Goal: Task Accomplishment & Management: Manage account settings

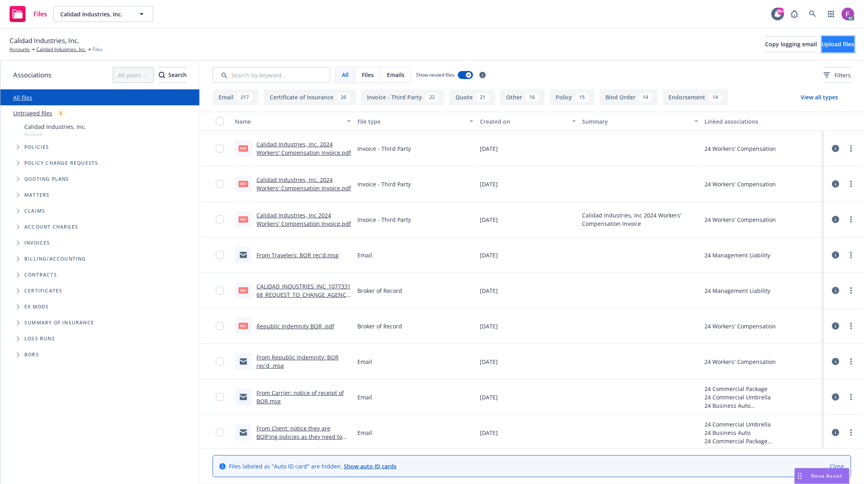
click at [828, 42] on span "Upload files" at bounding box center [839, 44] width 32 height 8
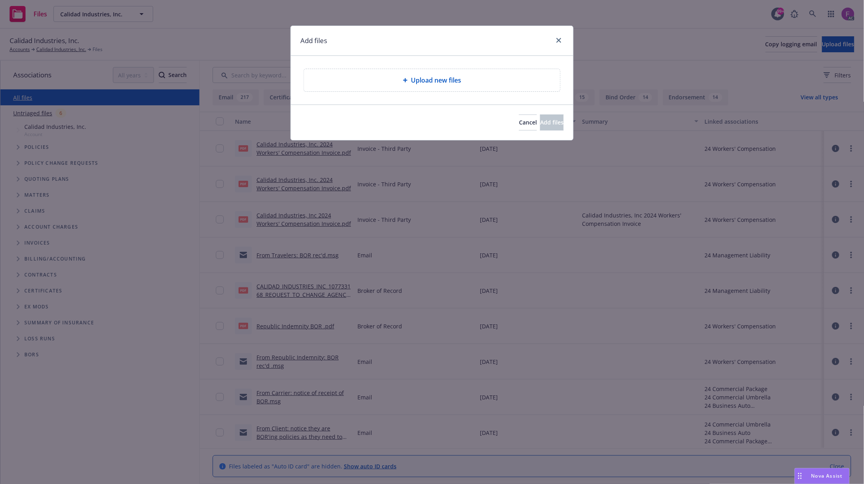
click at [457, 85] on span "Upload new files" at bounding box center [436, 80] width 50 height 10
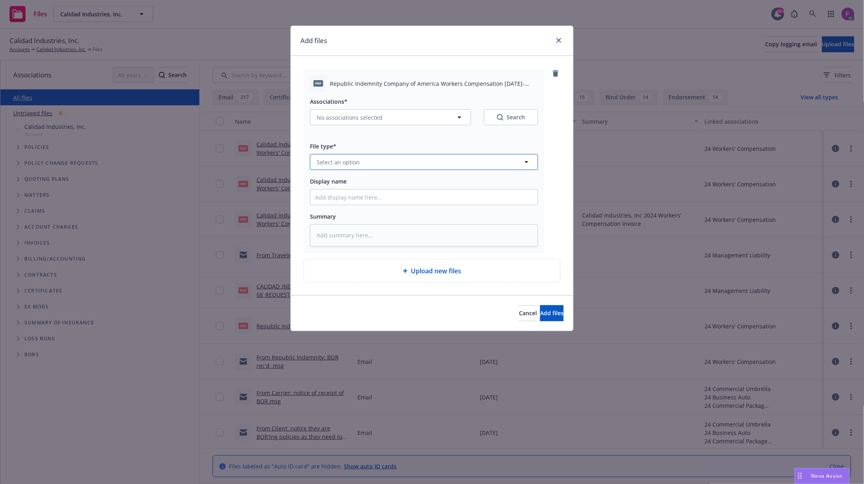
click at [350, 164] on span "Select an option" at bounding box center [338, 162] width 43 height 8
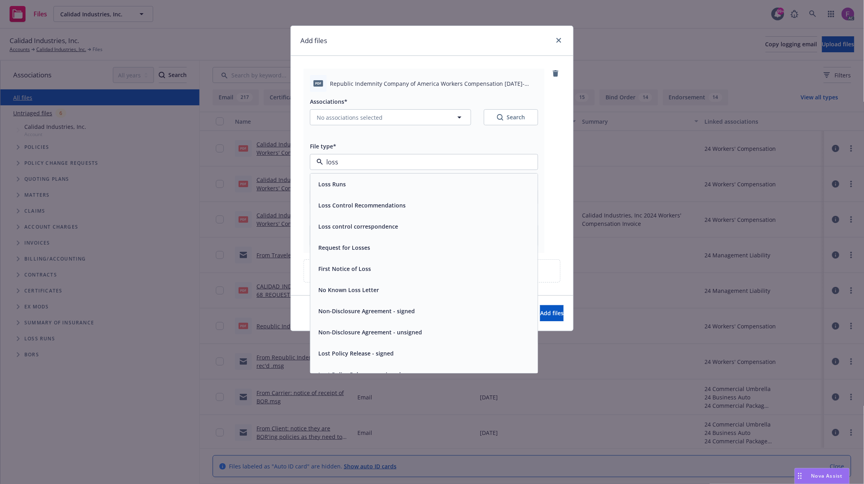
paste input "Loss Run"
type input "Loss Run"
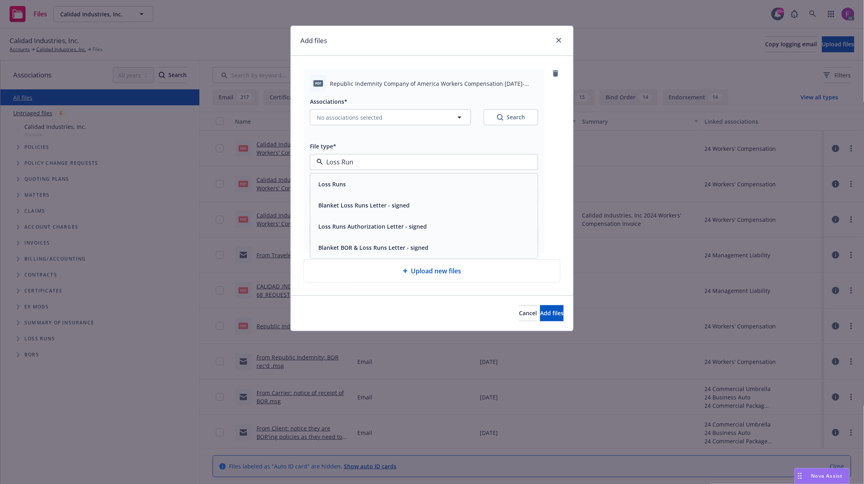
click at [350, 181] on div "Loss Runs" at bounding box center [424, 184] width 218 height 12
click at [338, 121] on span "No associations selected" at bounding box center [350, 117] width 66 height 8
type textarea "x"
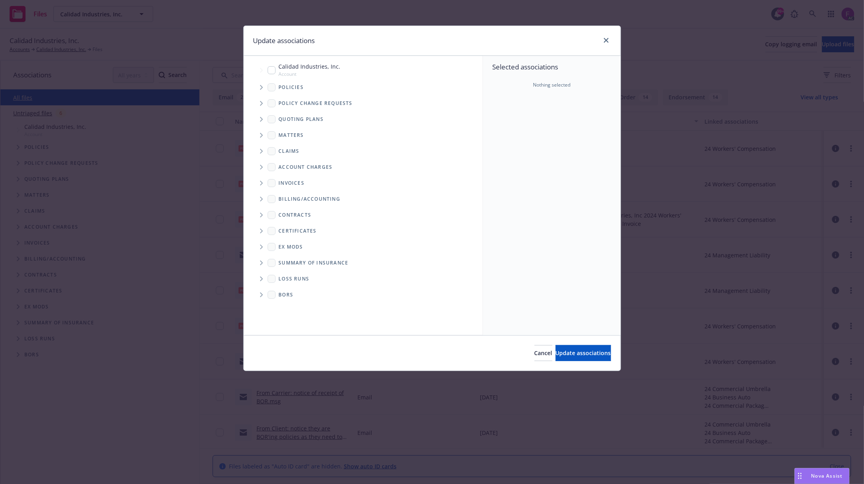
click at [260, 87] on icon "Tree Example" at bounding box center [261, 87] width 3 height 5
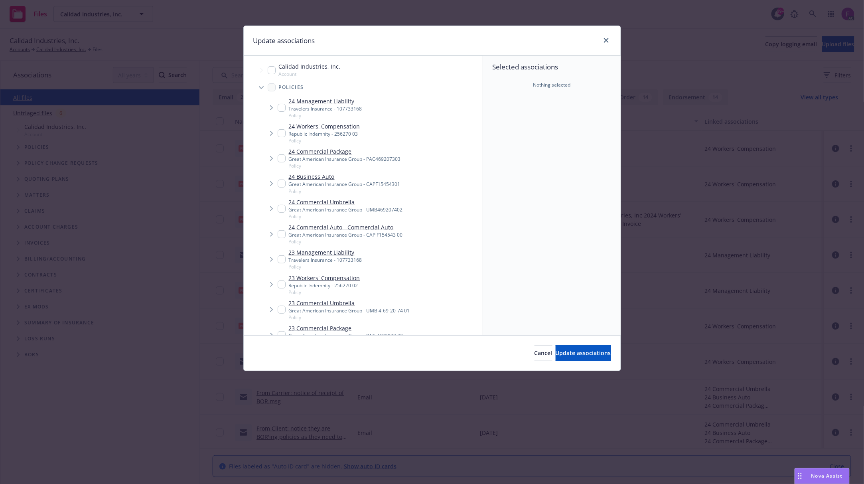
click at [281, 131] on input "Tree Example" at bounding box center [282, 133] width 8 height 8
checkbox input "true"
click at [282, 285] on input "Tree Example" at bounding box center [282, 285] width 8 height 8
checkbox input "true"
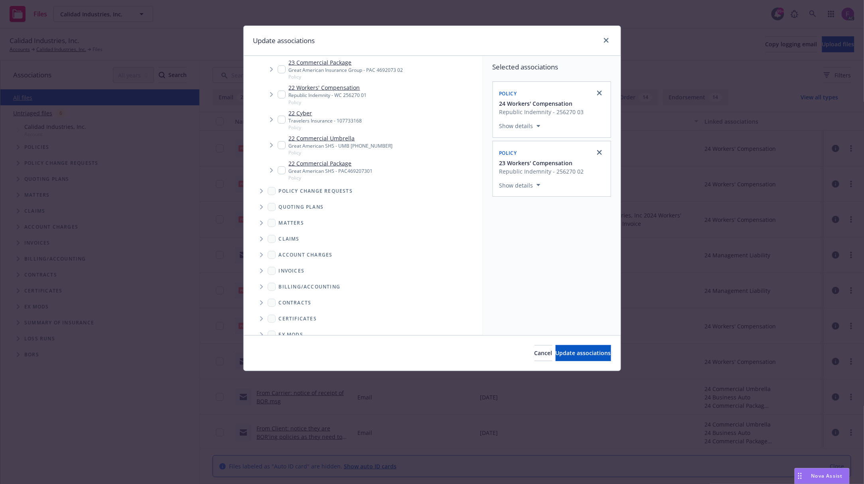
click at [281, 95] on input "Tree Example" at bounding box center [282, 95] width 8 height 8
checkbox input "true"
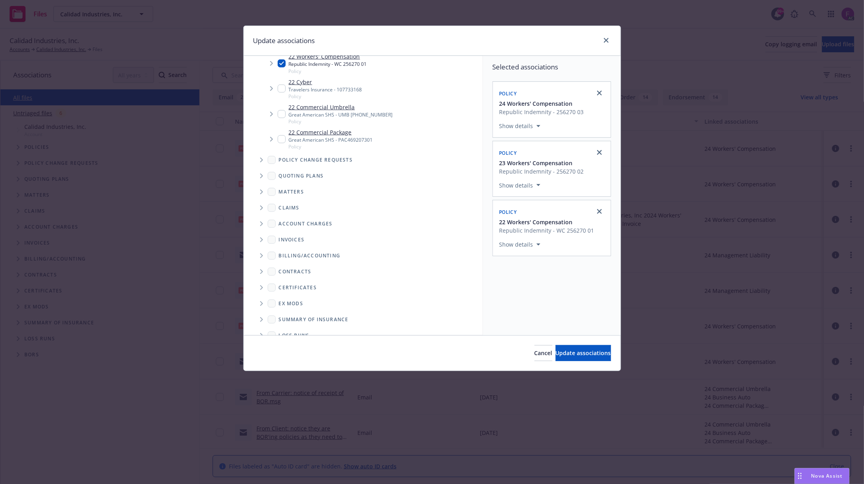
scroll to position [326, 0]
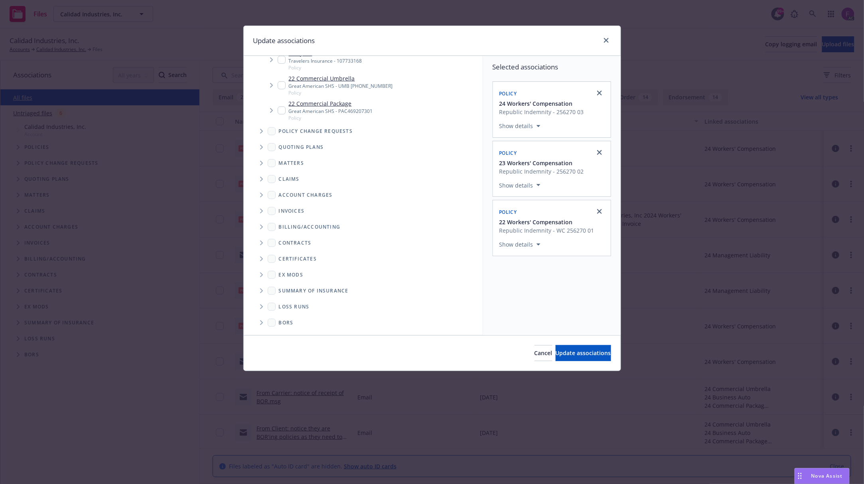
click at [264, 305] on span "Folder Tree Example" at bounding box center [261, 307] width 13 height 13
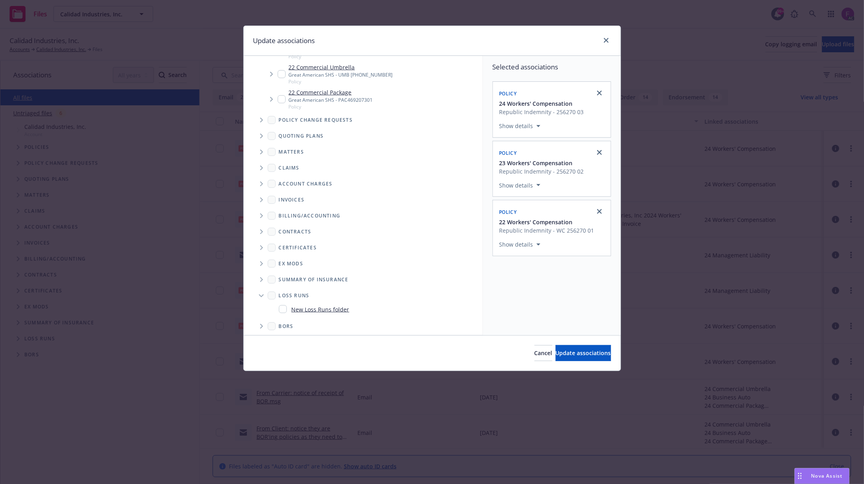
scroll to position [340, 0]
click at [280, 307] on input "Folder Tree Example" at bounding box center [283, 306] width 8 height 8
checkbox input "true"
click at [508, 306] on button "Select an option" at bounding box center [552, 300] width 105 height 16
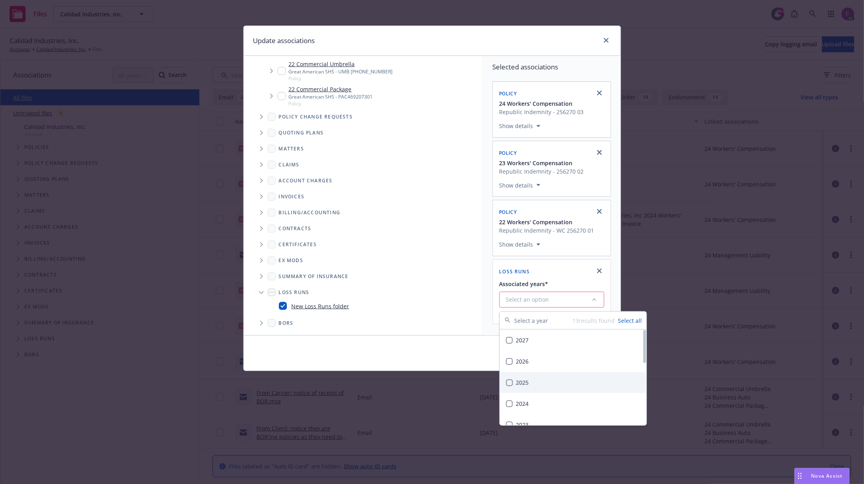
click at [536, 384] on div "2025" at bounding box center [573, 382] width 147 height 21
click at [492, 283] on div "Selected associations Policy 24 Workers' Compensation Republic Indemnity - 2562…" at bounding box center [552, 188] width 138 height 265
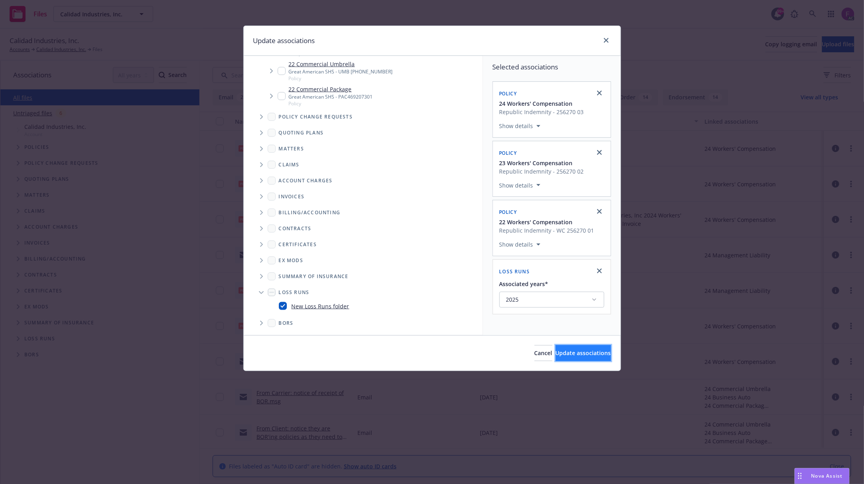
click at [584, 358] on button "Update associations" at bounding box center [583, 353] width 55 height 16
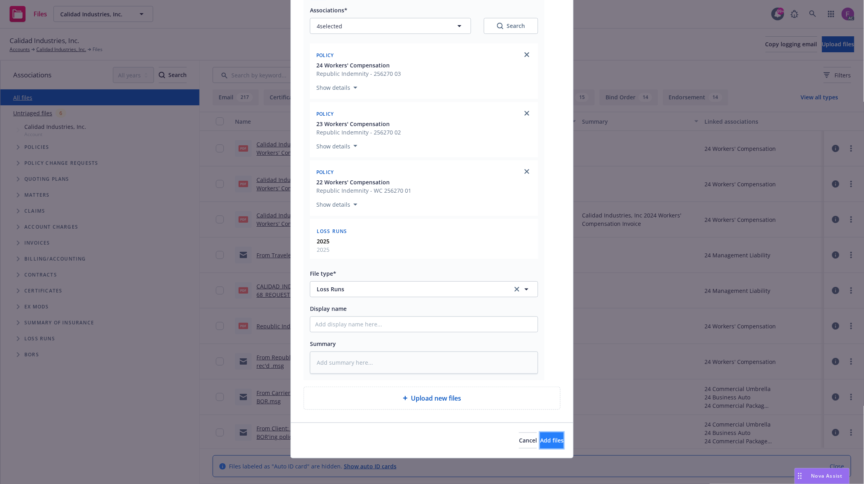
click at [542, 442] on span "Add files" at bounding box center [552, 441] width 24 height 8
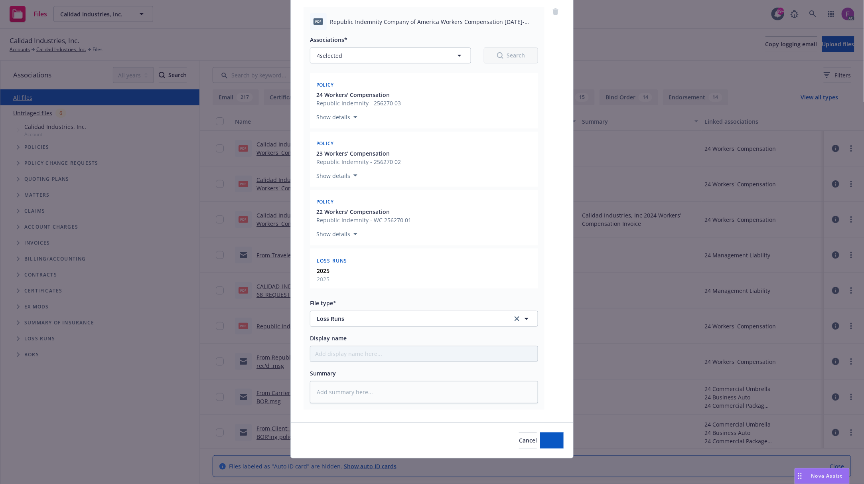
scroll to position [63, 0]
type textarea "x"
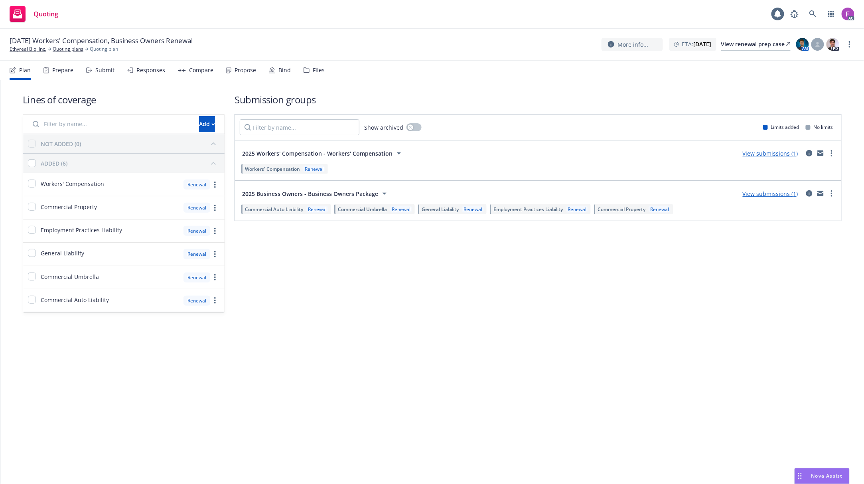
click at [318, 67] on div "Files" at bounding box center [319, 70] width 12 height 6
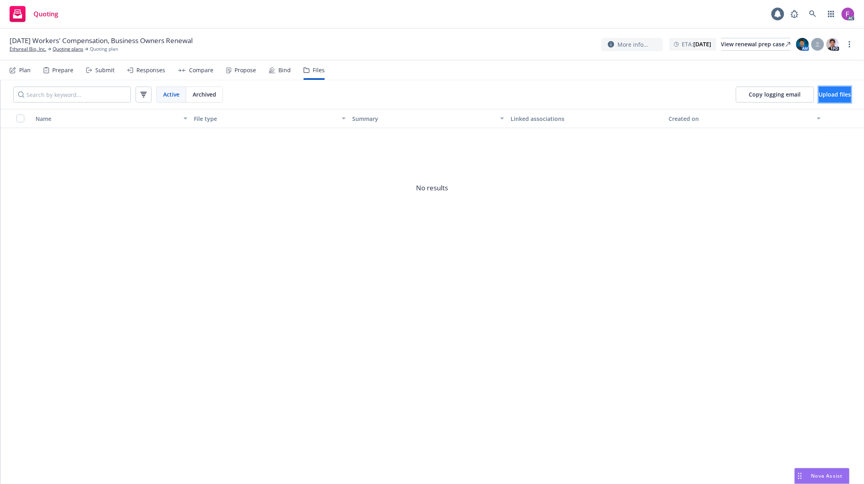
click at [819, 88] on button "Upload files" at bounding box center [835, 95] width 32 height 16
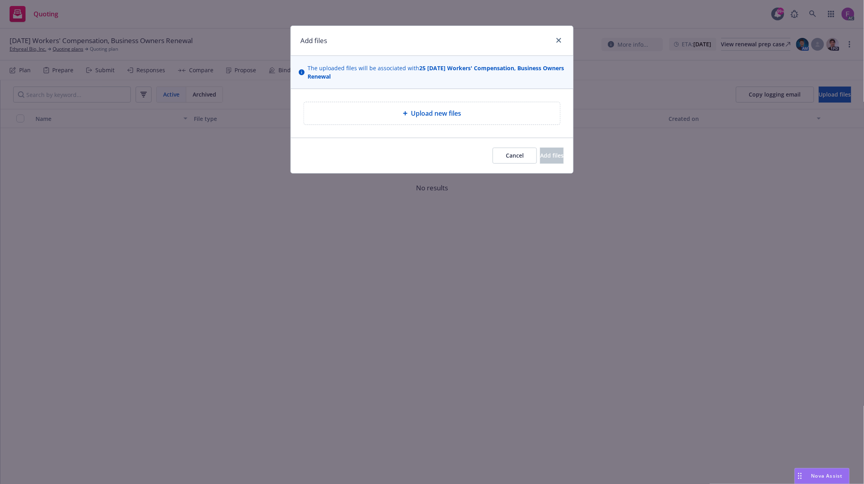
click at [406, 116] on icon at bounding box center [405, 113] width 5 height 5
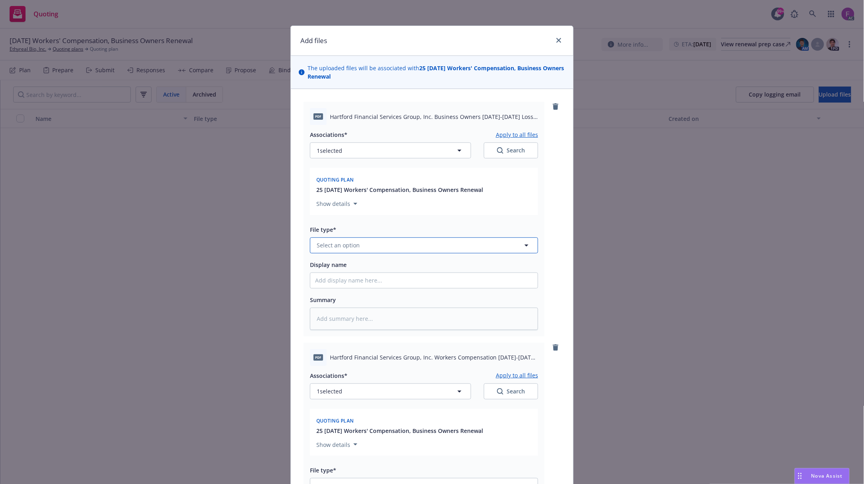
click at [387, 249] on button "Select an option" at bounding box center [424, 245] width 228 height 16
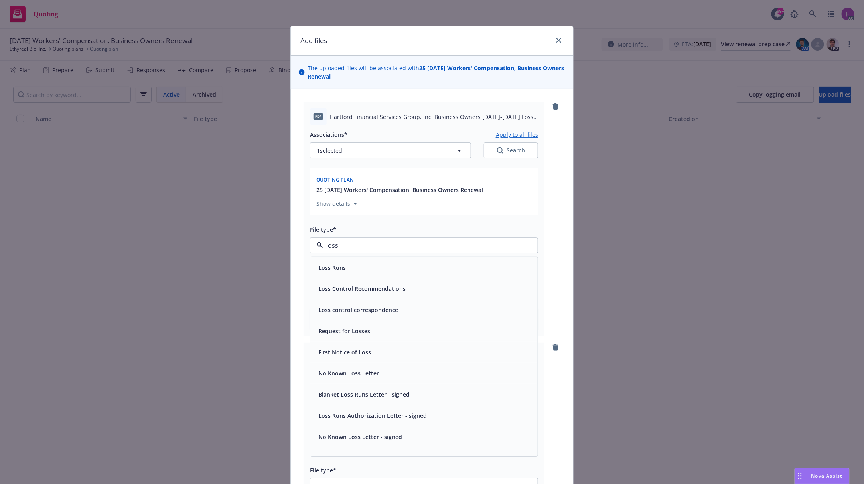
paste input "Loss Run"
type input "Loss Run"
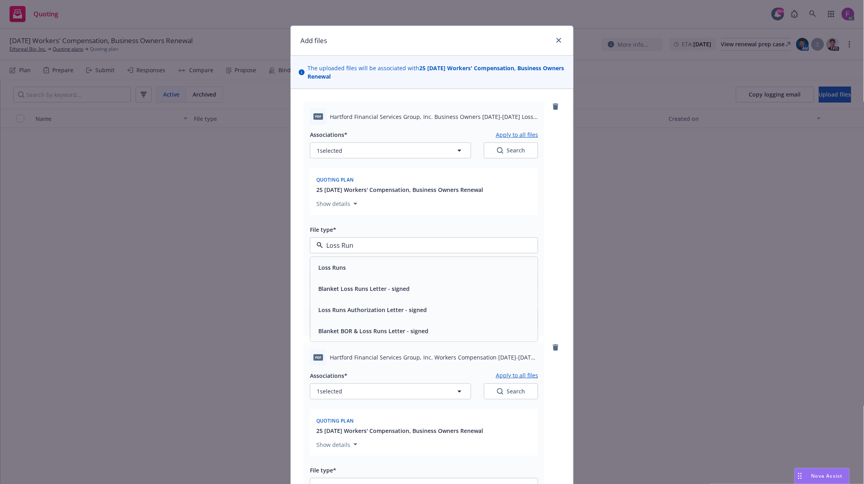
drag, startPoint x: 410, startPoint y: 241, endPoint x: 299, endPoint y: 248, distance: 111.6
click at [295, 245] on div "pdf Hartford Financial Services Group, Inc. Business Owners 2023-2025 Loss Euns…" at bounding box center [432, 354] width 283 height 530
click at [333, 270] on span "Loss Runs" at bounding box center [332, 267] width 28 height 8
type textarea "x"
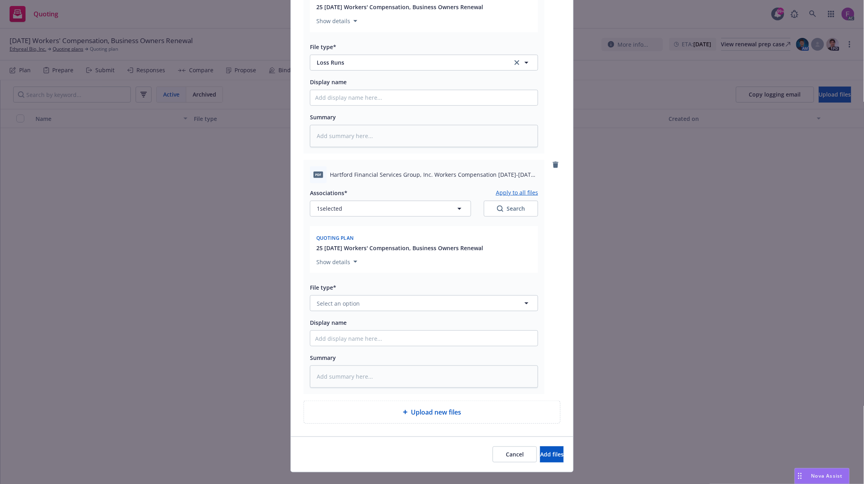
scroll to position [198, 0]
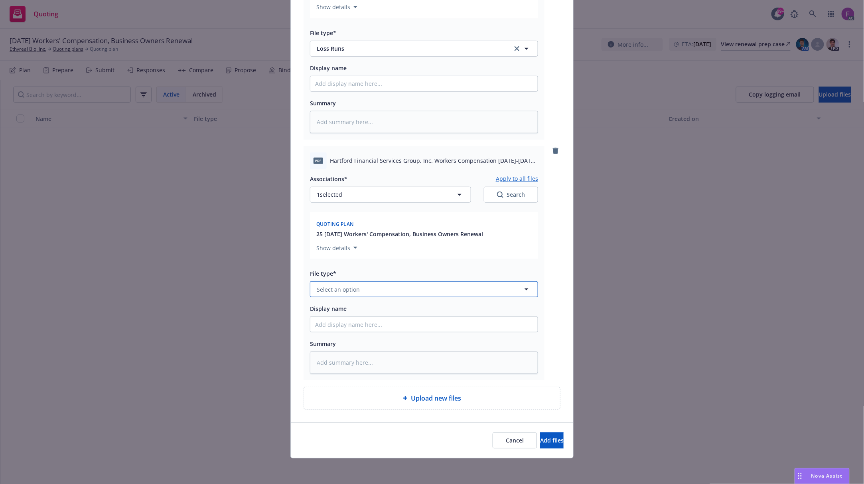
click at [382, 288] on button "Select an option" at bounding box center [424, 289] width 228 height 16
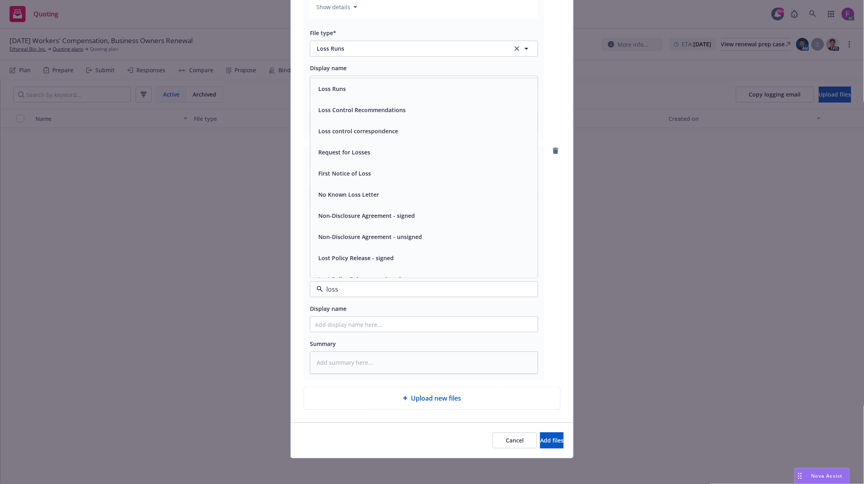
paste input "Loss Run"
type input "Loss Run"
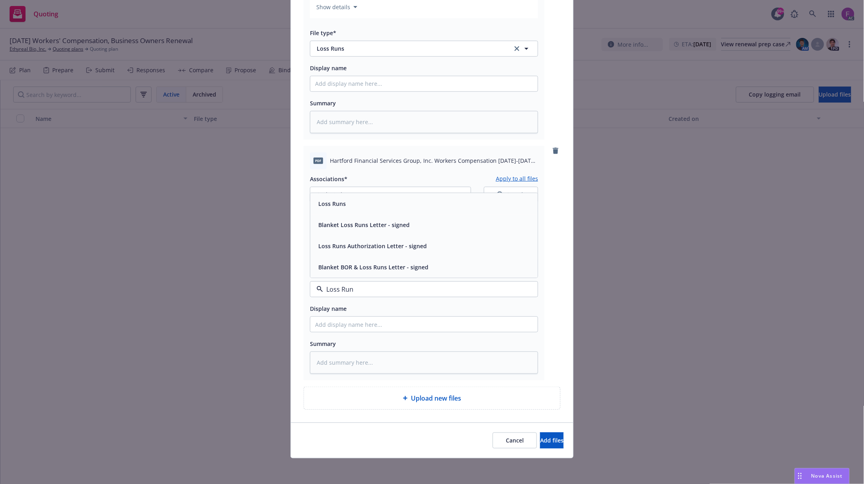
click at [338, 205] on span "Loss Runs" at bounding box center [332, 204] width 28 height 8
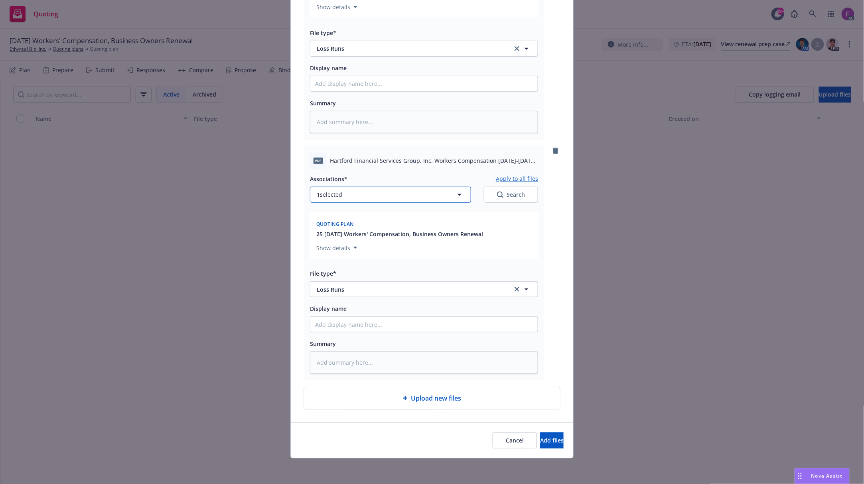
click at [375, 192] on button "1 selected" at bounding box center [390, 195] width 161 height 16
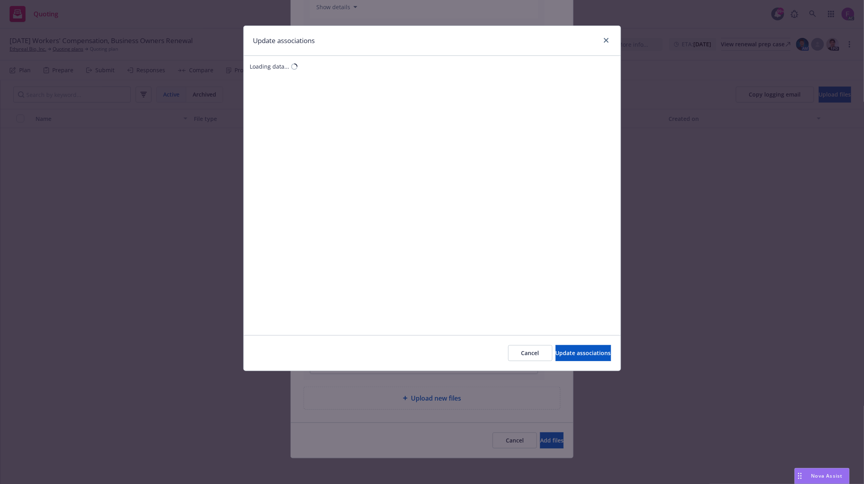
type textarea "x"
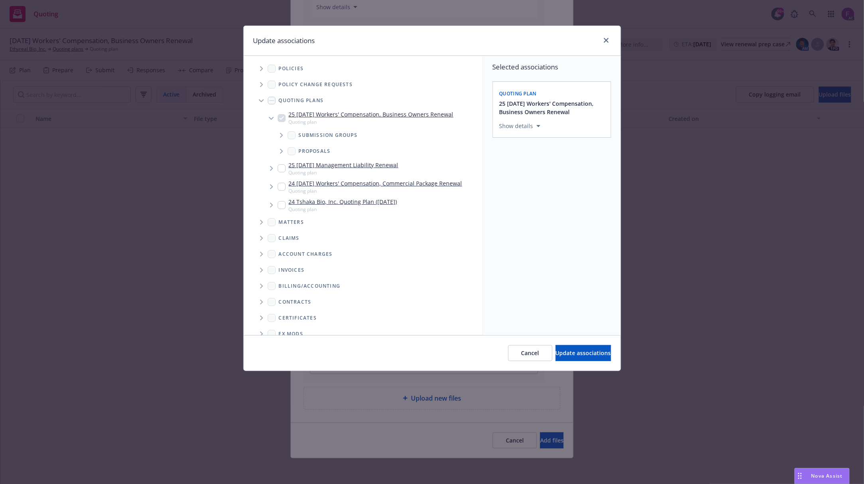
click at [262, 69] on icon "Tree Example" at bounding box center [261, 68] width 3 height 5
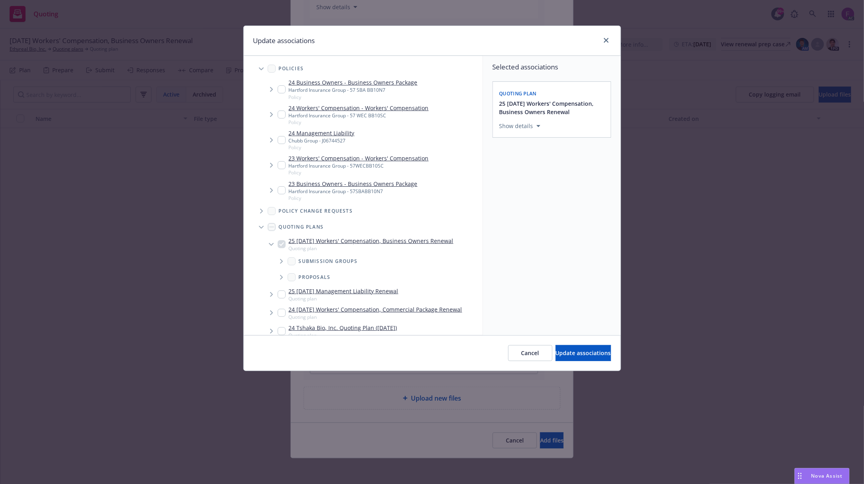
click at [281, 89] on input "Tree Example" at bounding box center [282, 89] width 8 height 8
checkbox input "true"
click at [280, 187] on input "Tree Example" at bounding box center [282, 190] width 8 height 8
checkbox input "true"
click at [529, 313] on div "Selected associations Quoting plan 25 11/07/25 Workers' Compensation, Business …" at bounding box center [552, 195] width 138 height 279
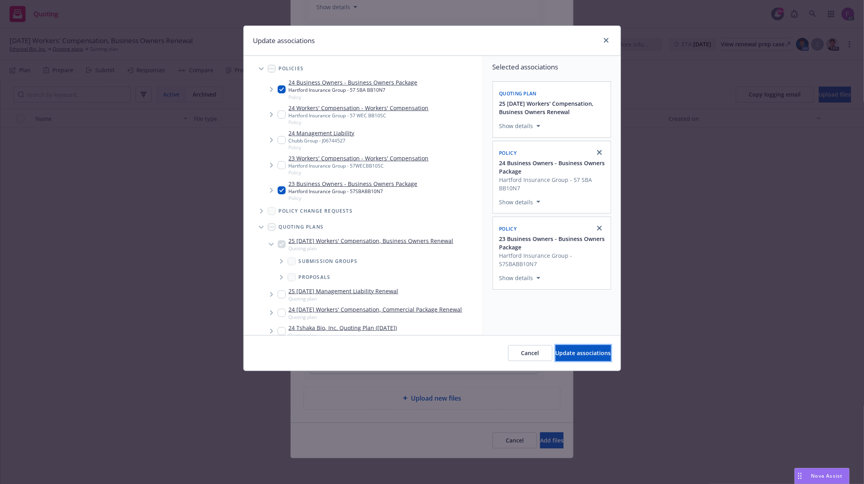
drag, startPoint x: 544, startPoint y: 346, endPoint x: 546, endPoint y: 355, distance: 8.6
click at [556, 348] on button "Update associations" at bounding box center [583, 353] width 55 height 16
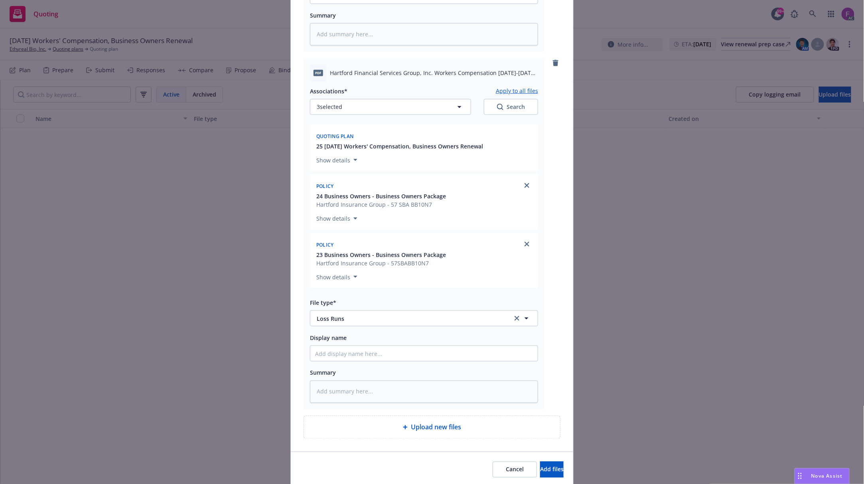
scroll to position [315, 0]
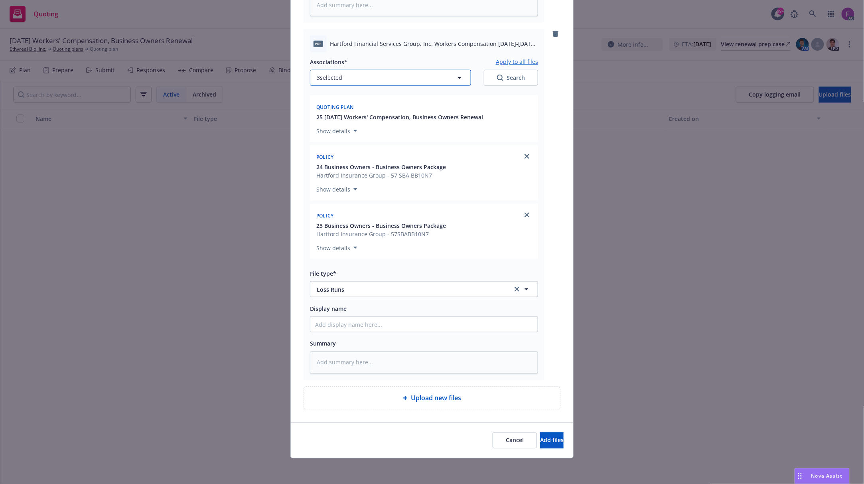
click at [340, 72] on button "3 selected" at bounding box center [390, 78] width 161 height 16
type textarea "x"
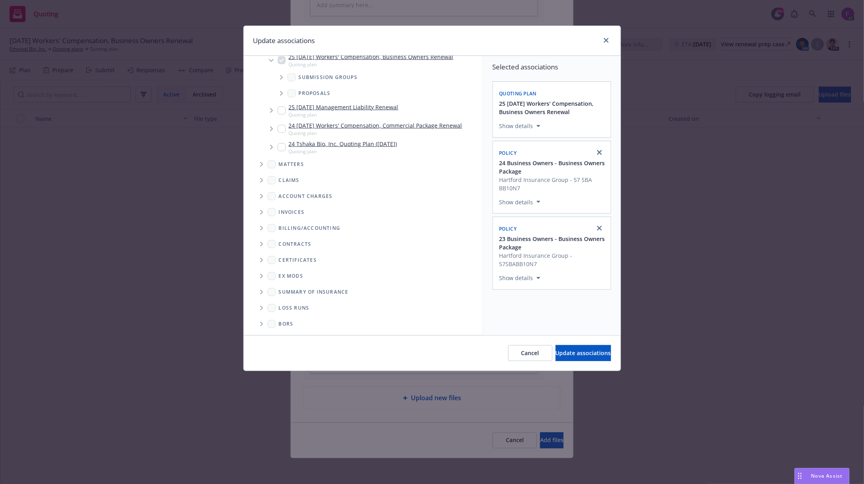
scroll to position [217, 0]
click at [263, 307] on icon "Folder Tree Example" at bounding box center [261, 307] width 3 height 5
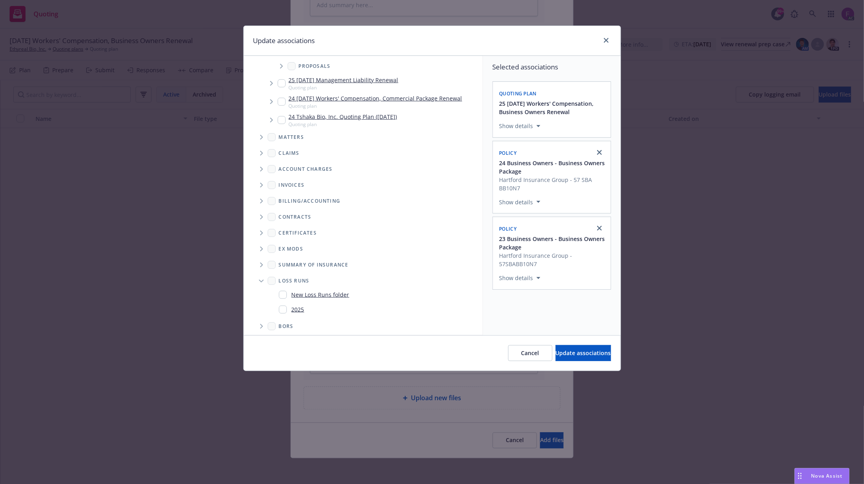
scroll to position [247, 0]
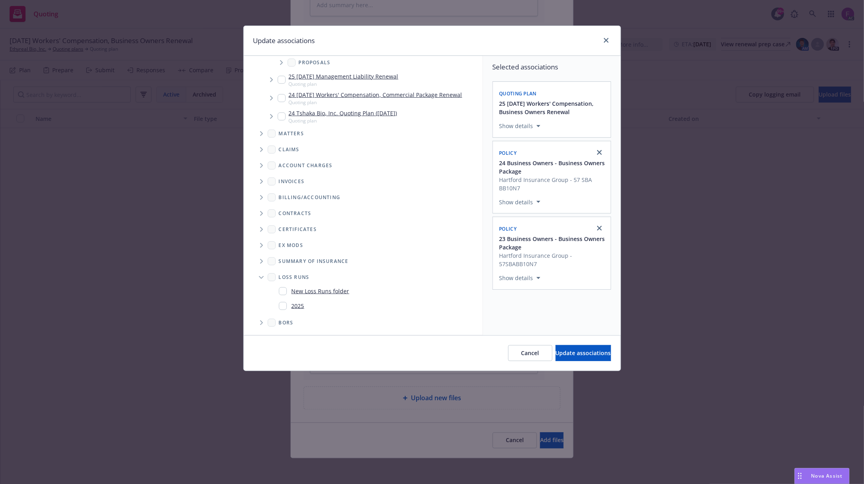
click at [283, 304] on input "Folder Tree Example" at bounding box center [283, 306] width 8 height 8
checkbox input "true"
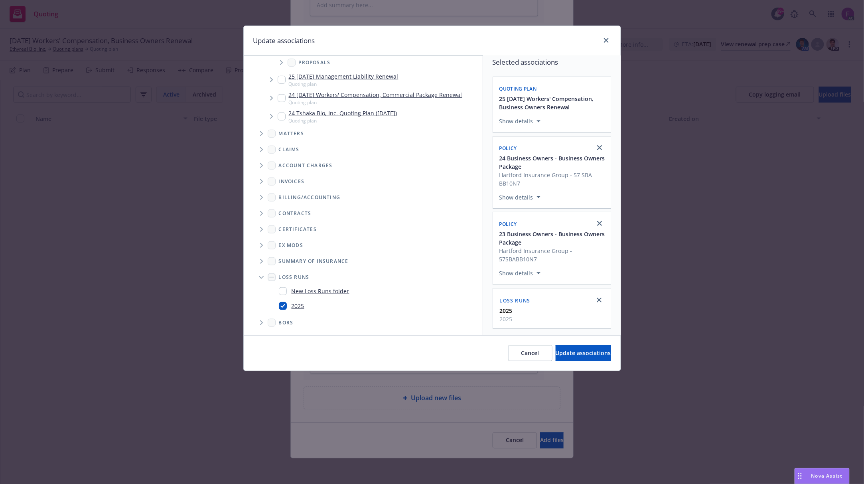
scroll to position [15, 0]
click at [584, 358] on button "Update associations" at bounding box center [583, 353] width 55 height 16
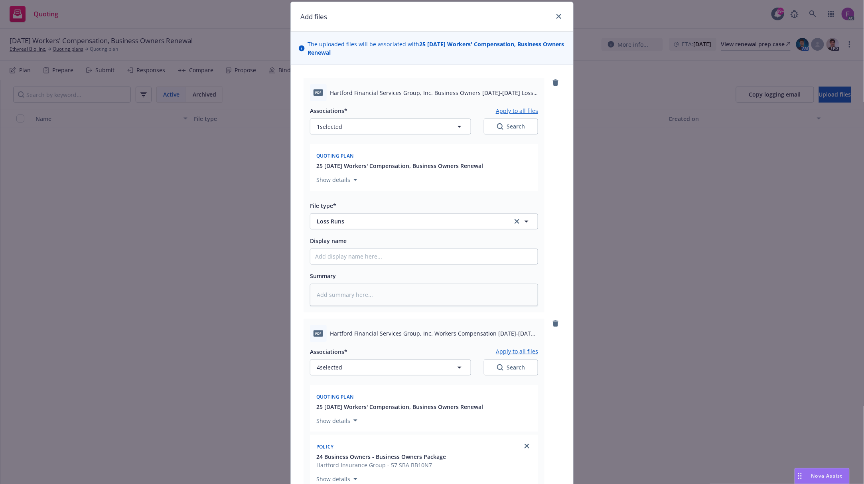
scroll to position [0, 0]
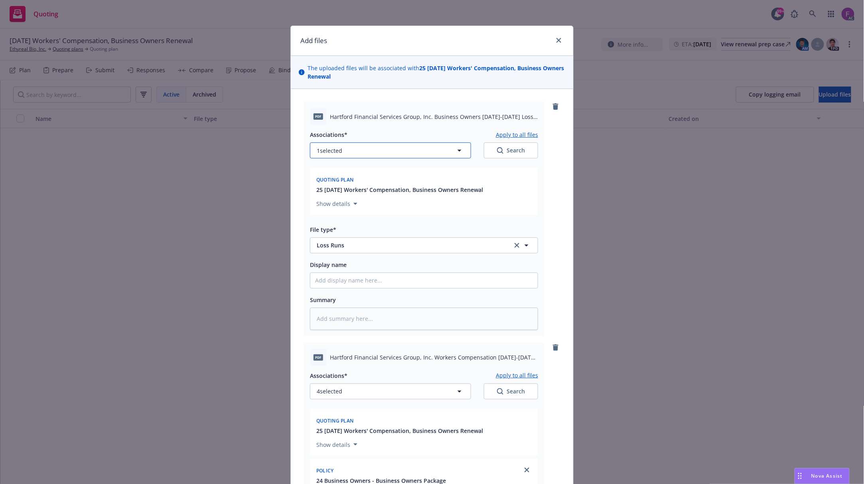
click at [350, 147] on button "1 selected" at bounding box center [390, 150] width 161 height 16
type textarea "x"
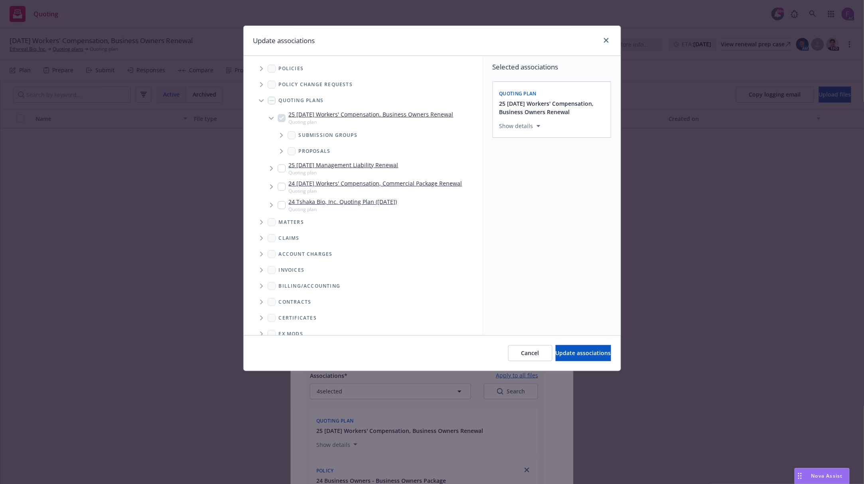
click at [262, 63] on span "Tree Example" at bounding box center [261, 68] width 13 height 13
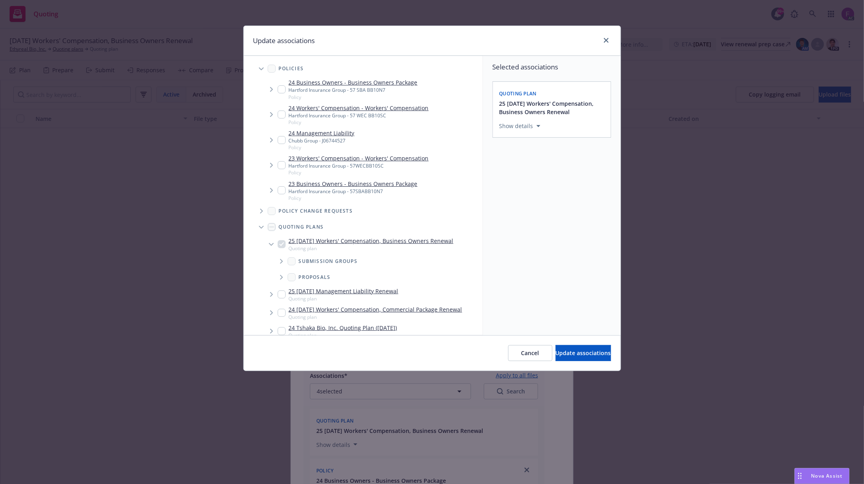
scroll to position [248, 0]
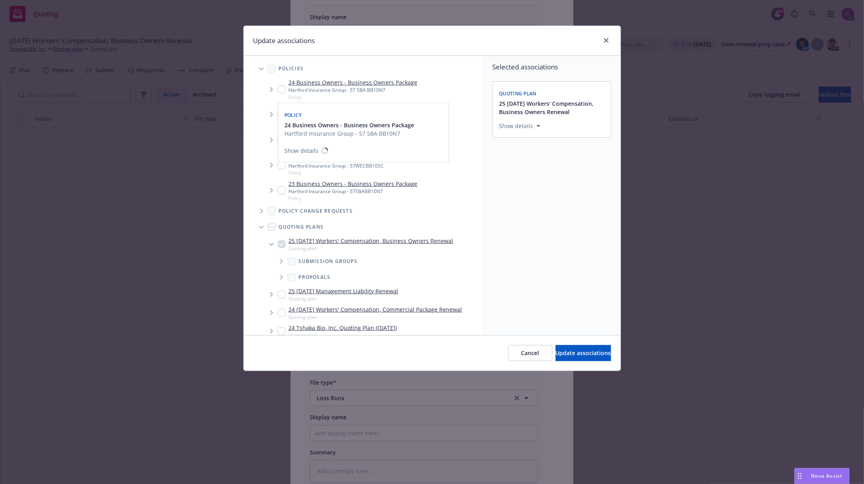
click at [279, 91] on input "Tree Example" at bounding box center [282, 89] width 8 height 8
checkbox input "true"
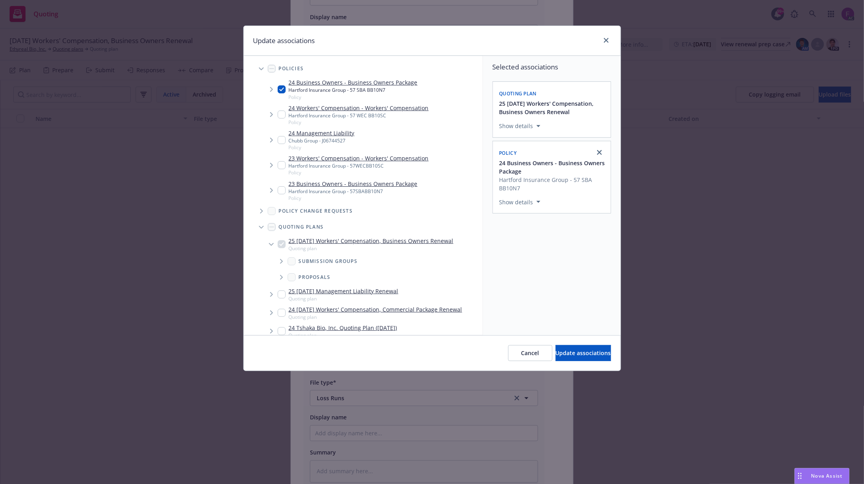
click at [283, 192] on input "Tree Example" at bounding box center [282, 190] width 8 height 8
checkbox input "true"
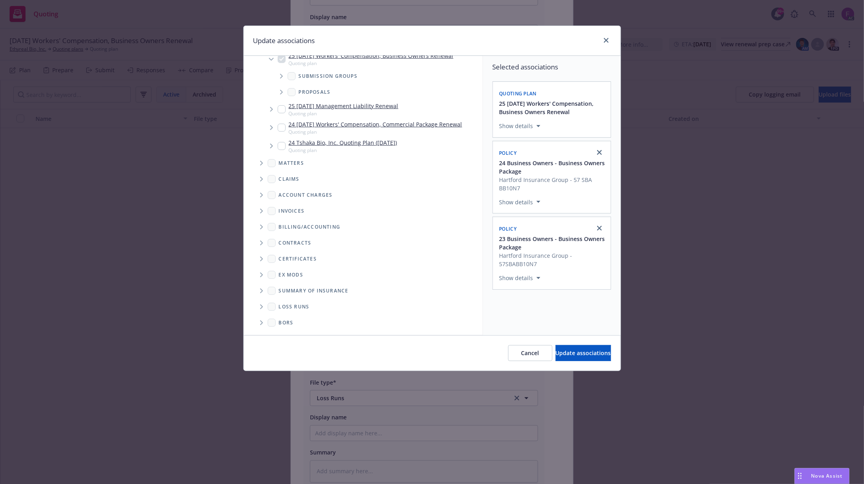
scroll to position [185, 0]
drag, startPoint x: 262, startPoint y: 309, endPoint x: 357, endPoint y: 247, distance: 113.1
click at [262, 309] on icon "Folder Tree Example" at bounding box center [261, 307] width 3 height 5
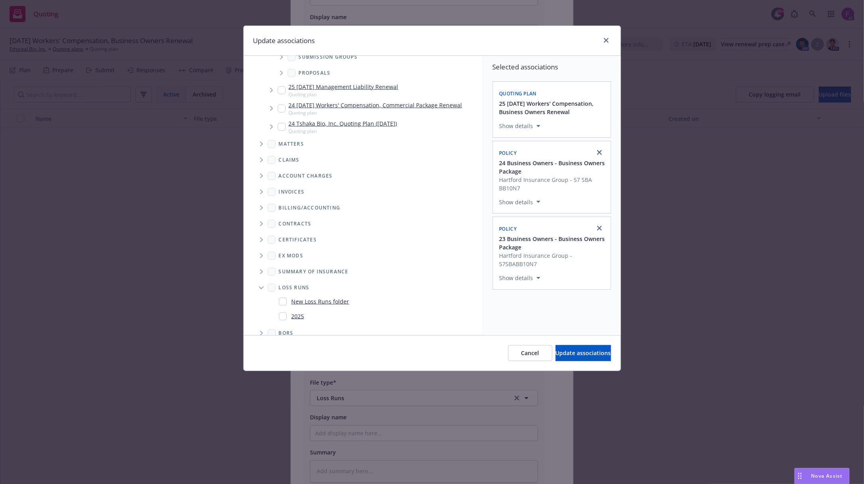
scroll to position [215, 0]
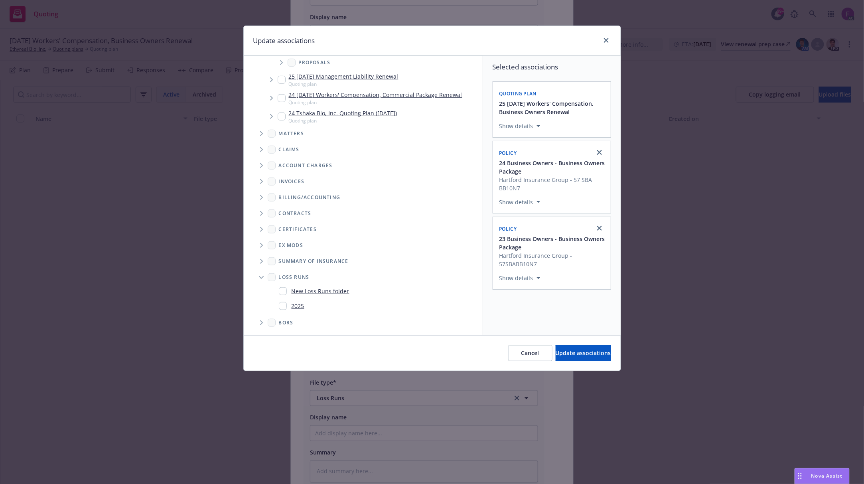
drag, startPoint x: 285, startPoint y: 307, endPoint x: 417, endPoint y: 310, distance: 132.2
click at [288, 306] on div "2025" at bounding box center [292, 306] width 26 height 12
checkbox input "true"
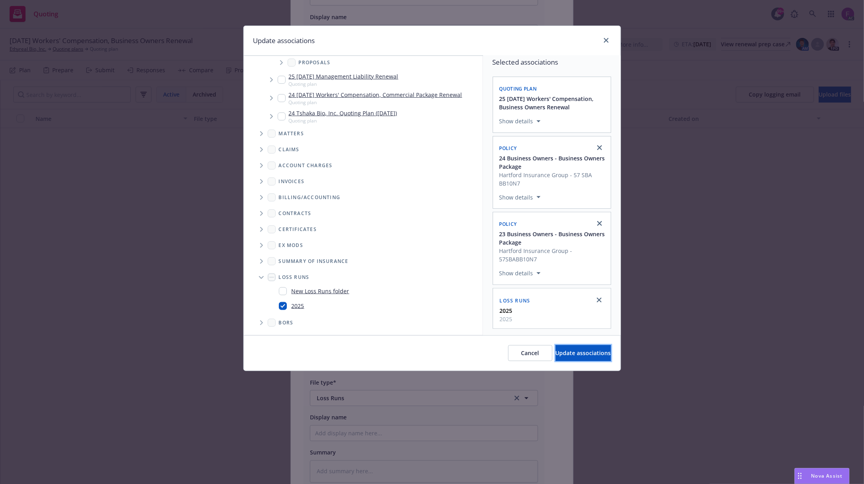
drag, startPoint x: 566, startPoint y: 361, endPoint x: 558, endPoint y: 361, distance: 7.6
click at [566, 361] on button "Update associations" at bounding box center [583, 353] width 55 height 16
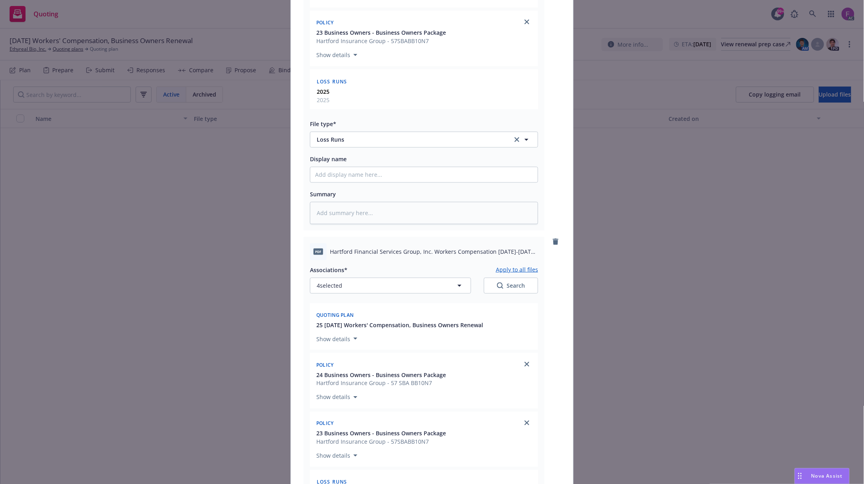
scroll to position [520, 0]
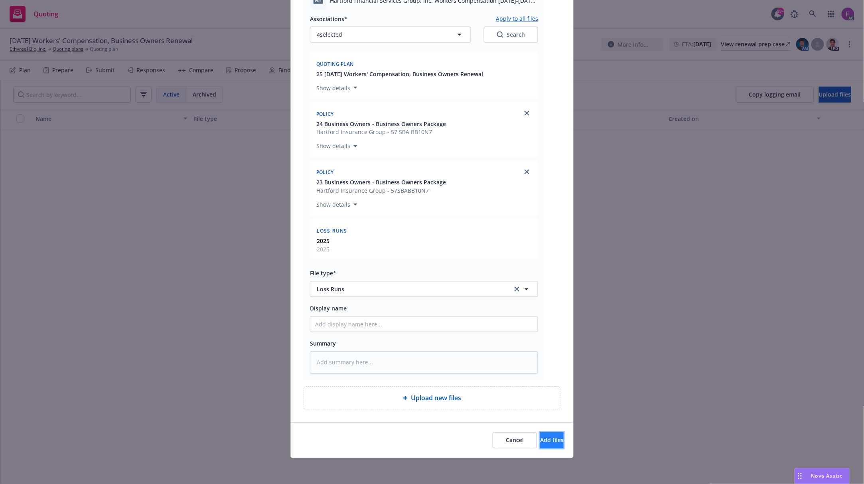
click at [553, 445] on button "Add files" at bounding box center [552, 441] width 24 height 16
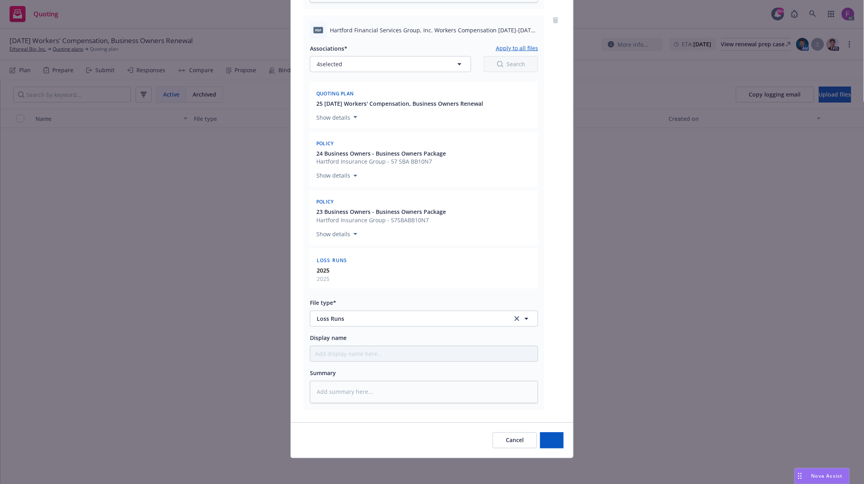
scroll to position [490, 0]
type textarea "x"
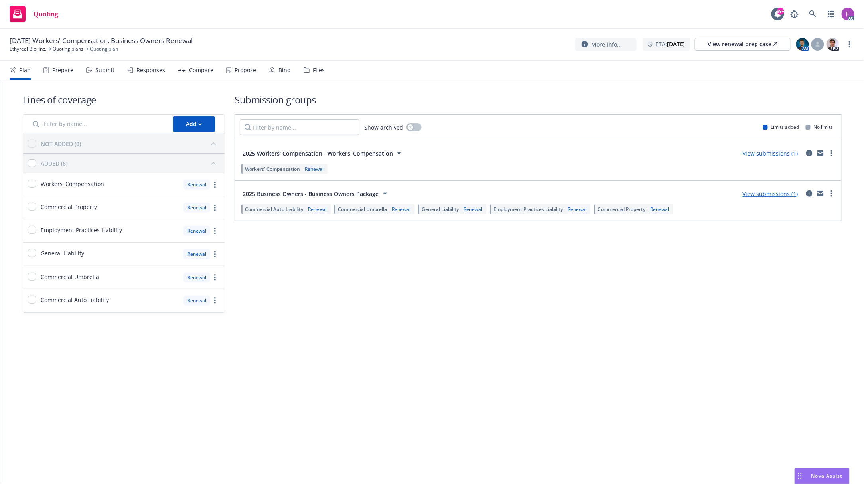
click at [313, 67] on div "Files" at bounding box center [319, 70] width 12 height 6
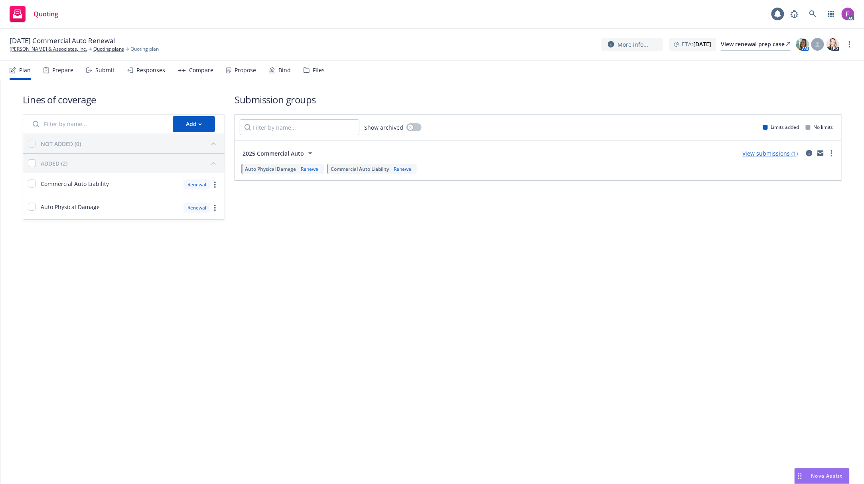
click at [315, 73] on div "Files" at bounding box center [319, 70] width 12 height 6
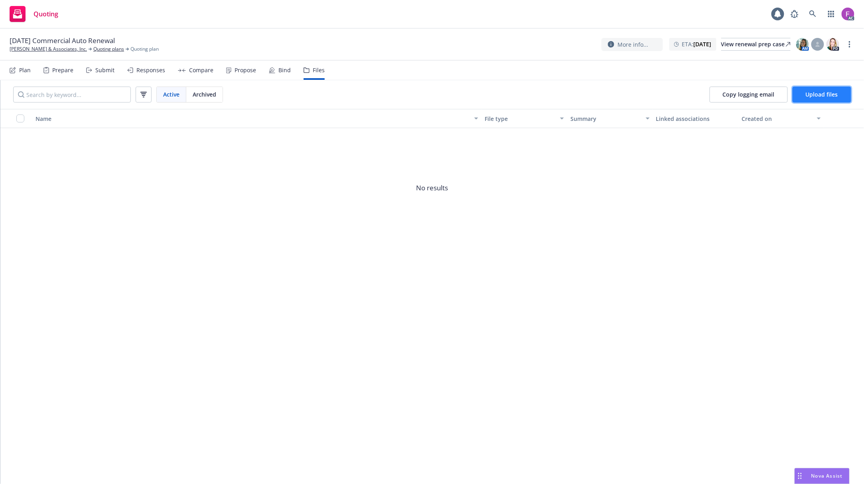
click at [839, 92] on button "Upload files" at bounding box center [822, 95] width 59 height 16
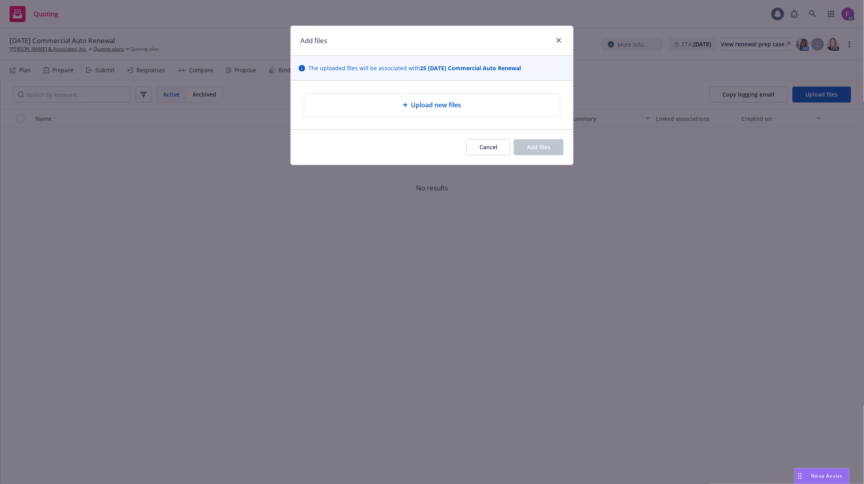
click at [474, 113] on div "Upload new files" at bounding box center [432, 105] width 256 height 22
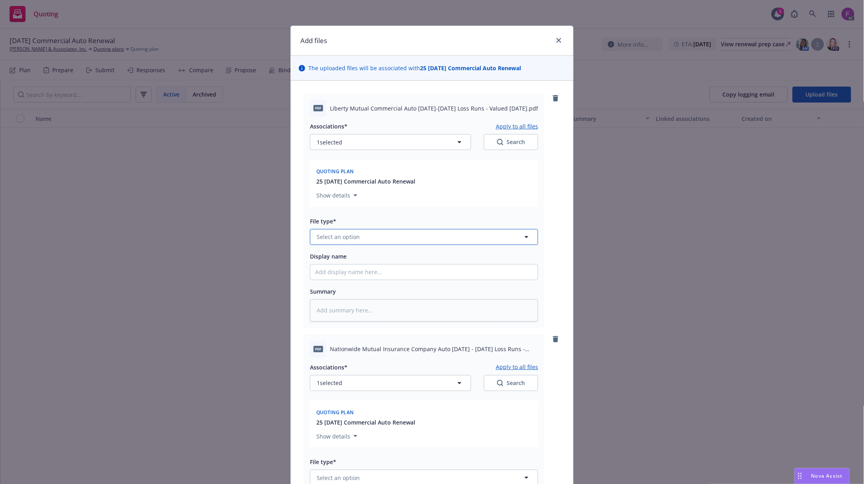
click at [382, 240] on button "Select an option" at bounding box center [424, 237] width 228 height 16
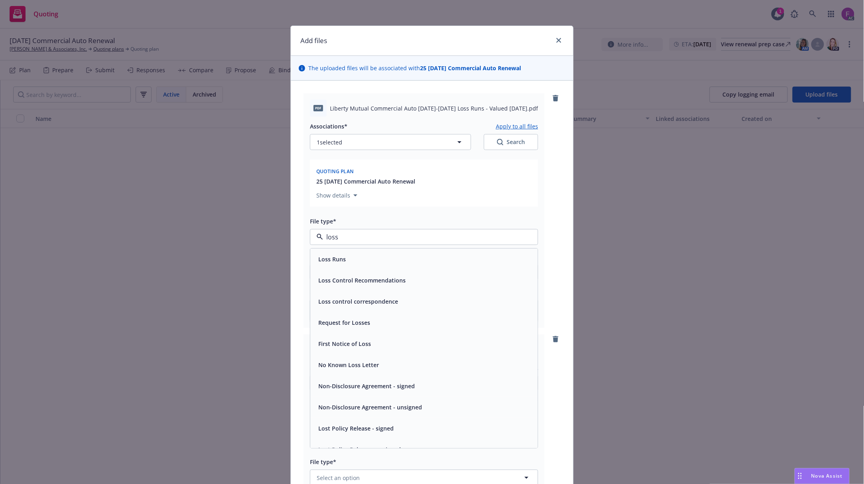
paste input "Loss Run"
type input "Loss Run"
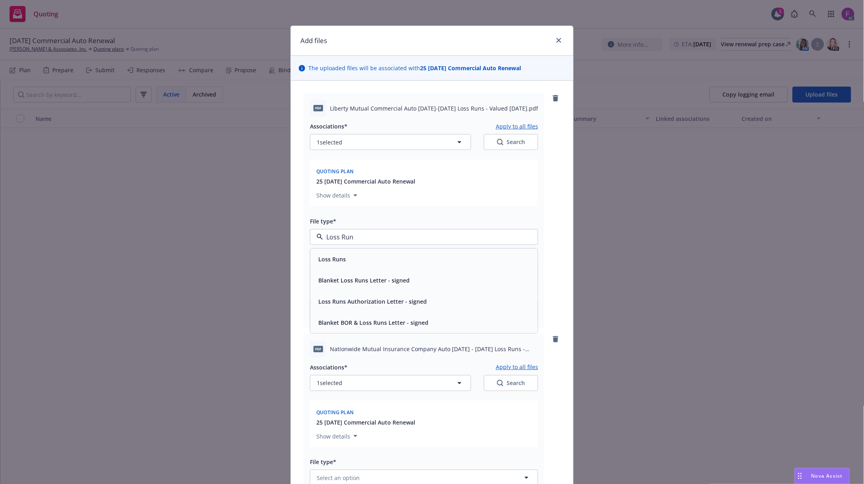
click at [452, 270] on div "Loss Runs" at bounding box center [424, 259] width 227 height 21
type textarea "x"
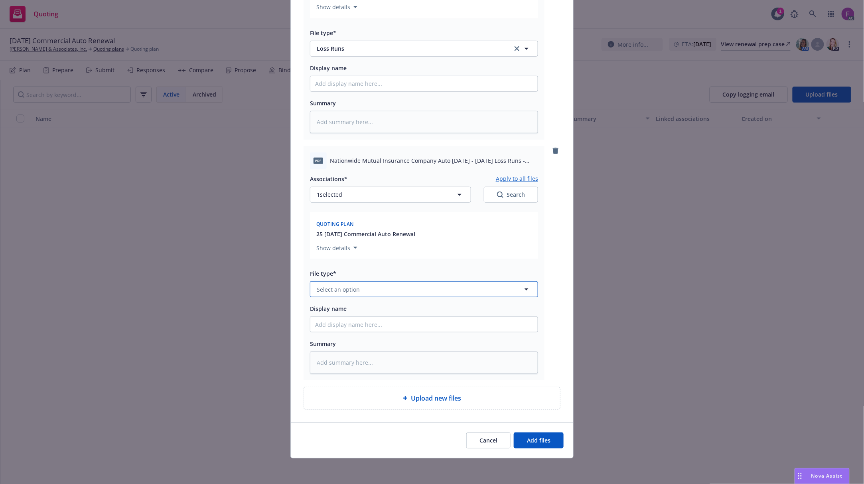
click at [372, 287] on button "Select an option" at bounding box center [424, 289] width 228 height 16
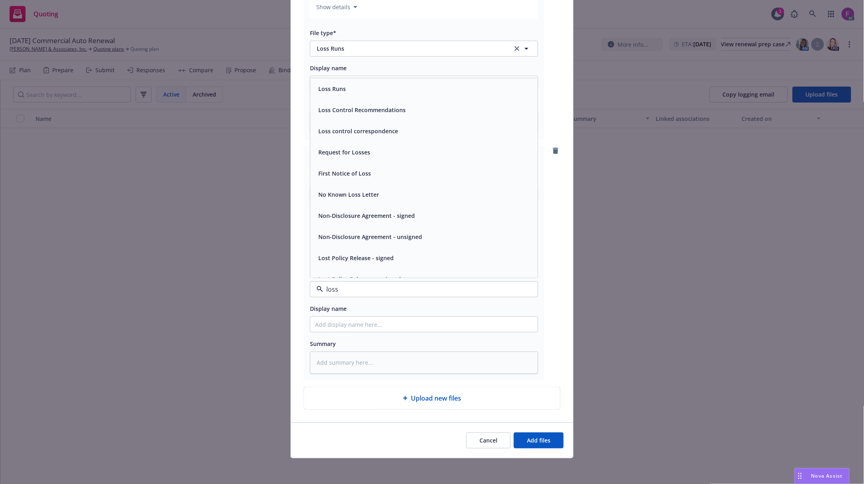
paste input "Loss Run"
type input "Loss Run"
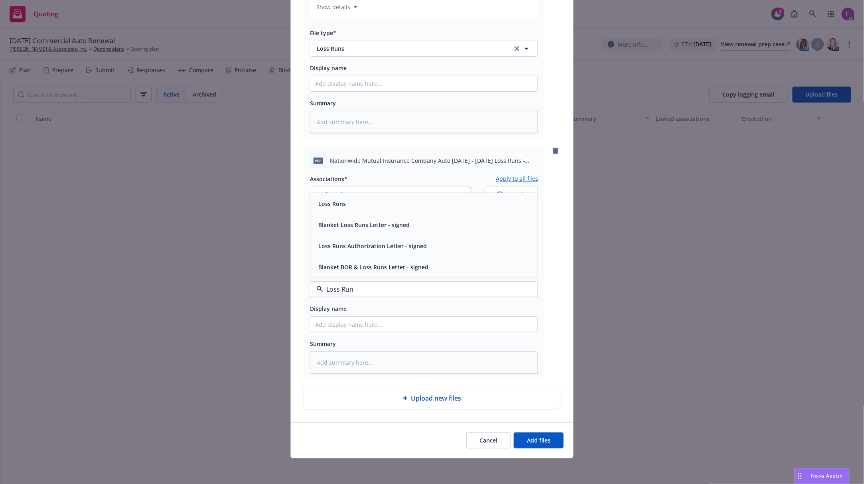
click at [356, 205] on div "Loss Runs" at bounding box center [424, 204] width 218 height 12
click at [374, 195] on button "1 selected" at bounding box center [390, 195] width 161 height 16
type textarea "x"
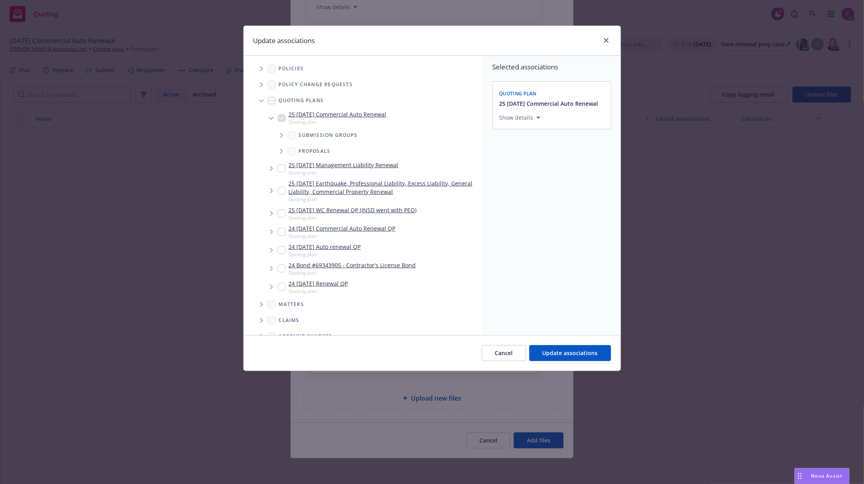
click at [261, 69] on icon "Tree Example" at bounding box center [261, 68] width 3 height 5
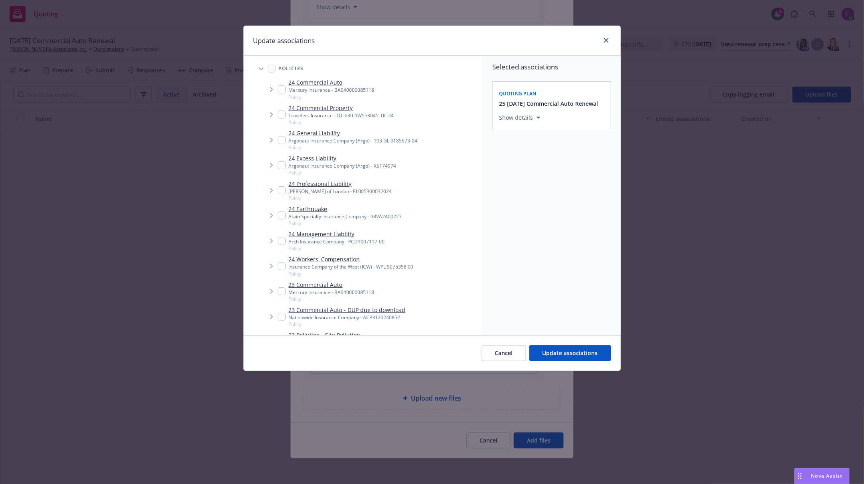
click at [406, 47] on div "Update associations" at bounding box center [432, 41] width 377 height 30
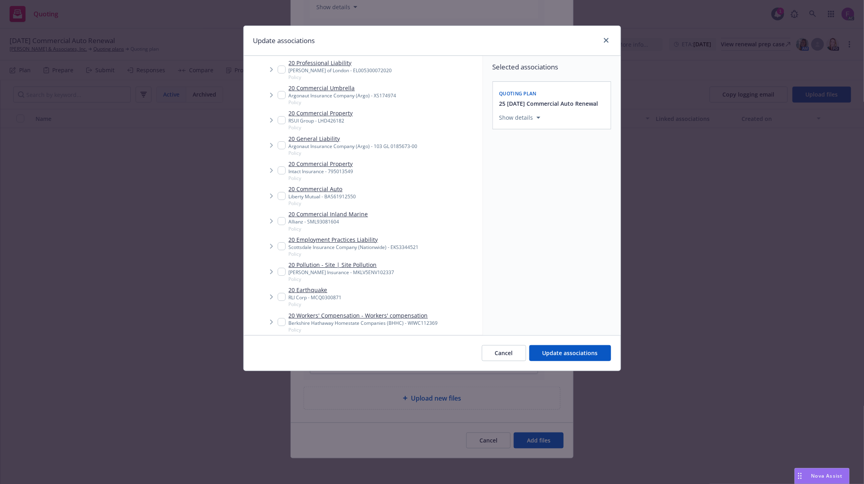
click at [279, 197] on input "Tree Example" at bounding box center [282, 196] width 8 height 8
checkbox input "true"
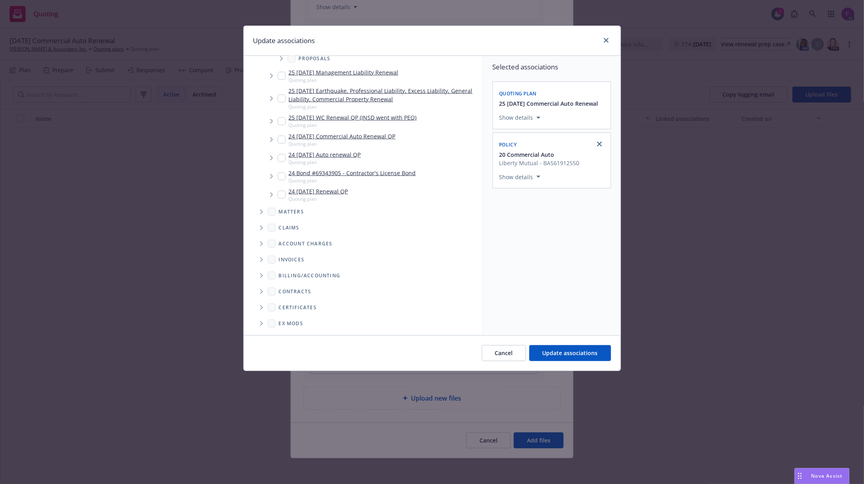
scroll to position [1630, 0]
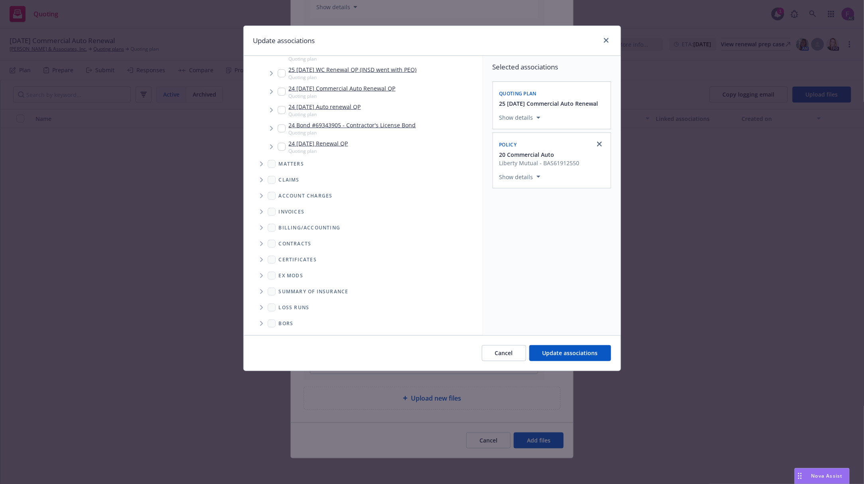
click at [262, 307] on icon "Folder Tree Example" at bounding box center [261, 307] width 3 height 5
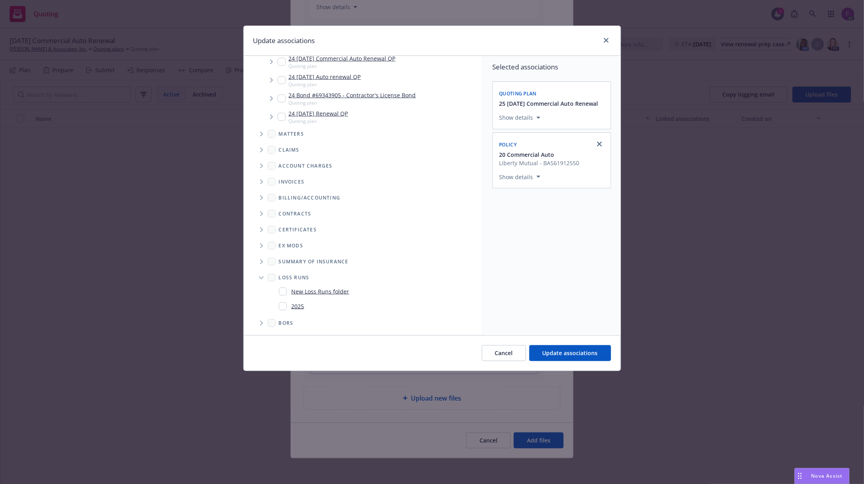
click at [280, 308] on input "Folder Tree Example" at bounding box center [283, 307] width 8 height 8
checkbox input "true"
click at [586, 309] on div "Selected associations Quoting plan 25 11/07/25 Commercial Auto Renewal Show det…" at bounding box center [552, 195] width 138 height 279
click at [587, 354] on span "Update associations" at bounding box center [570, 353] width 55 height 8
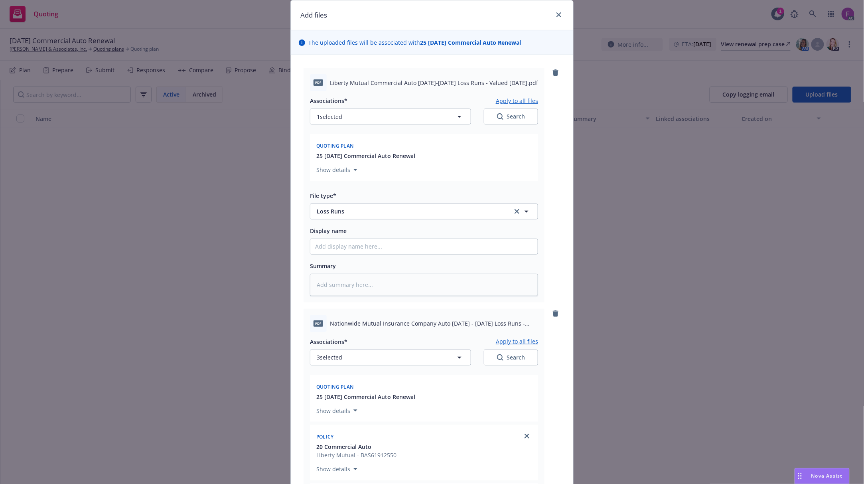
scroll to position [0, 0]
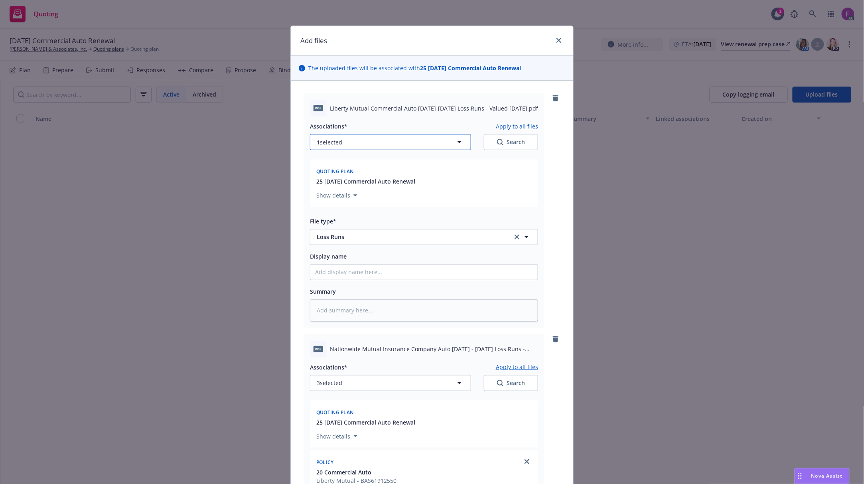
click at [374, 146] on button "1 selected" at bounding box center [390, 142] width 161 height 16
type textarea "x"
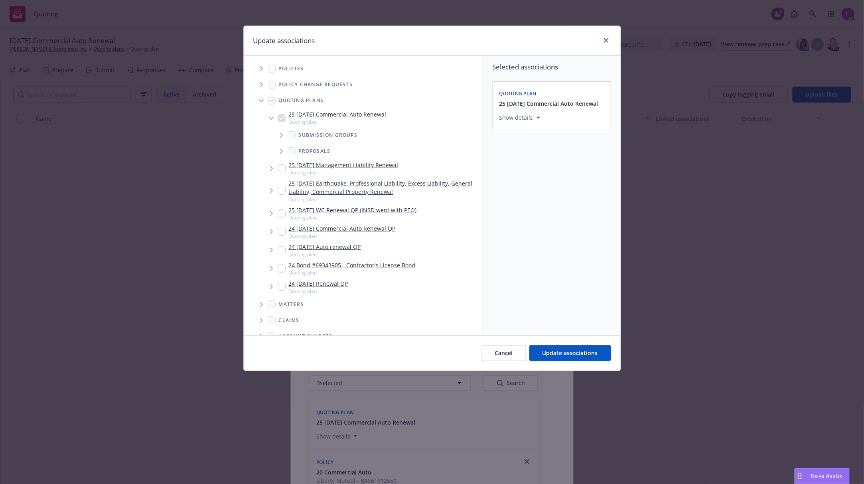
click at [265, 70] on span "Tree Example" at bounding box center [261, 68] width 13 height 13
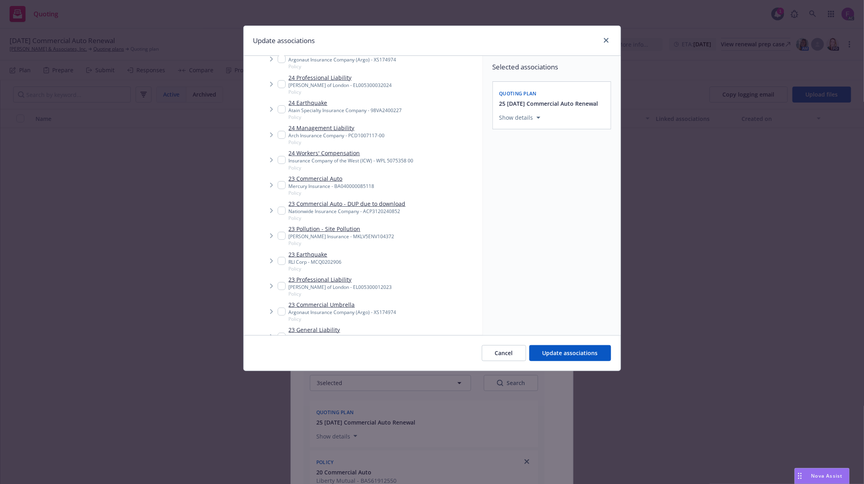
scroll to position [803, 0]
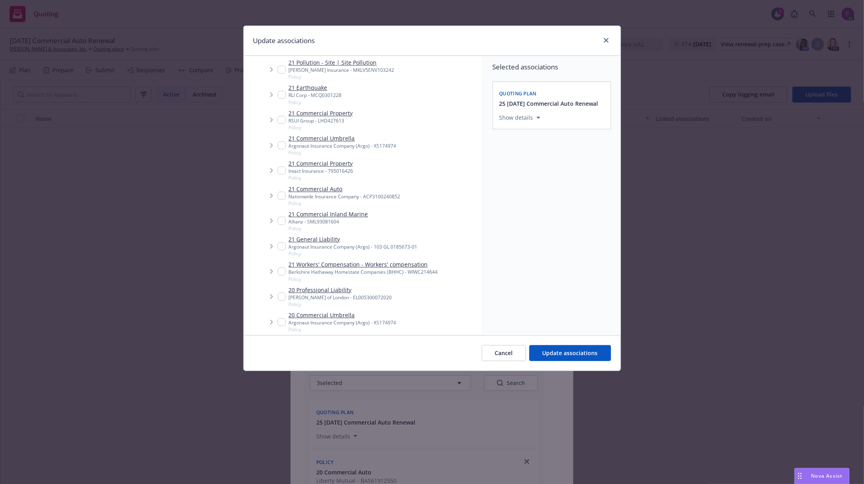
click at [279, 194] on input "Tree Example" at bounding box center [282, 196] width 8 height 8
checkbox input "true"
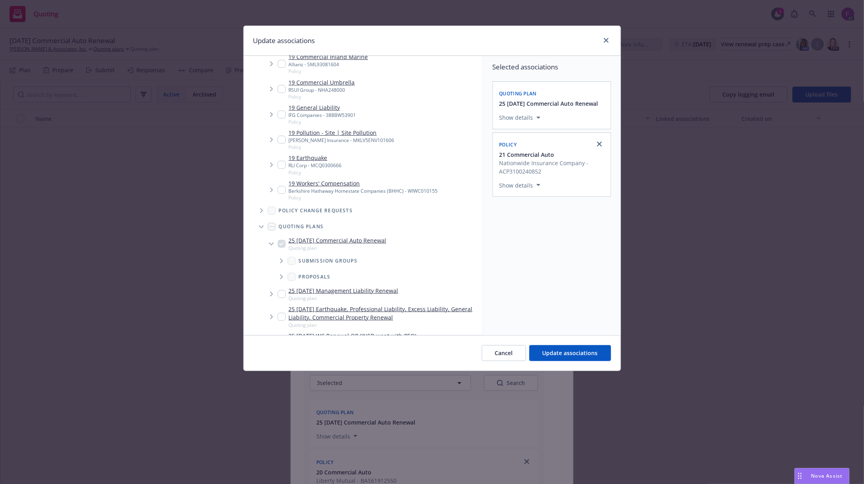
scroll to position [576, 0]
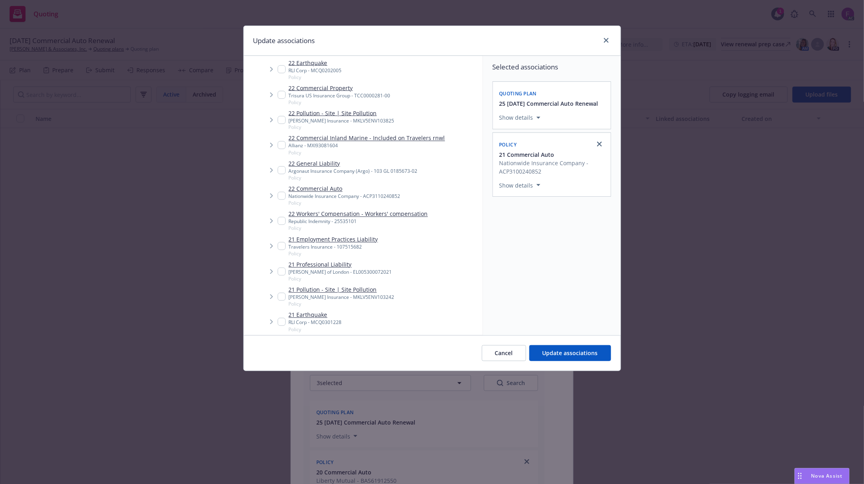
click at [281, 194] on input "Tree Example" at bounding box center [282, 196] width 8 height 8
checkbox input "true"
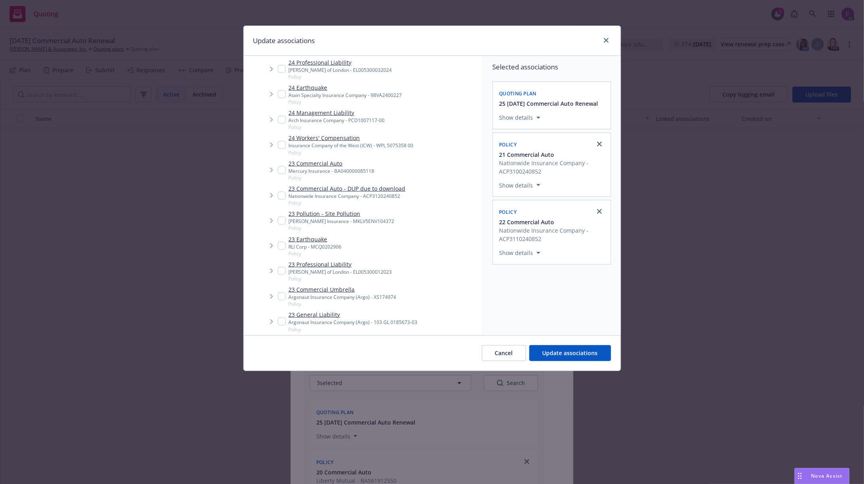
click at [280, 196] on input "Tree Example" at bounding box center [282, 196] width 8 height 8
checkbox input "true"
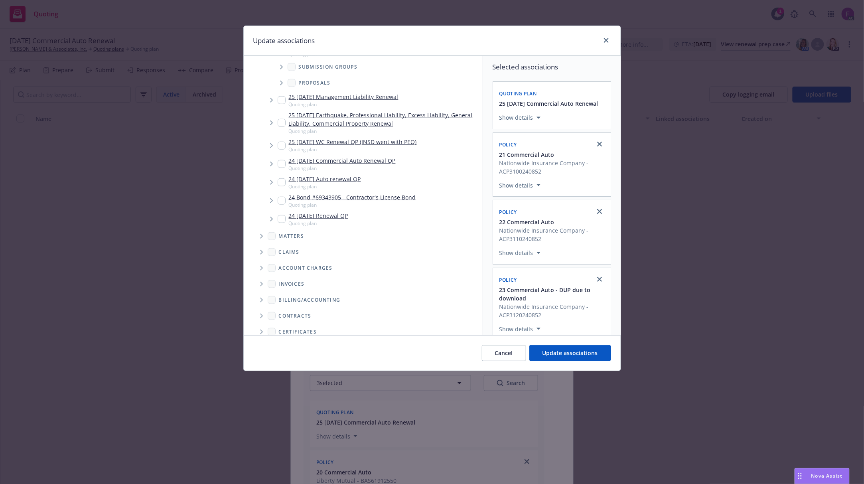
scroll to position [1630, 0]
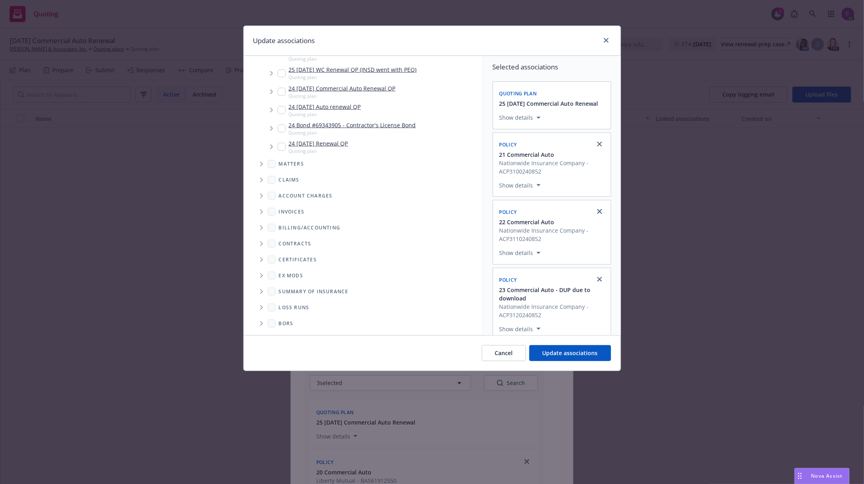
click at [264, 304] on span "Folder Tree Example" at bounding box center [261, 307] width 13 height 13
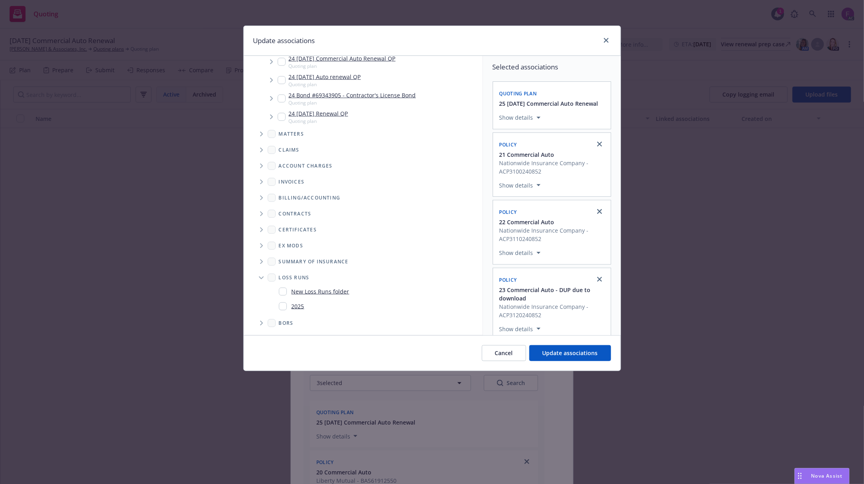
click at [280, 304] on input "Folder Tree Example" at bounding box center [283, 307] width 8 height 8
checkbox input "true"
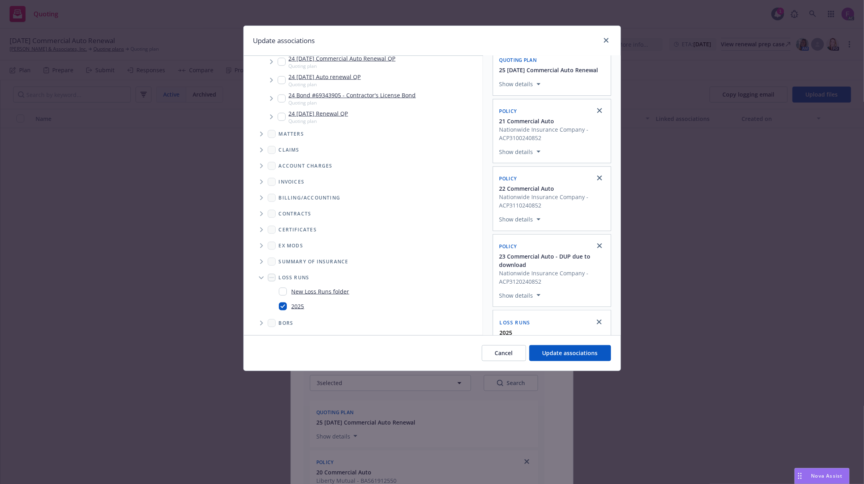
scroll to position [66, 0]
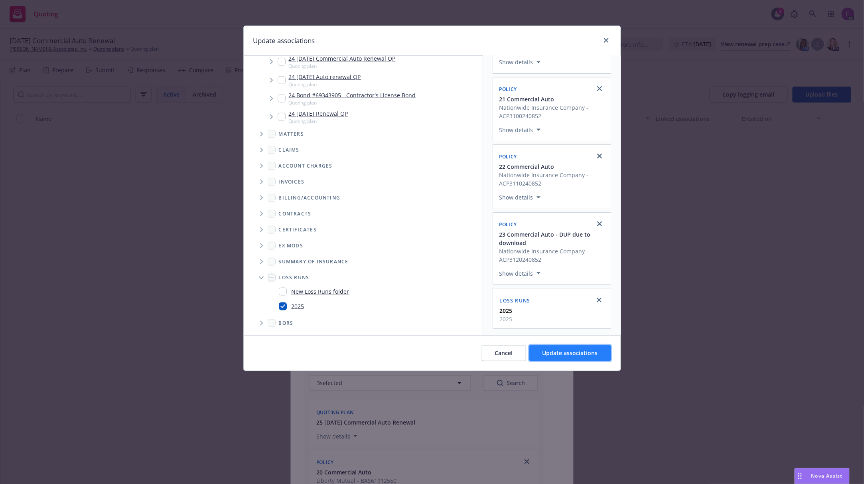
click at [553, 354] on span "Update associations" at bounding box center [570, 353] width 55 height 8
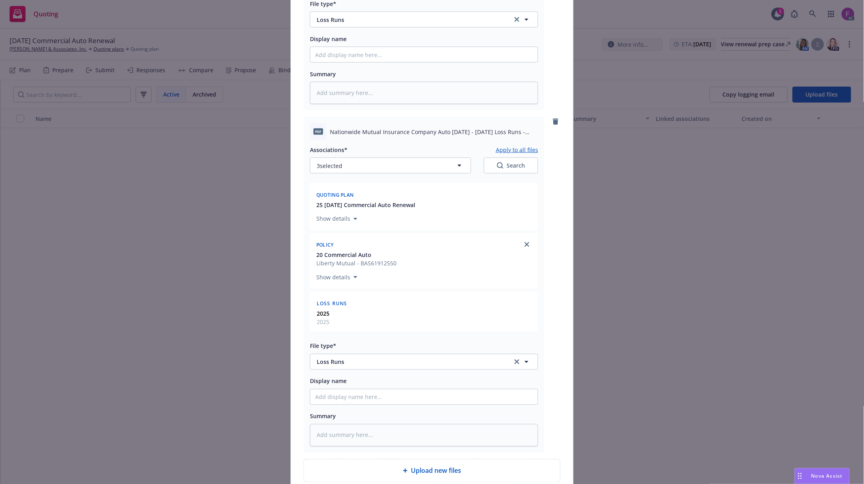
scroll to position [511, 0]
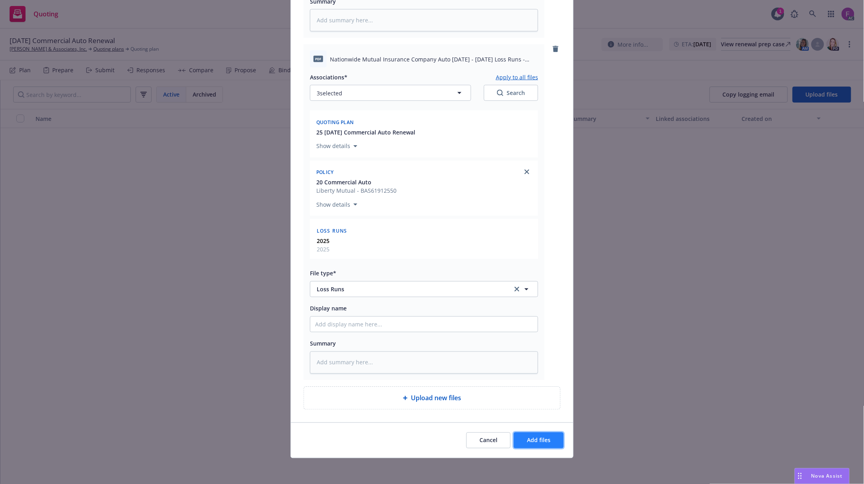
click at [536, 445] on button "Add files" at bounding box center [539, 441] width 50 height 16
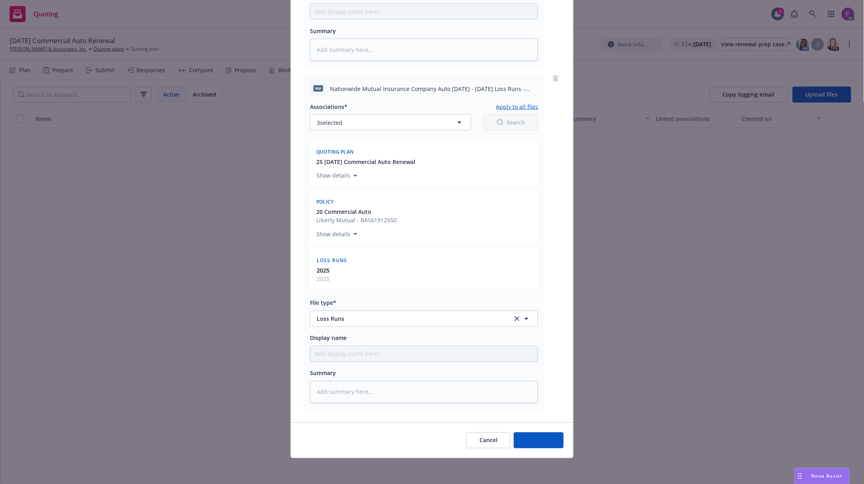
scroll to position [481, 0]
type textarea "x"
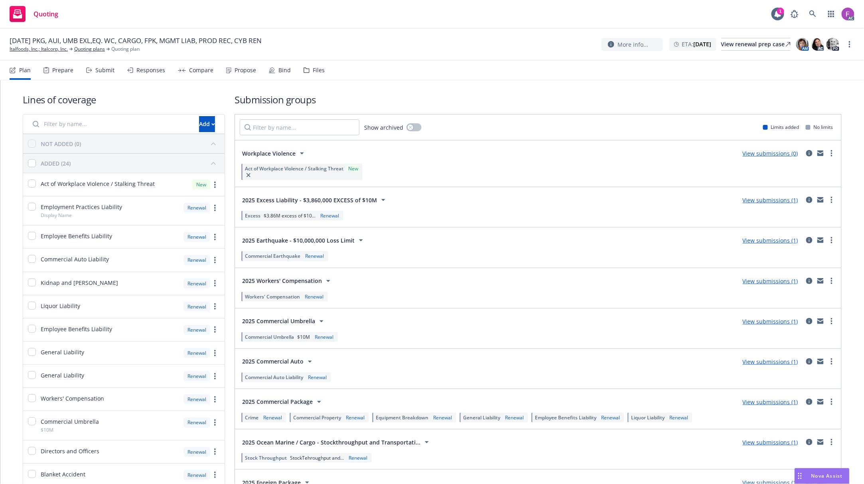
click at [321, 73] on div "Files" at bounding box center [314, 70] width 21 height 19
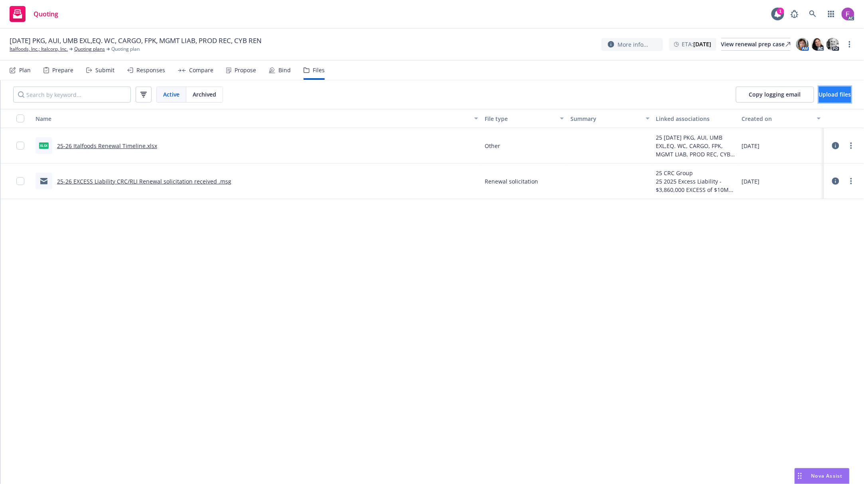
click at [835, 95] on span "Upload files" at bounding box center [835, 95] width 32 height 8
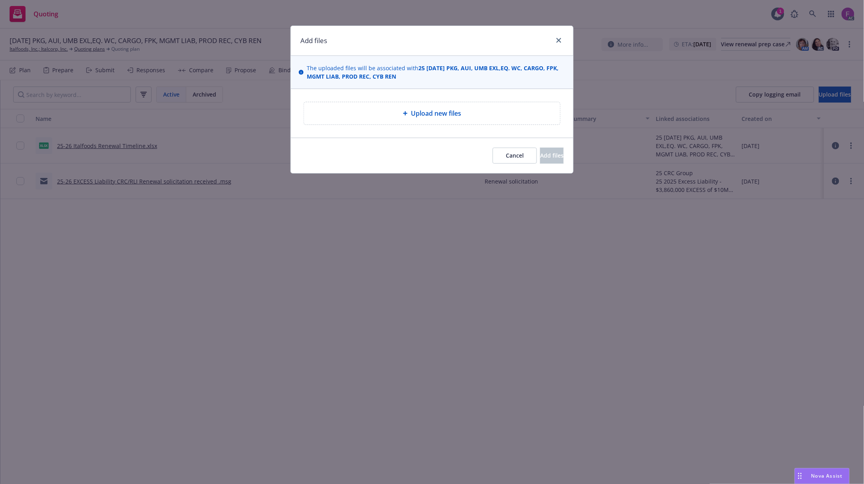
click at [461, 114] on span "Upload new files" at bounding box center [436, 114] width 50 height 10
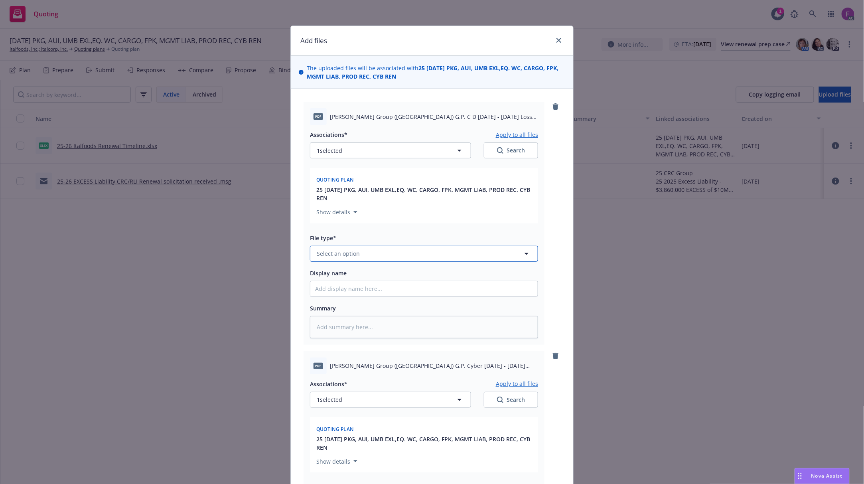
click at [358, 254] on button "Select an option" at bounding box center [424, 254] width 228 height 16
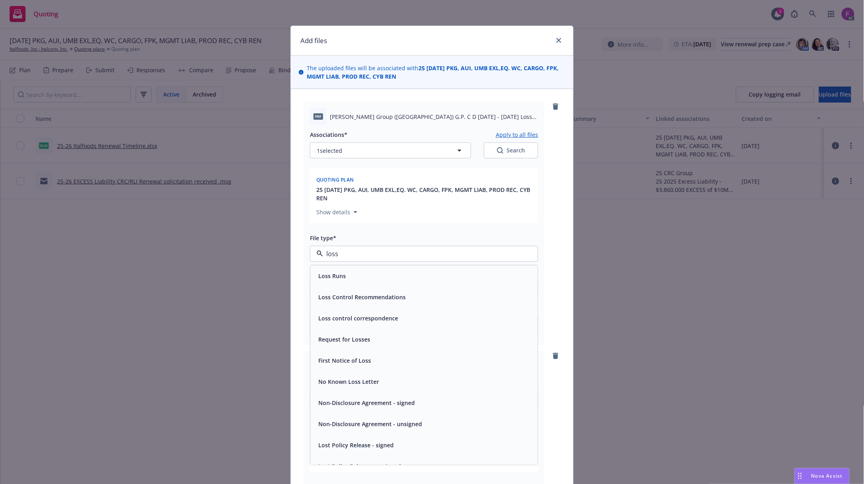
paste input "Loss Run"
type input "Loss Run"
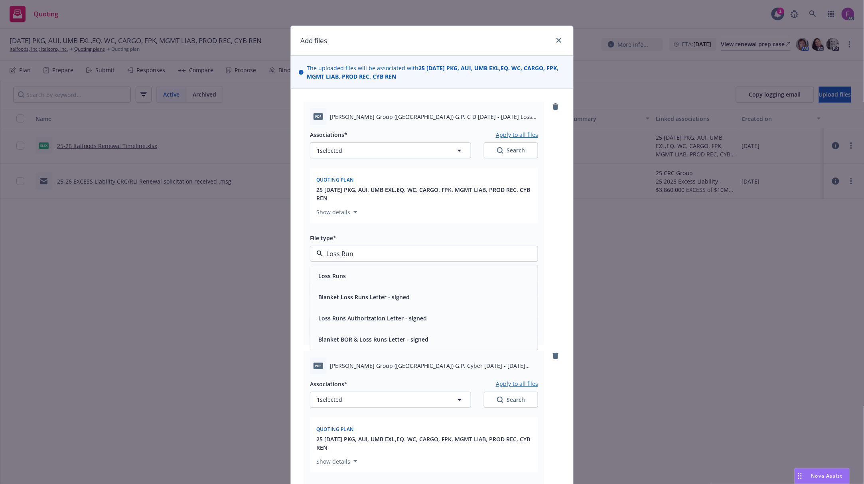
drag, startPoint x: 387, startPoint y: 250, endPoint x: 293, endPoint y: 245, distance: 93.9
click at [341, 278] on span "Loss Runs" at bounding box center [332, 276] width 28 height 8
type textarea "x"
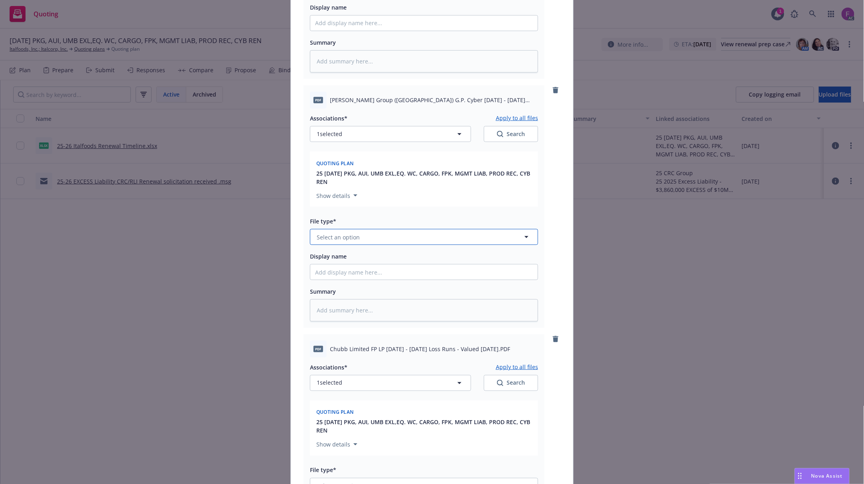
click at [352, 240] on span "Select an option" at bounding box center [338, 237] width 43 height 8
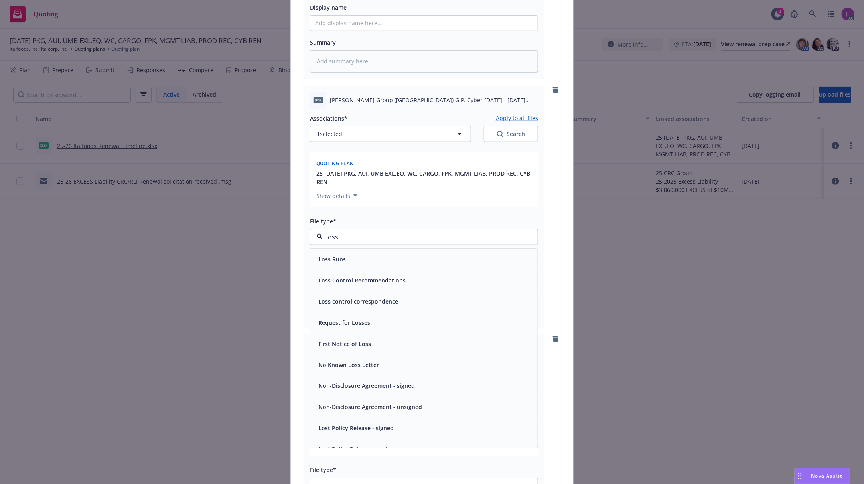
paste input "Loss Run"
type input "Loss Run"
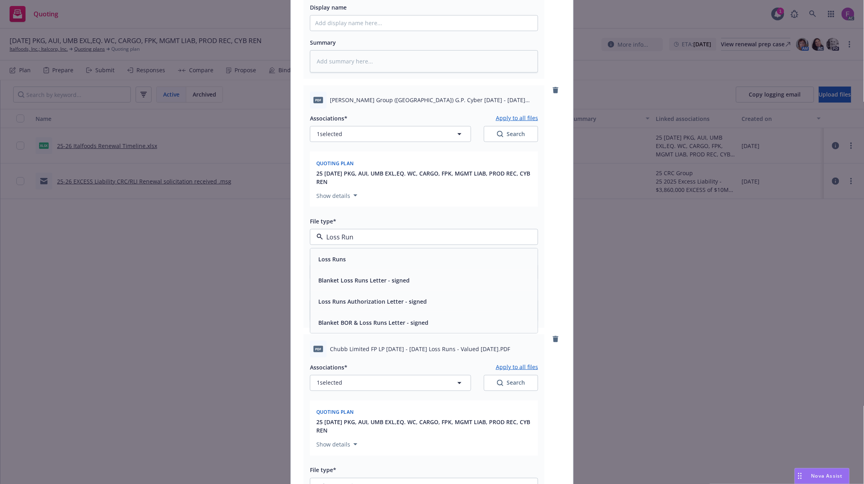
drag, startPoint x: 358, startPoint y: 237, endPoint x: 222, endPoint y: 218, distance: 137.0
click at [222, 218] on div "Add files The uploaded files will be associated with 25 [DATE] PKG, AUI, UMB EX…" at bounding box center [432, 242] width 864 height 484
click at [343, 256] on div "Loss Runs" at bounding box center [424, 259] width 218 height 12
type textarea "x"
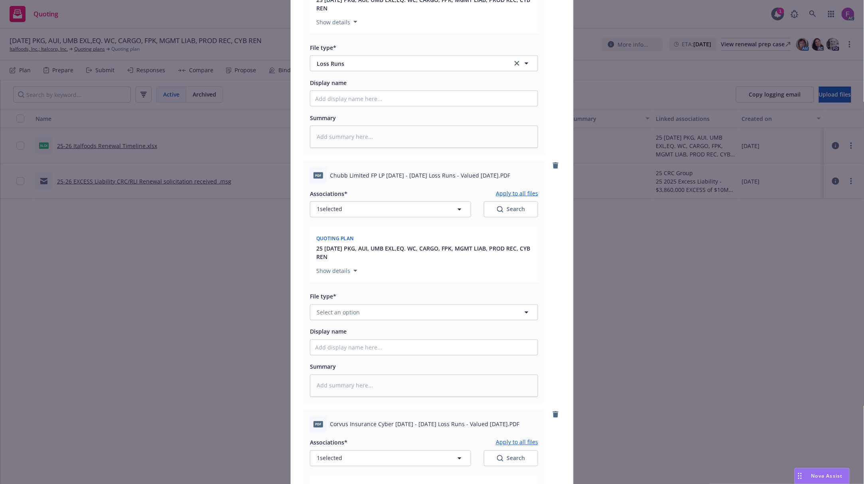
scroll to position [532, 0]
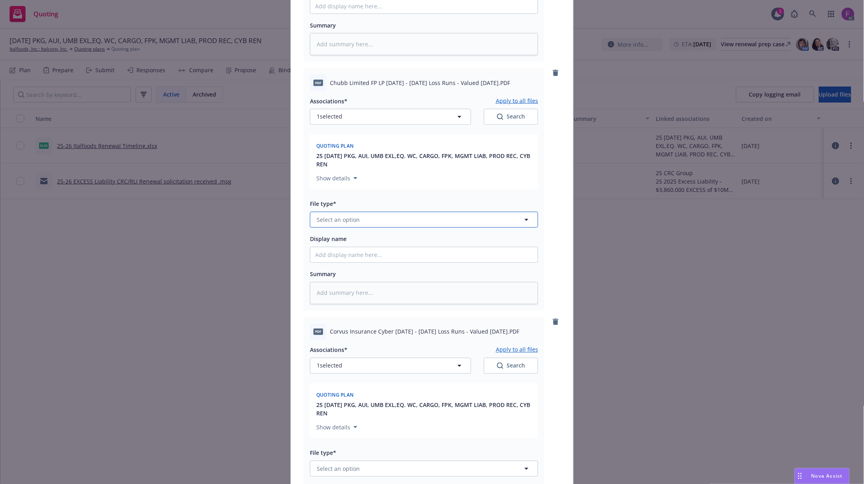
click at [345, 215] on button "Select an option" at bounding box center [424, 220] width 228 height 16
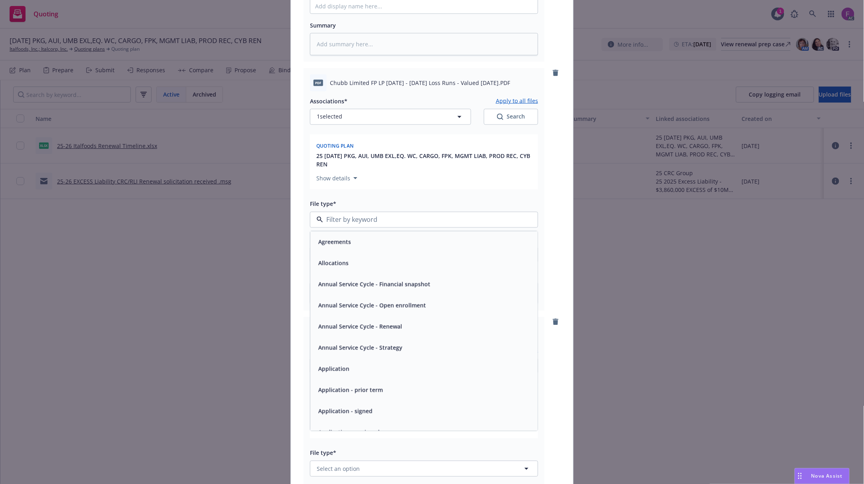
paste input "Loss Run"
type input "Loss Run"
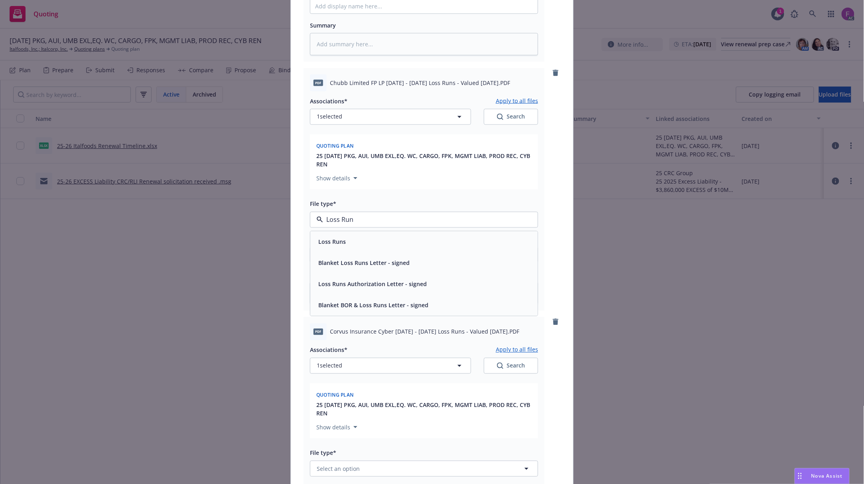
click at [349, 242] on div "Loss Runs" at bounding box center [424, 242] width 218 height 12
type textarea "x"
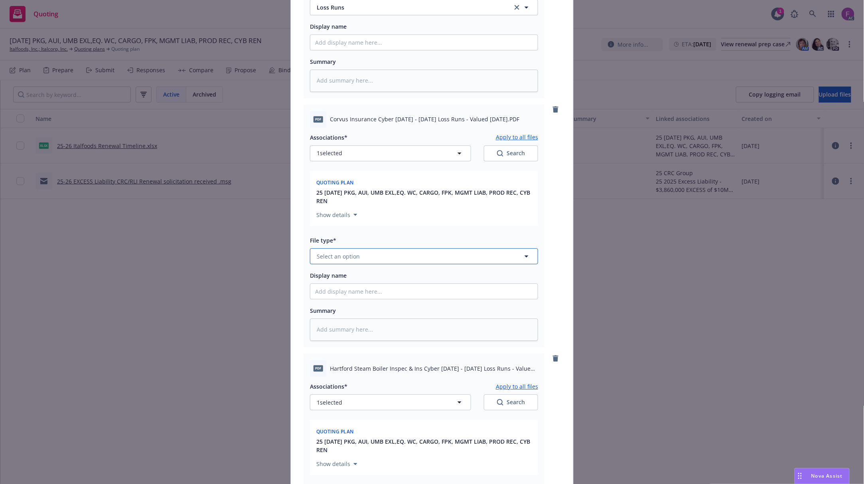
click at [342, 256] on span "Select an option" at bounding box center [338, 256] width 43 height 8
paste input "Loss Run"
type input "Loss Run"
click at [336, 278] on span "Loss Runs" at bounding box center [332, 278] width 28 height 8
type textarea "x"
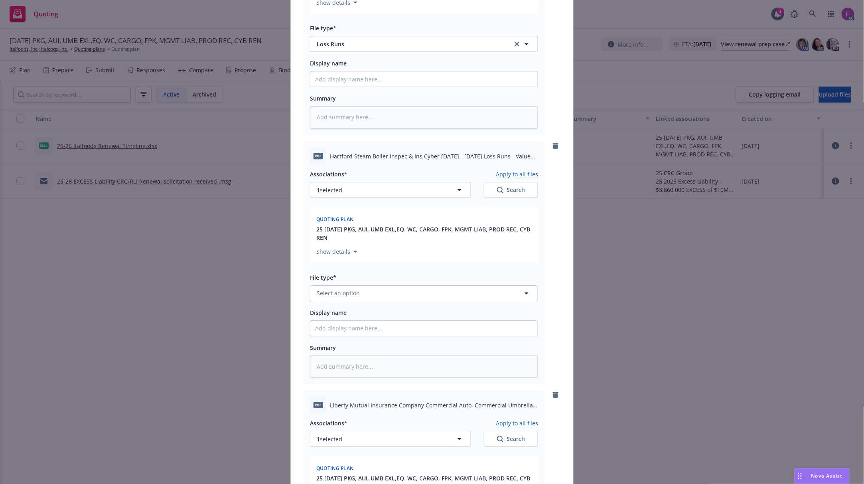
scroll to position [958, 0]
click at [336, 294] on span "Select an option" at bounding box center [338, 292] width 43 height 8
paste input "Loss Run"
type input "Loss Run"
click at [340, 210] on span "Loss Runs" at bounding box center [332, 207] width 28 height 8
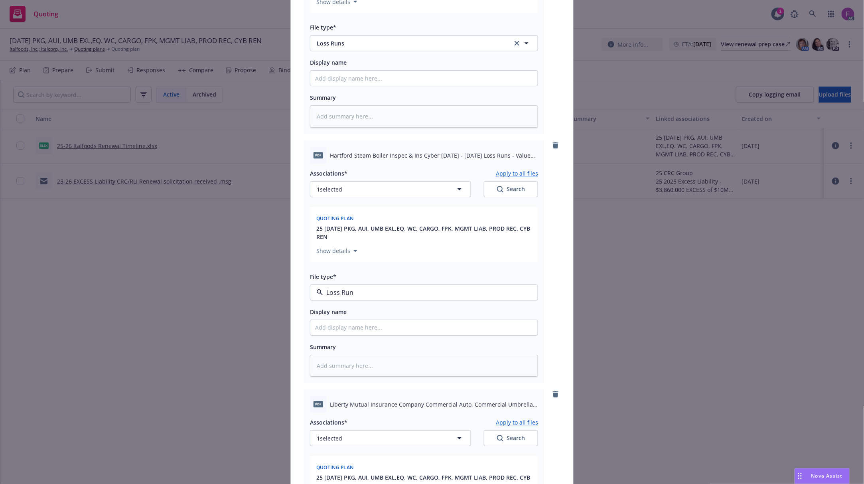
type textarea "x"
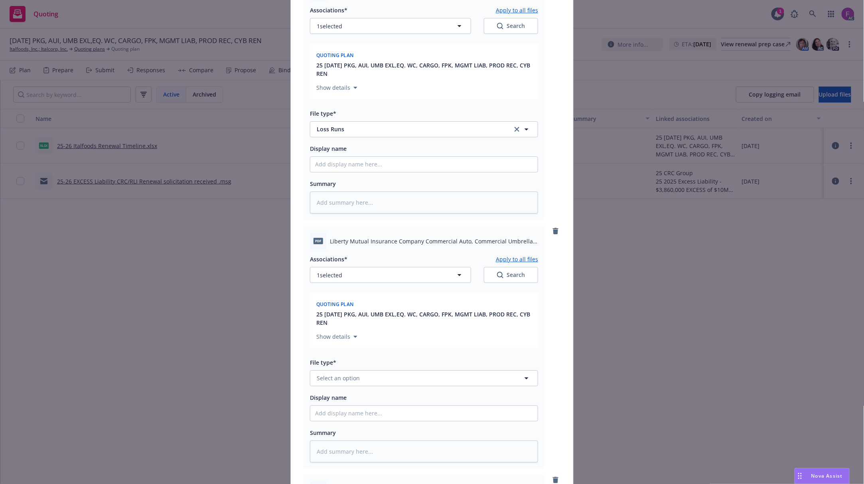
scroll to position [1224, 0]
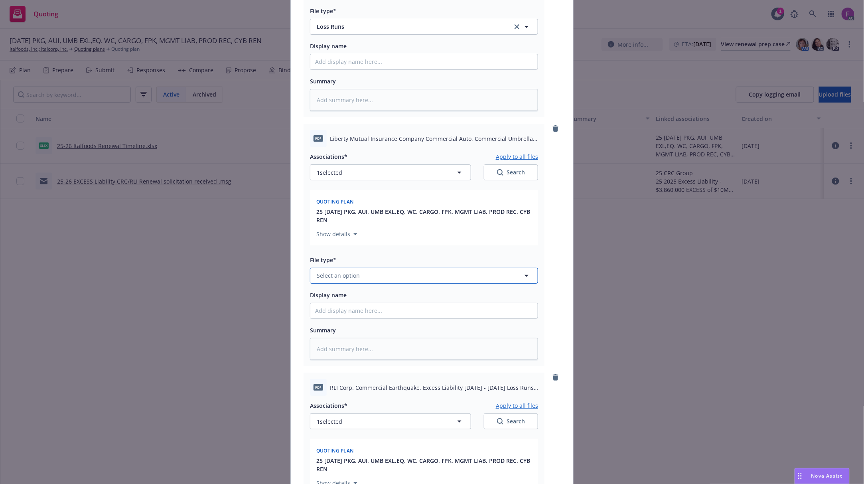
click at [338, 279] on span "Select an option" at bounding box center [338, 275] width 43 height 8
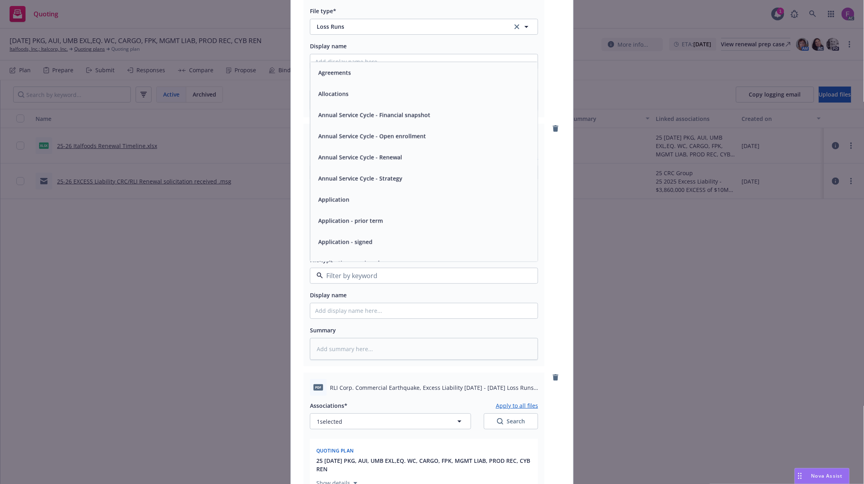
paste input "Loss Run"
type input "Loss Run"
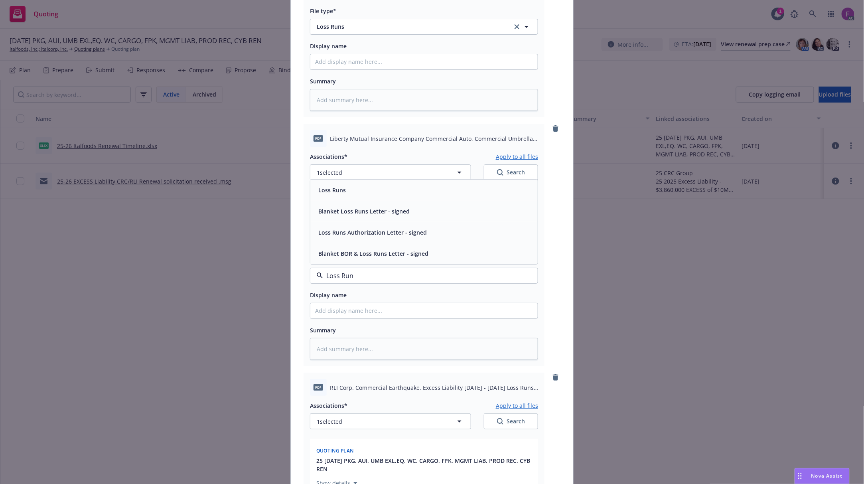
click at [334, 196] on div "Loss Runs" at bounding box center [331, 190] width 32 height 12
type textarea "x"
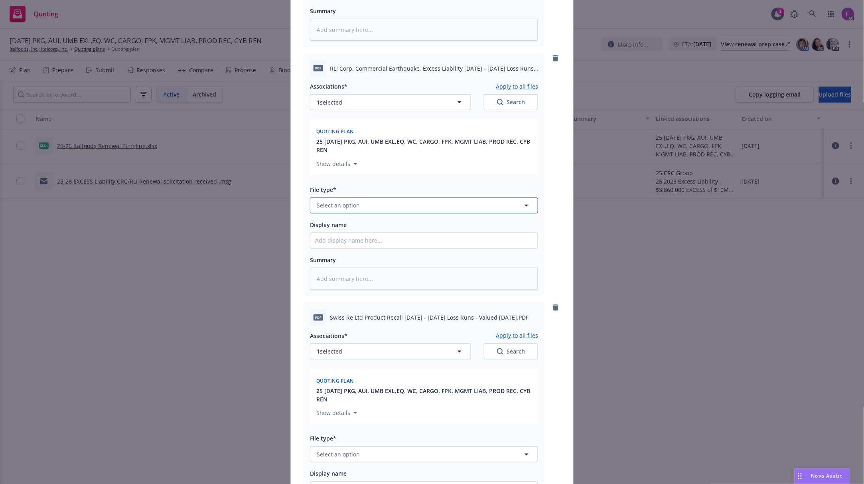
click at [347, 204] on span "Select an option" at bounding box center [338, 205] width 43 height 8
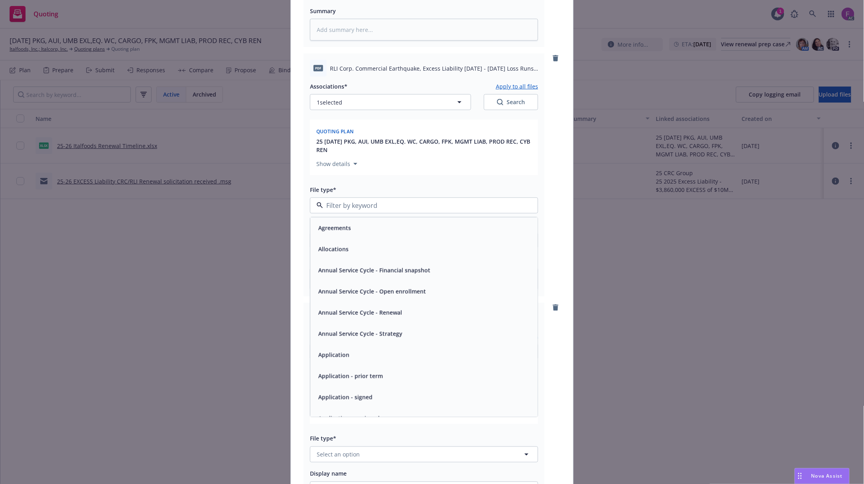
paste input "Loss Run"
type input "Loss Run"
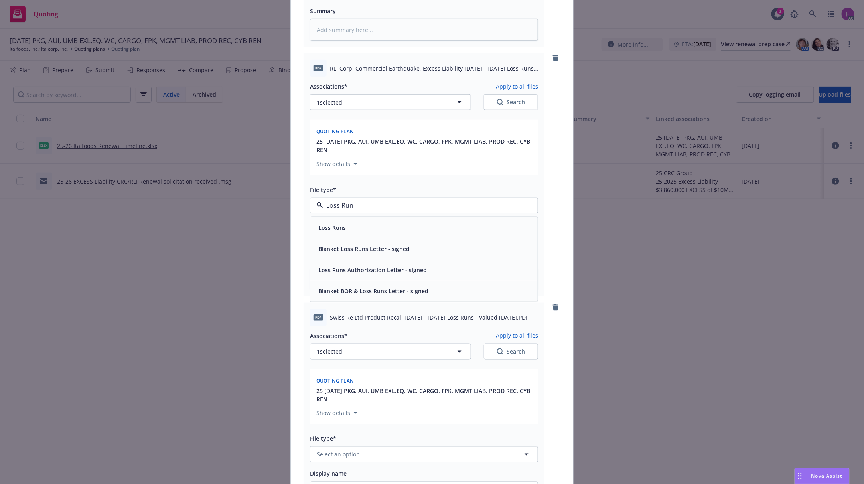
click at [341, 227] on span "Loss Runs" at bounding box center [332, 228] width 28 height 8
type textarea "x"
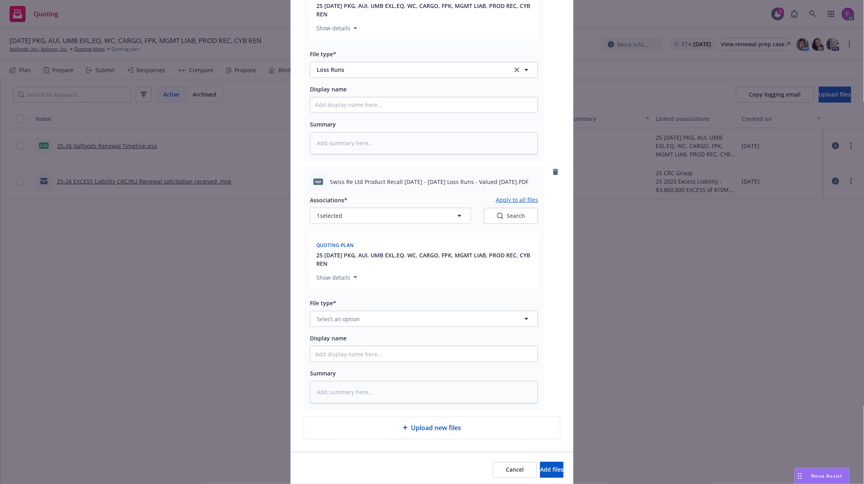
scroll to position [1703, 0]
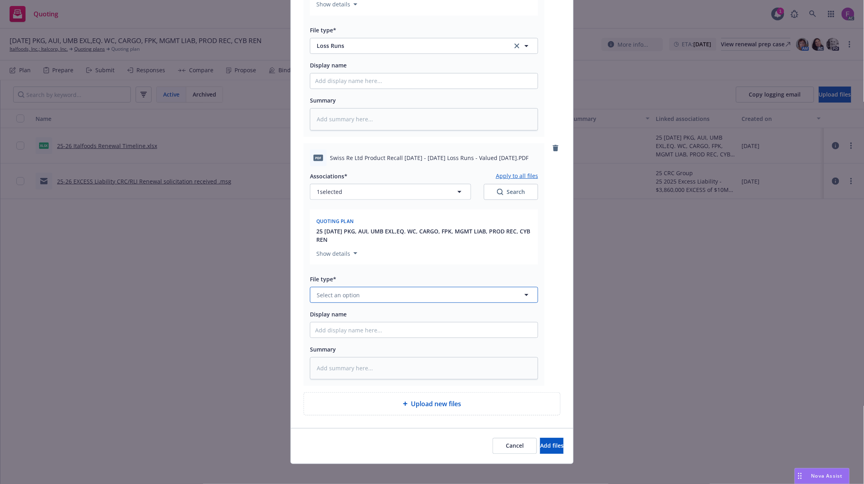
click at [338, 295] on span "Select an option" at bounding box center [338, 295] width 43 height 8
paste input "Loss Run"
type input "Loss Run"
click at [323, 207] on span "Loss Runs" at bounding box center [332, 209] width 28 height 8
click at [409, 191] on button "1 selected" at bounding box center [390, 192] width 161 height 16
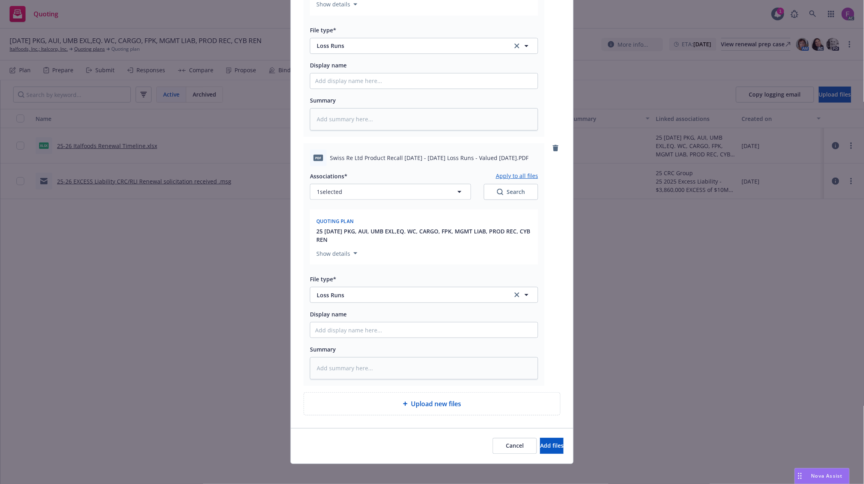
type textarea "x"
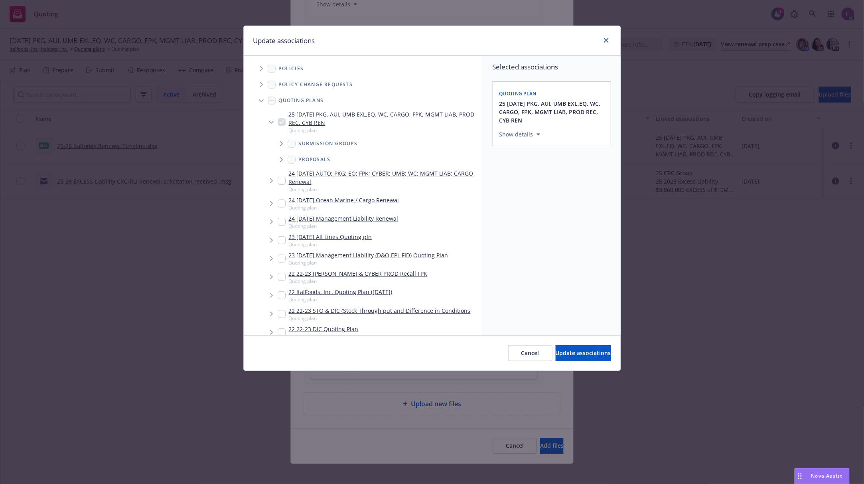
scroll to position [260, 0]
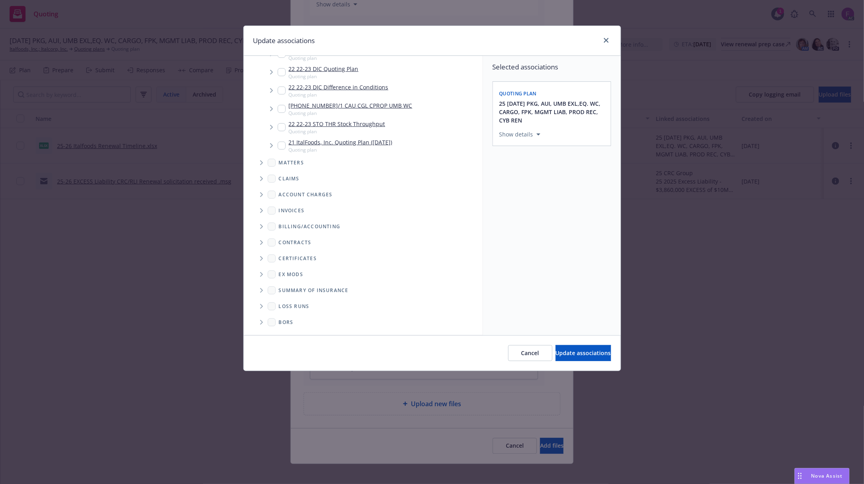
click at [262, 307] on icon "Folder Tree Example" at bounding box center [261, 306] width 3 height 5
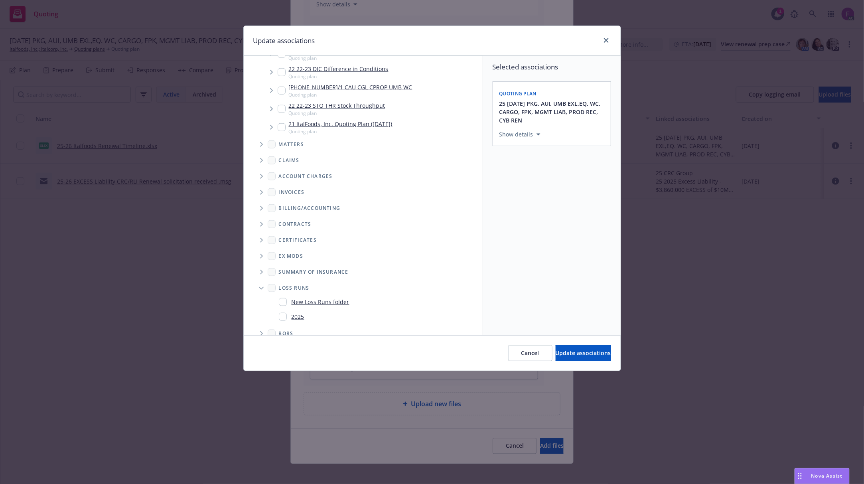
scroll to position [289, 0]
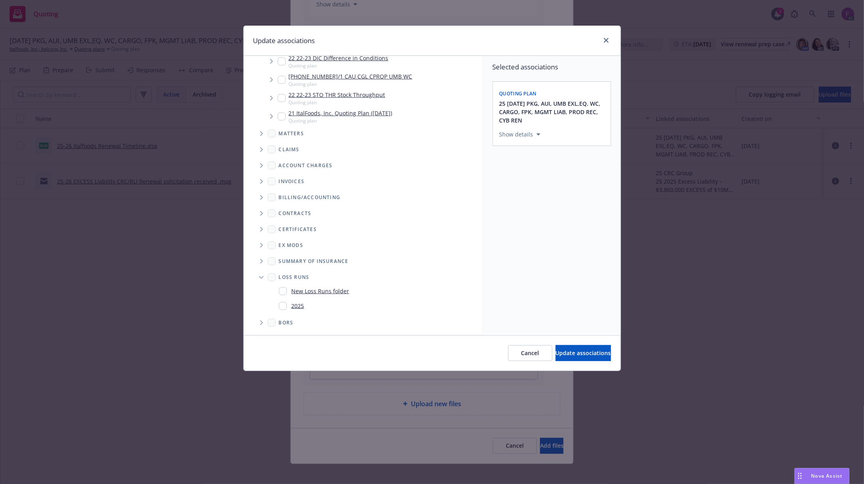
click at [283, 305] on input "Folder Tree Example" at bounding box center [283, 306] width 8 height 8
checkbox input "true"
click at [552, 256] on div "Selected associations Quoting plan 25 [DATE] PKG, AUI, UMB EXL,EQ. WC, CARGO, F…" at bounding box center [552, 195] width 138 height 279
click at [568, 354] on span "Update associations" at bounding box center [583, 353] width 55 height 8
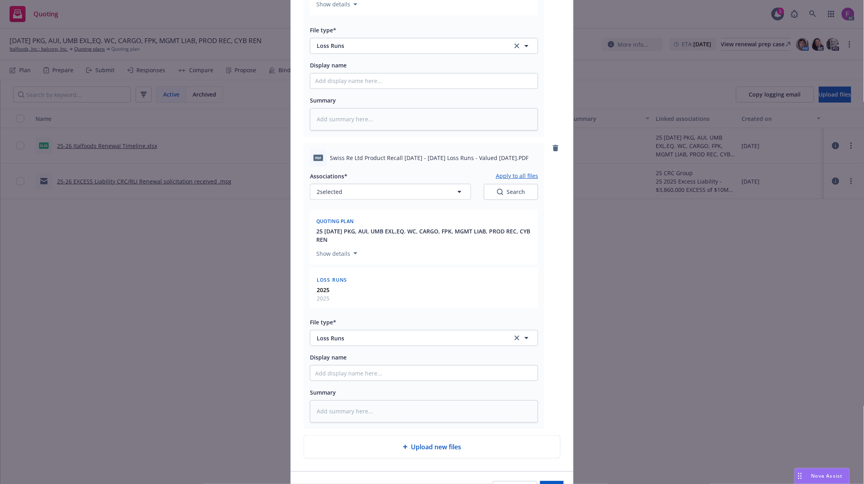
click at [522, 176] on button "Apply to all files" at bounding box center [517, 176] width 42 height 10
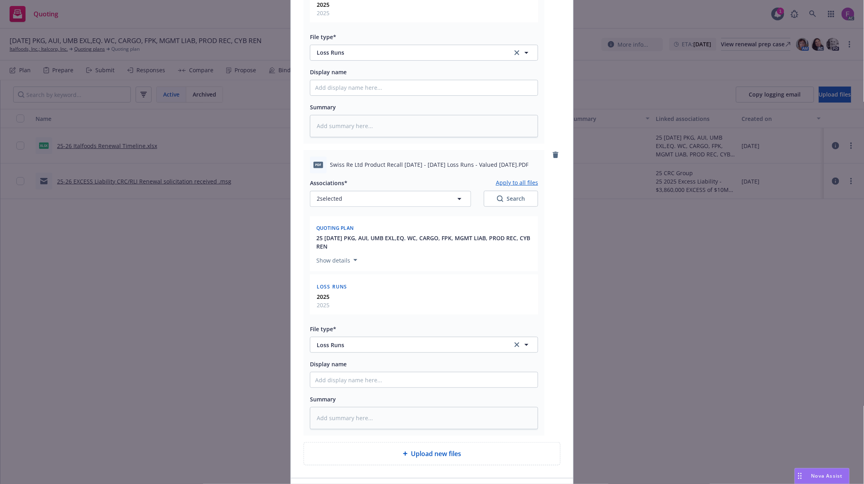
scroll to position [2016, 0]
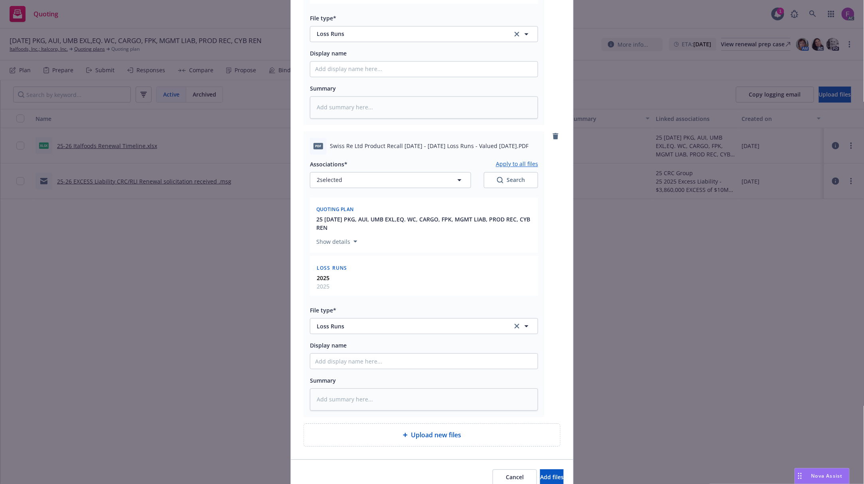
click at [508, 166] on button "Apply to all files" at bounding box center [517, 164] width 42 height 10
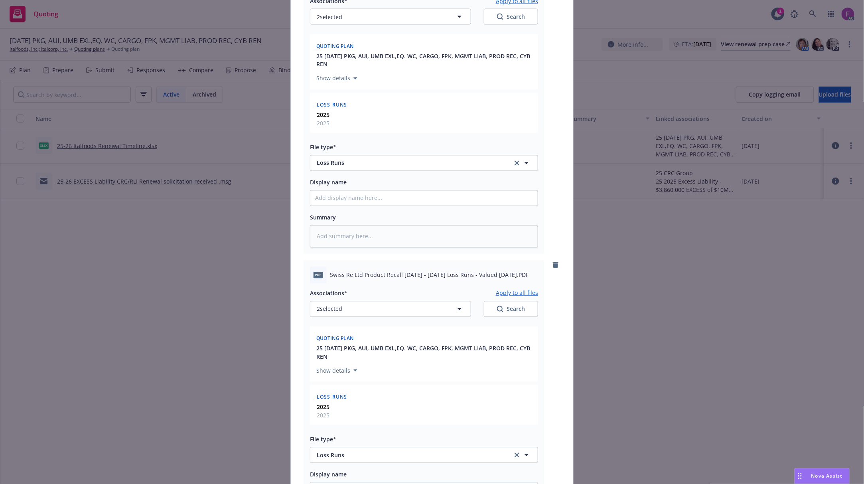
scroll to position [2058, 0]
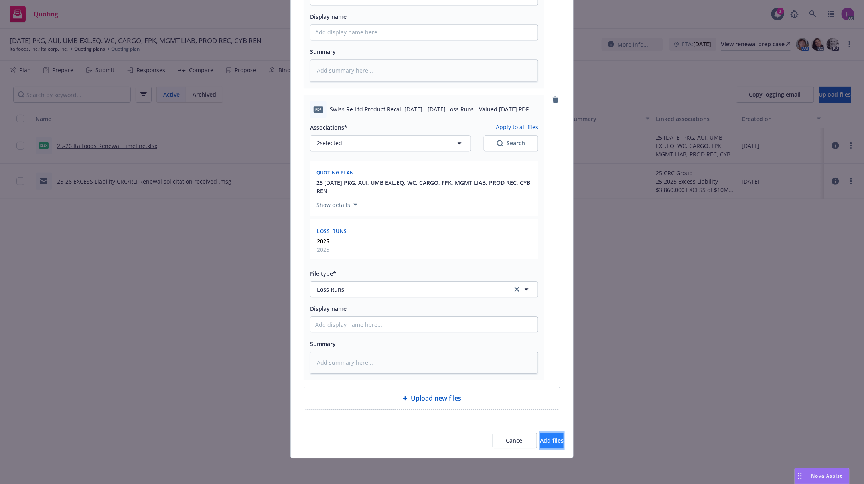
click at [540, 444] on span "Add files" at bounding box center [552, 441] width 24 height 8
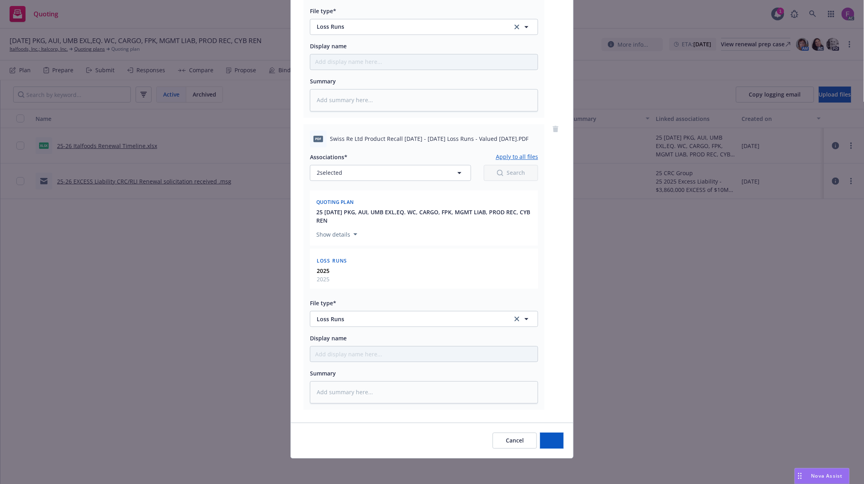
scroll to position [2028, 0]
type textarea "x"
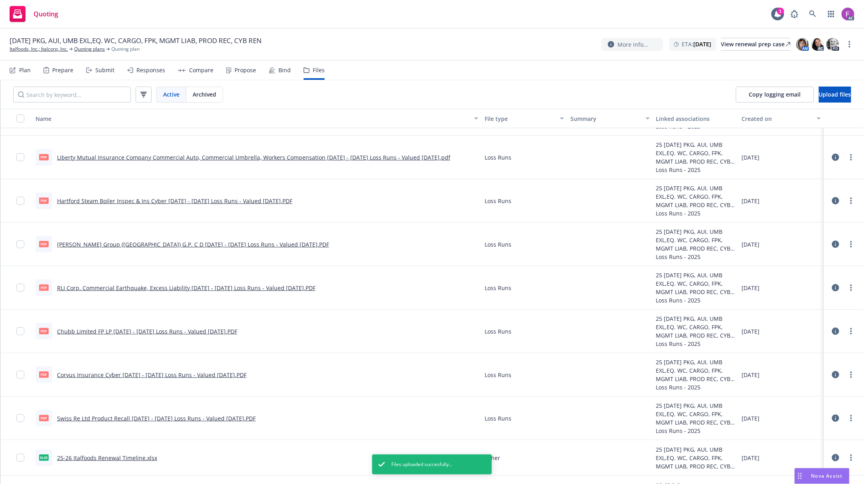
scroll to position [65, 0]
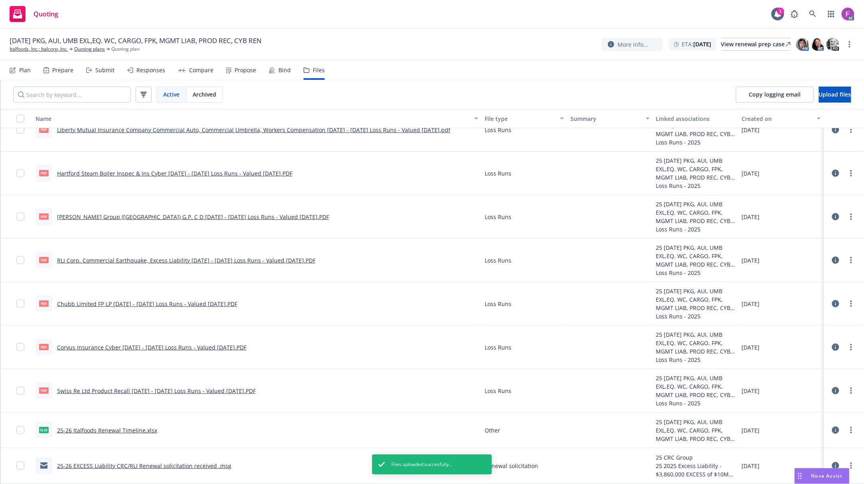
click at [139, 388] on link "Swiss Re Ltd Product Recall [DATE] - [DATE] Loss Runs - Valued [DATE].PDF" at bounding box center [156, 391] width 199 height 8
click at [847, 392] on link "more" at bounding box center [852, 391] width 10 height 10
click at [798, 450] on link "Update associations" at bounding box center [808, 455] width 79 height 16
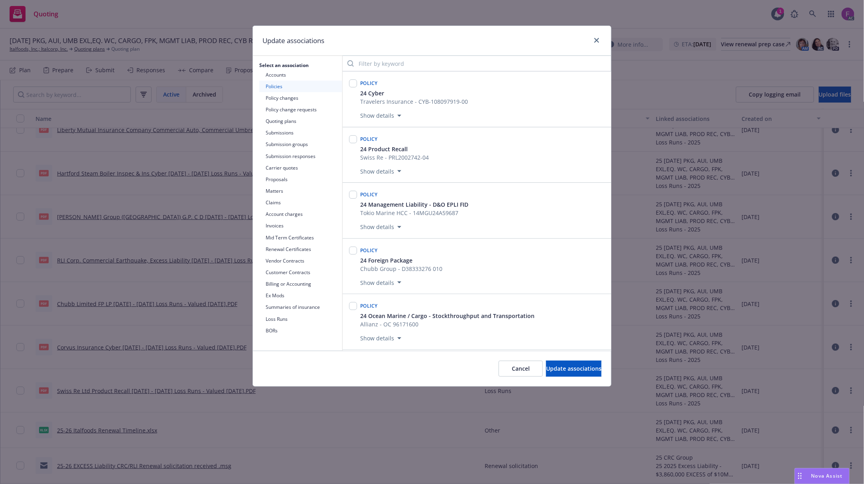
click at [485, 44] on div "Update associations" at bounding box center [432, 41] width 358 height 30
click at [356, 138] on input "checkbox" at bounding box center [353, 139] width 8 height 8
checkbox input "true"
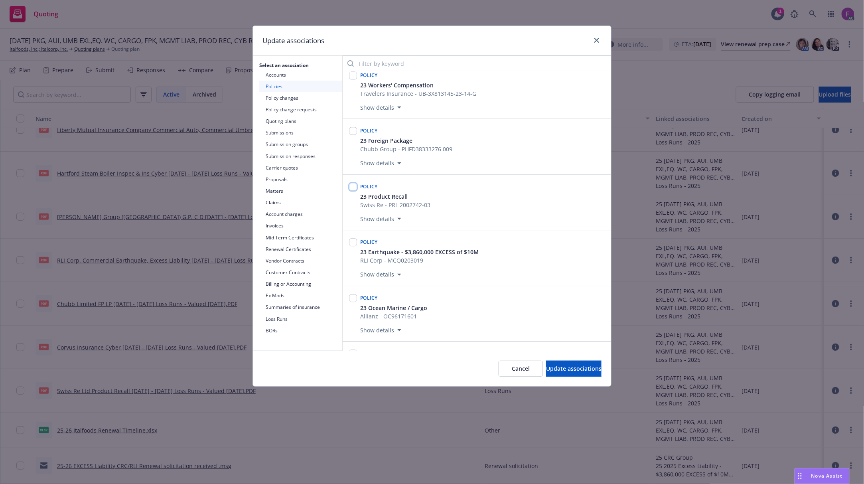
click at [353, 191] on input "checkbox" at bounding box center [353, 187] width 8 height 8
checkbox input "true"
click at [352, 188] on input "checkbox" at bounding box center [353, 184] width 8 height 8
checkbox input "true"
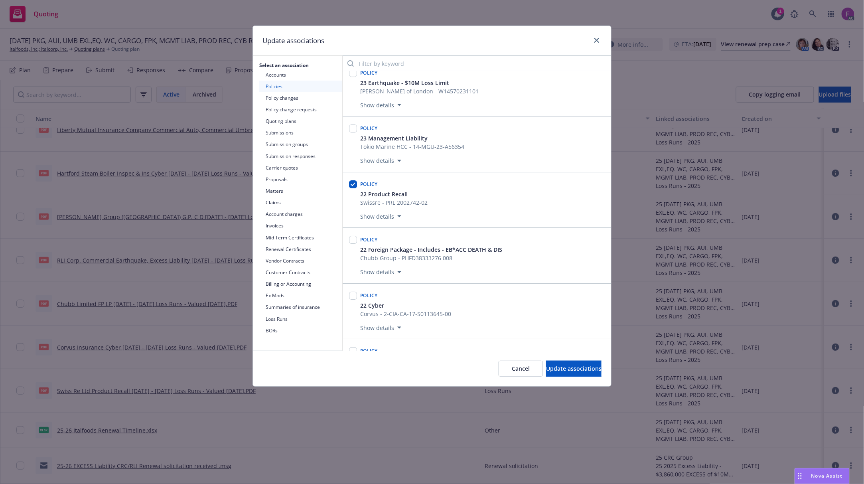
scroll to position [2077, 0]
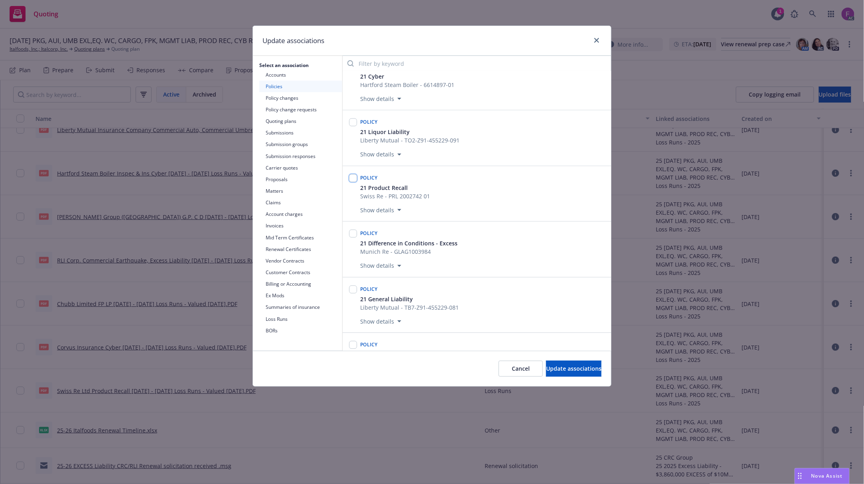
click at [354, 182] on input "checkbox" at bounding box center [353, 178] width 8 height 8
checkbox input "true"
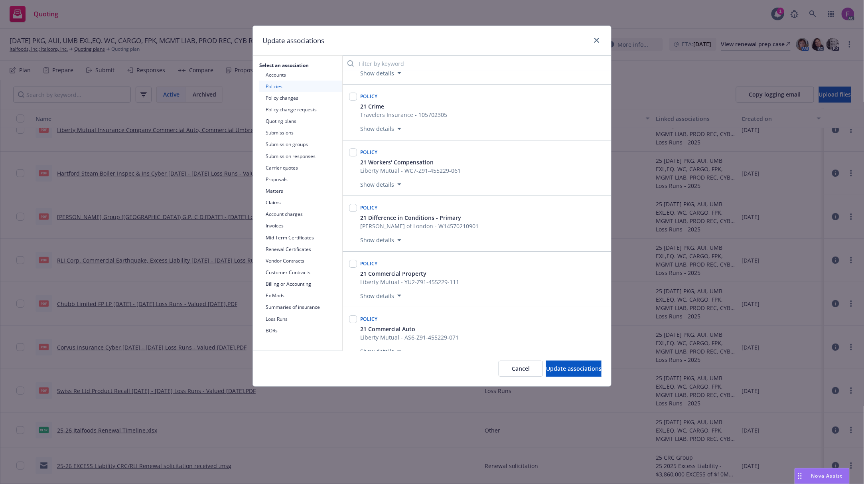
scroll to position [2609, 0]
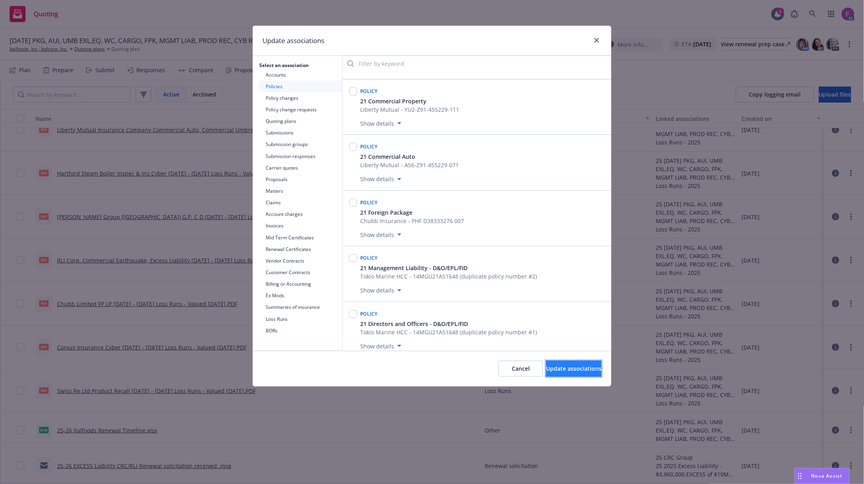
click at [559, 370] on span "Update associations" at bounding box center [573, 369] width 55 height 8
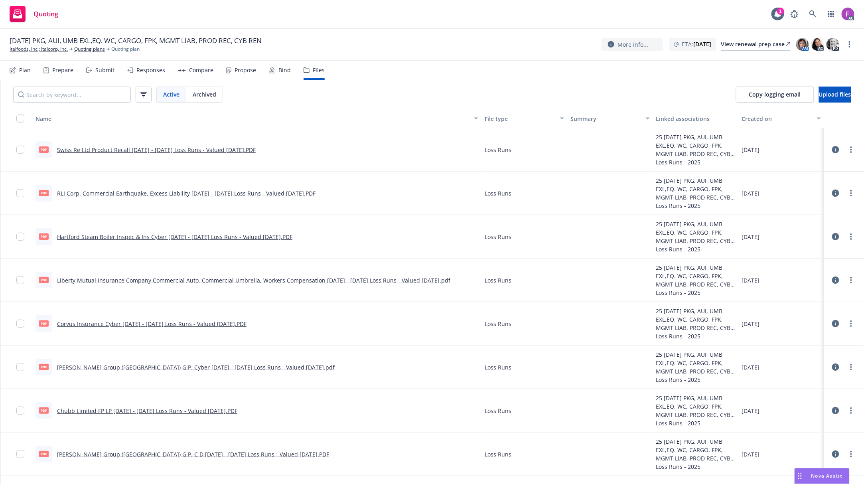
scroll to position [53, 0]
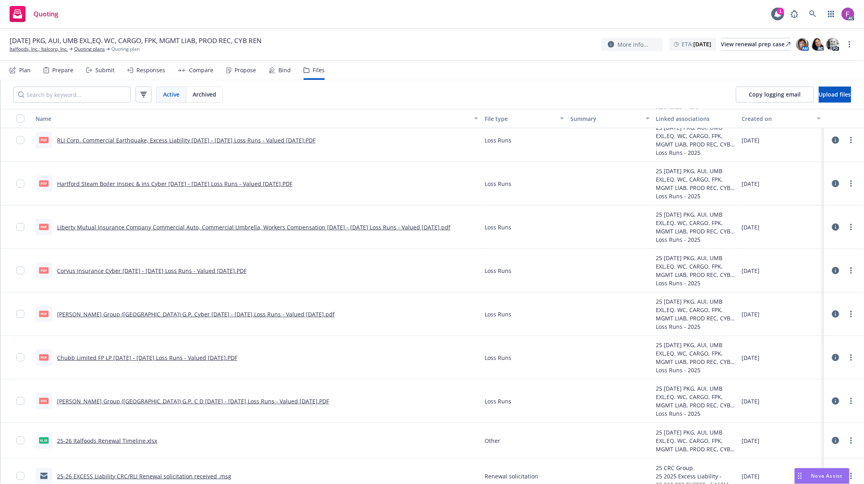
click at [118, 358] on link "Chubb Limited FP LP [DATE] - [DATE] Loss Runs - Valued [DATE].PDF" at bounding box center [147, 358] width 180 height 8
click at [153, 314] on link "[PERSON_NAME] Group ([GEOGRAPHIC_DATA]) G.P. Cyber [DATE] - [DATE] Loss Runs - …" at bounding box center [196, 315] width 278 height 8
click at [76, 357] on link "Chubb Limited FP LP [DATE] - [DATE] Loss Runs - Valued [DATE].PDF" at bounding box center [147, 358] width 180 height 8
click at [851, 356] on circle "more" at bounding box center [852, 355] width 2 height 2
click at [789, 424] on link "Update associations" at bounding box center [808, 423] width 79 height 16
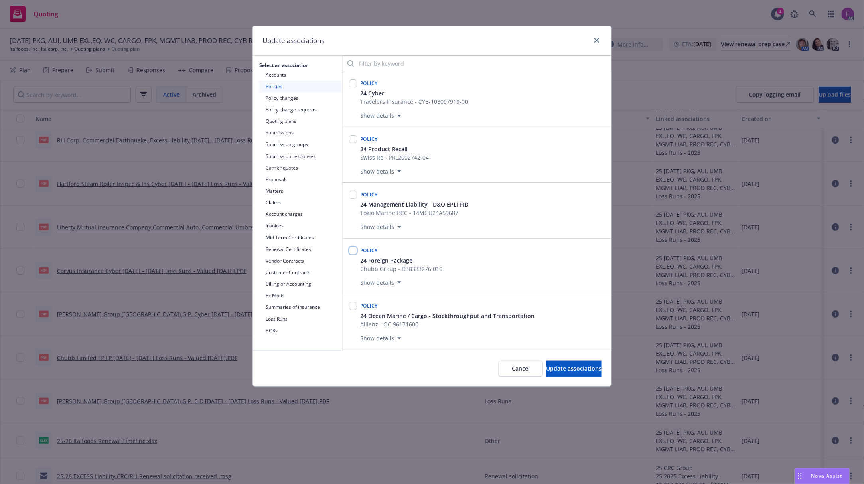
click at [352, 251] on input "checkbox" at bounding box center [353, 251] width 8 height 8
checkbox input "true"
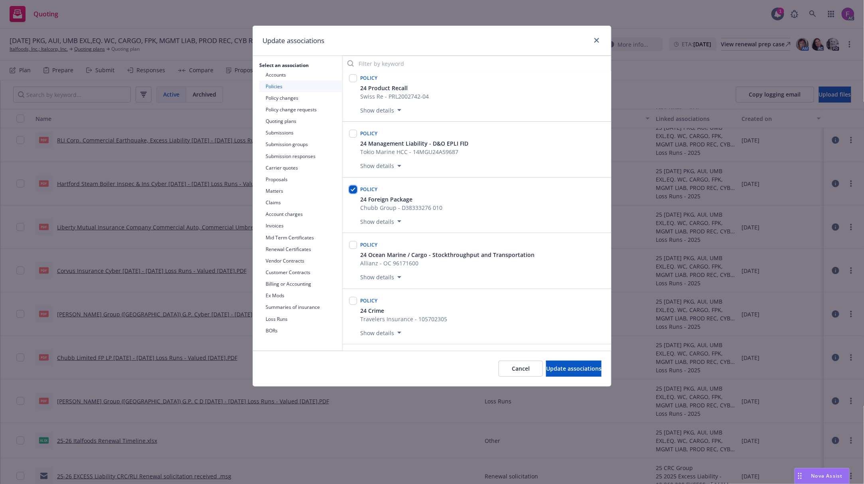
scroll to position [160, 0]
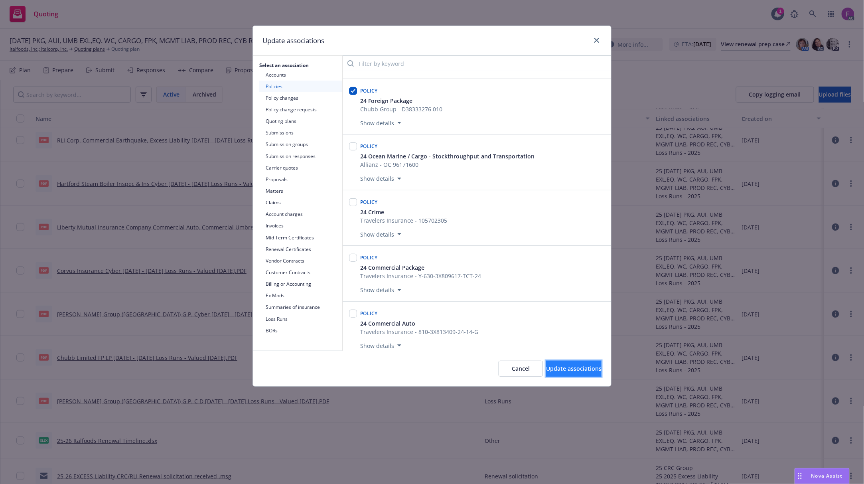
click at [578, 372] on span "Update associations" at bounding box center [573, 369] width 55 height 8
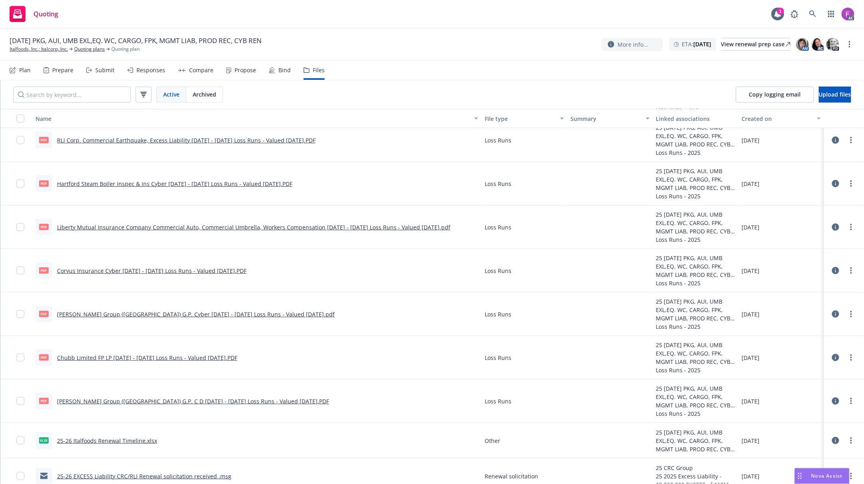
click at [123, 312] on link "[PERSON_NAME] Group ([GEOGRAPHIC_DATA]) G.P. Cyber [DATE] - [DATE] Loss Runs - …" at bounding box center [196, 315] width 278 height 8
click at [125, 314] on link "[PERSON_NAME] Group ([GEOGRAPHIC_DATA]) G.P. Cyber [DATE] - [DATE] Loss Runs - …" at bounding box center [196, 315] width 278 height 8
click at [847, 317] on link "more" at bounding box center [852, 314] width 10 height 10
click at [799, 380] on link "Update associations" at bounding box center [808, 379] width 79 height 16
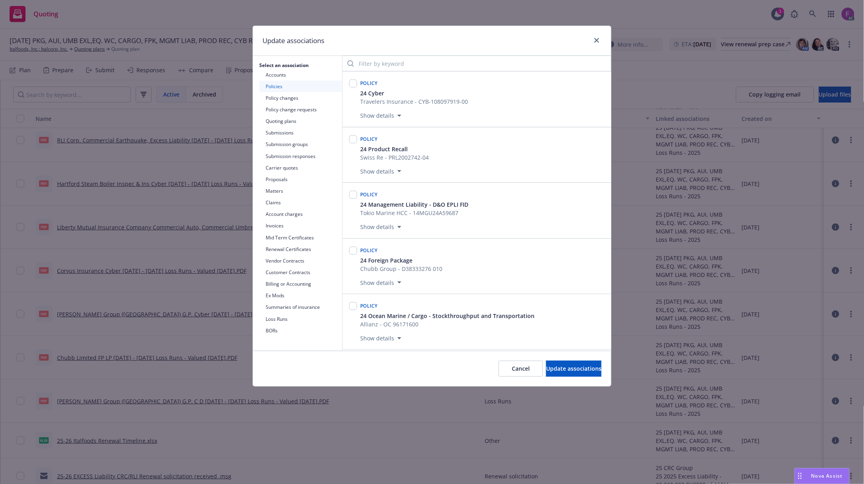
scroll to position [2918, 0]
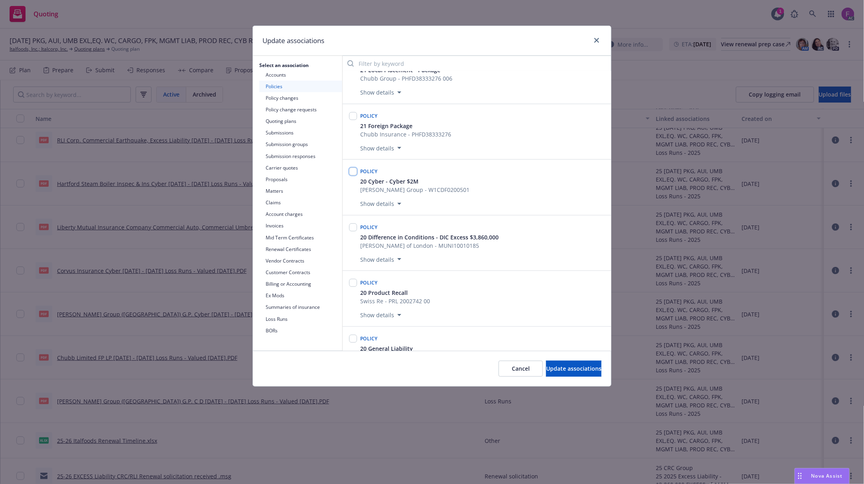
click at [354, 176] on input "checkbox" at bounding box center [353, 172] width 8 height 8
checkbox input "true"
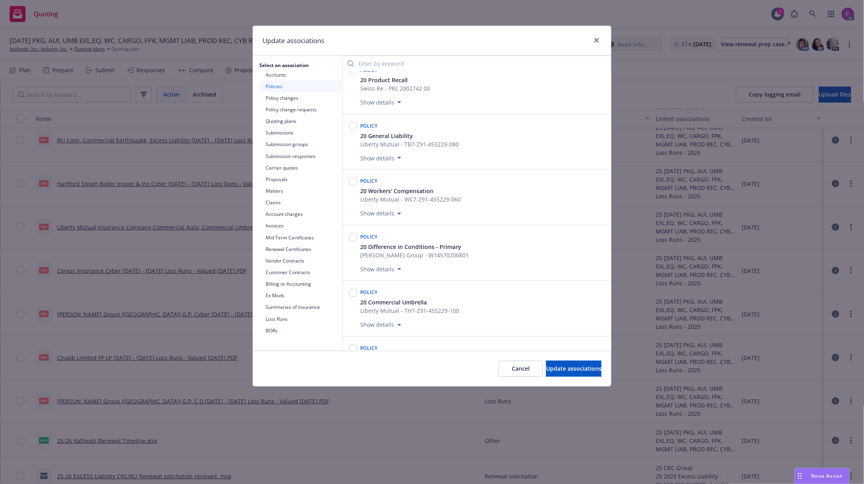
scroll to position [3759, 0]
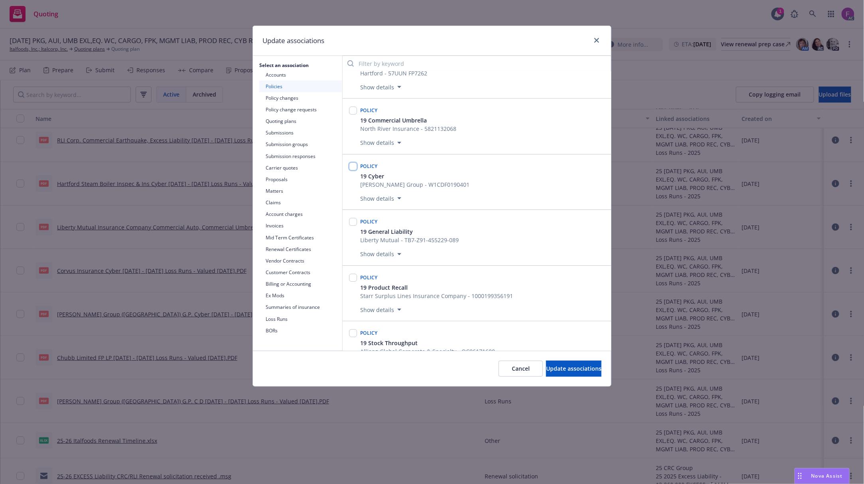
click at [354, 170] on input "checkbox" at bounding box center [353, 166] width 8 height 8
checkbox input "true"
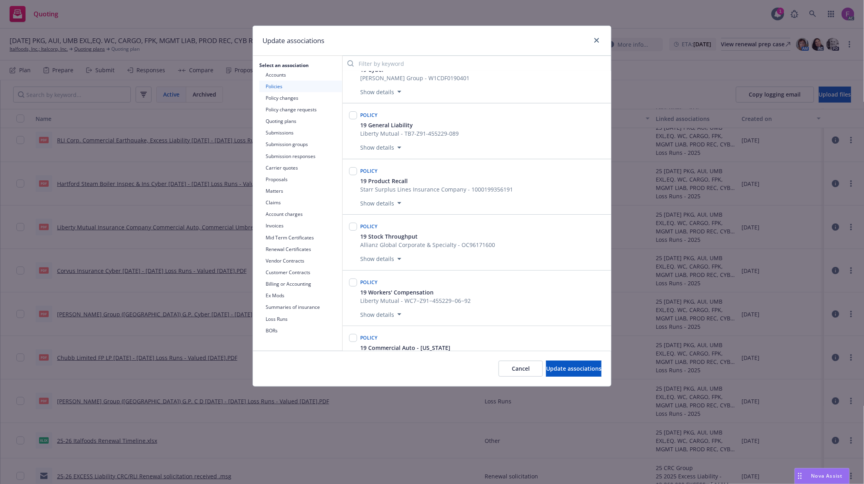
scroll to position [4320, 0]
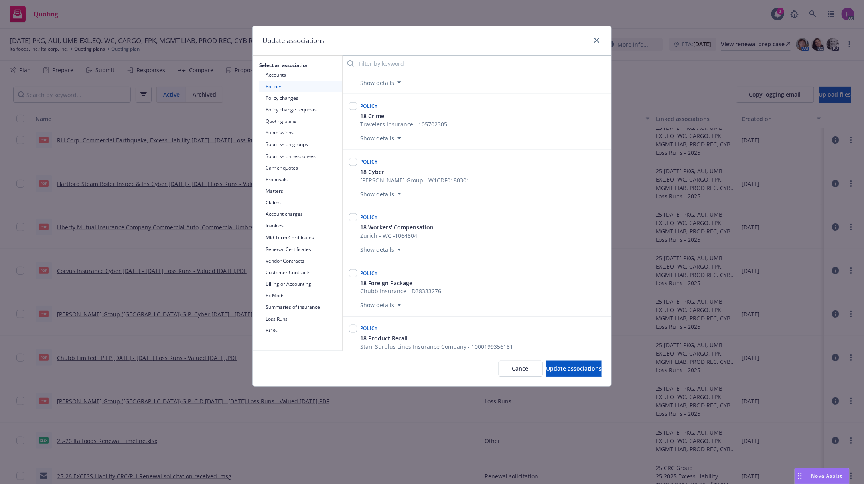
click at [355, 168] on div at bounding box center [353, 161] width 8 height 11
click at [354, 166] on input "checkbox" at bounding box center [353, 162] width 8 height 8
checkbox input "true"
click at [546, 371] on span "Update associations" at bounding box center [573, 369] width 55 height 8
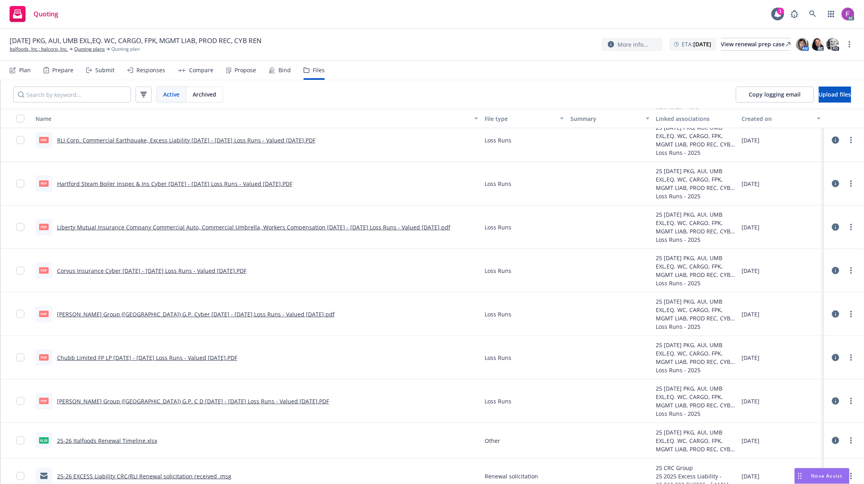
click at [103, 268] on link "Corvus Insurance Cyber [DATE] - [DATE] Loss Runs - Valued [DATE].PDF" at bounding box center [152, 271] width 190 height 8
click at [847, 272] on link "more" at bounding box center [852, 271] width 10 height 10
click at [799, 332] on link "Update associations" at bounding box center [808, 336] width 79 height 16
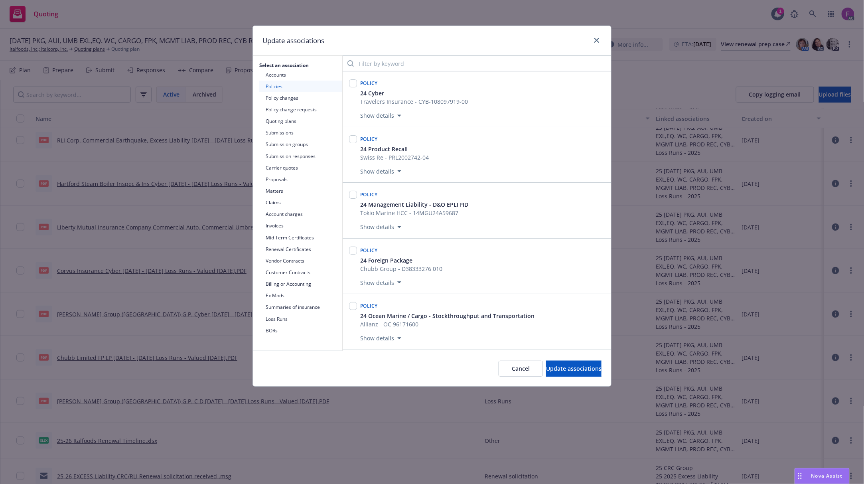
click at [355, 89] on div at bounding box center [353, 83] width 8 height 11
click at [356, 86] on input "checkbox" at bounding box center [353, 83] width 8 height 8
checkbox input "true"
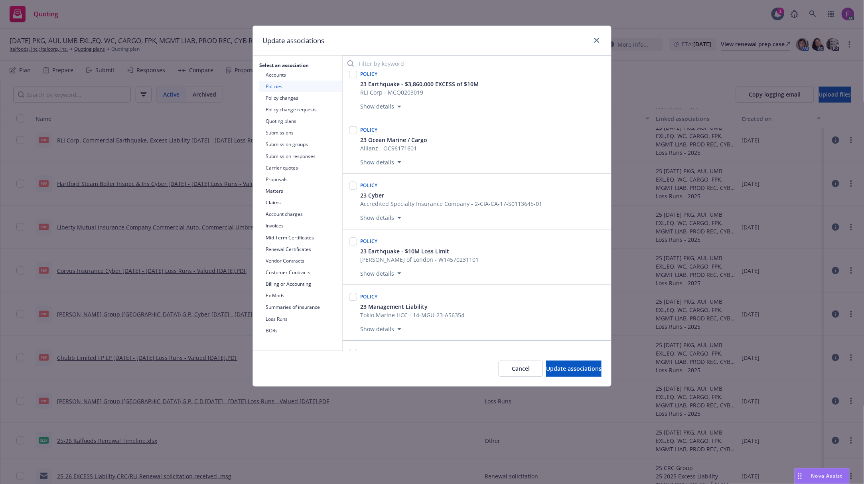
click at [354, 188] on div at bounding box center [353, 185] width 8 height 11
click at [354, 190] on input "checkbox" at bounding box center [353, 186] width 8 height 8
checkbox input "true"
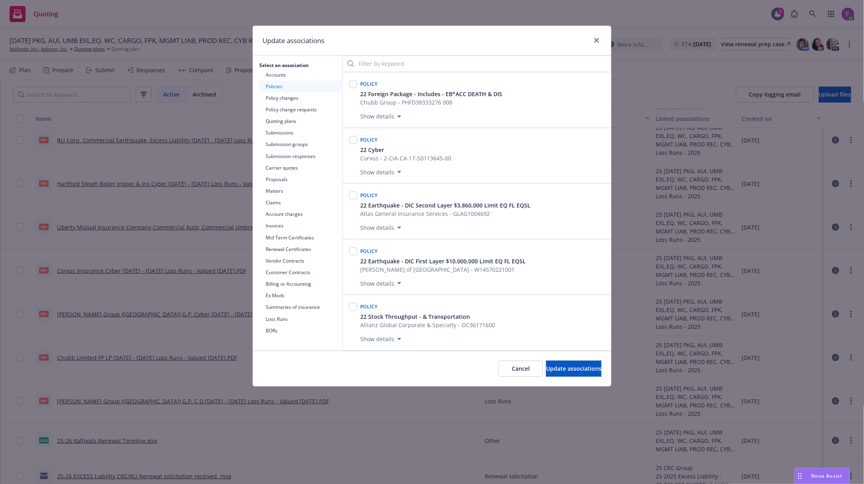
scroll to position [1331, 0]
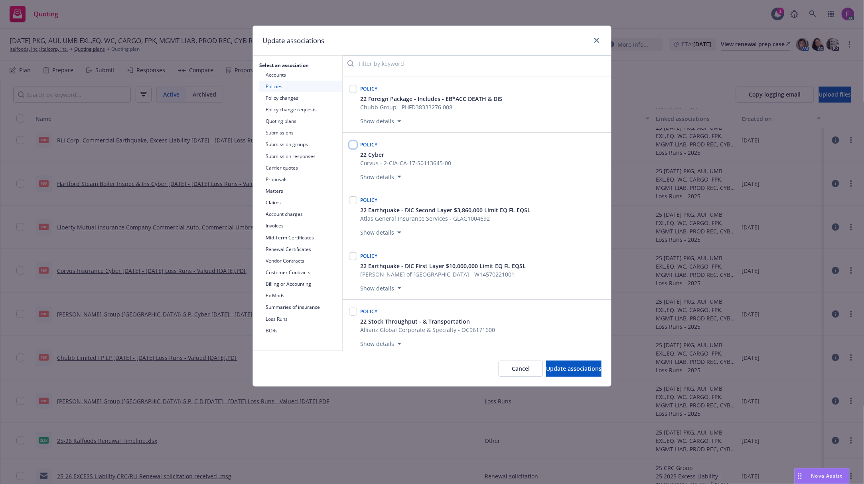
click at [354, 149] on input "checkbox" at bounding box center [353, 145] width 8 height 8
checkbox input "true"
click at [551, 369] on span "Update associations" at bounding box center [573, 369] width 55 height 8
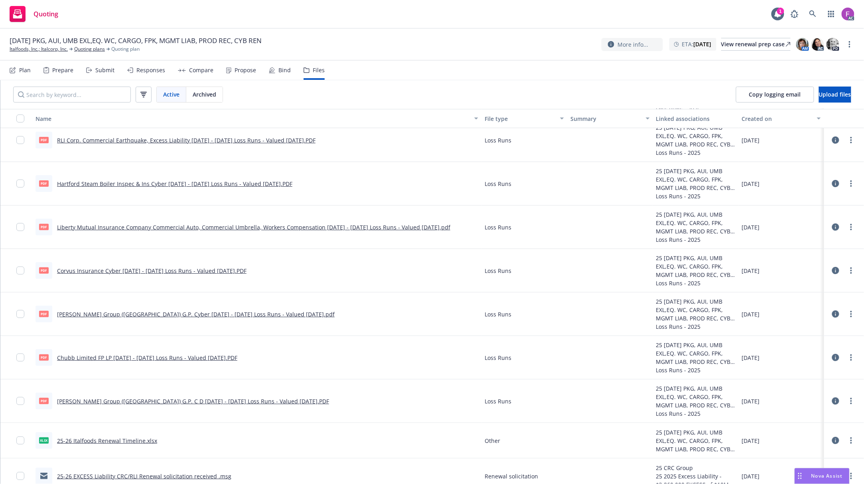
click at [142, 224] on link "Liberty Mutual Insurance Company Commercial Auto, Commercial Umbrella, Workers …" at bounding box center [254, 228] width 394 height 8
click at [842, 232] on div at bounding box center [845, 227] width 24 height 16
click at [851, 230] on circle "more" at bounding box center [852, 230] width 2 height 2
click at [806, 293] on link "Update associations" at bounding box center [808, 292] width 79 height 16
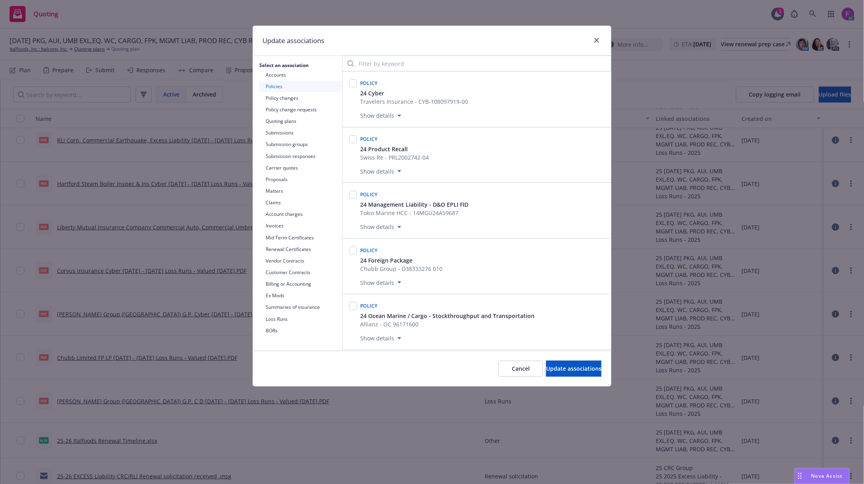
scroll to position [1516, 0]
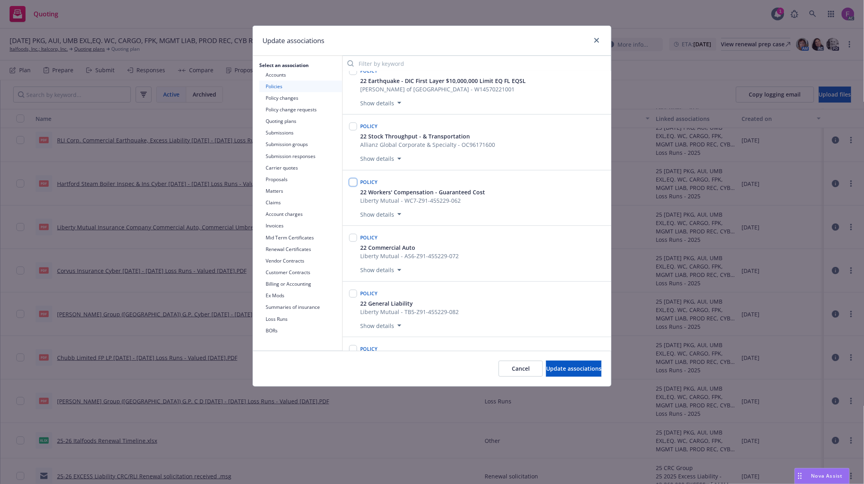
click at [356, 186] on input "checkbox" at bounding box center [353, 182] width 8 height 8
checkbox input "true"
click at [351, 242] on input "checkbox" at bounding box center [353, 238] width 8 height 8
checkbox input "true"
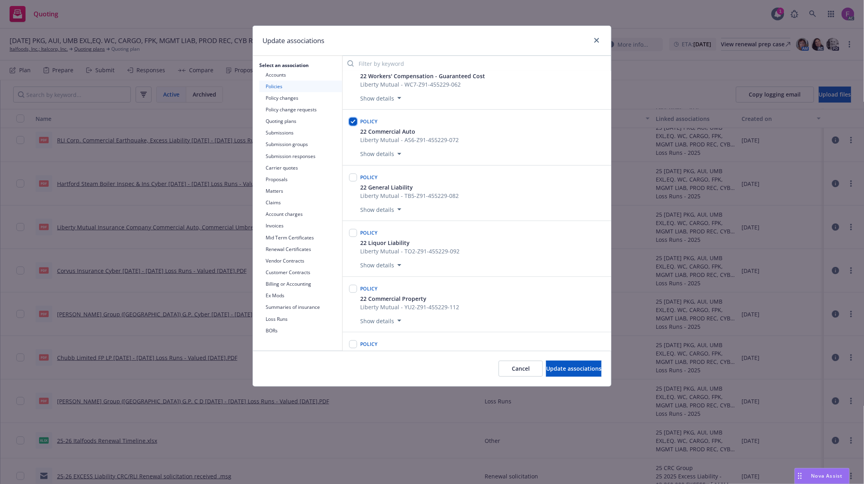
scroll to position [1622, 0]
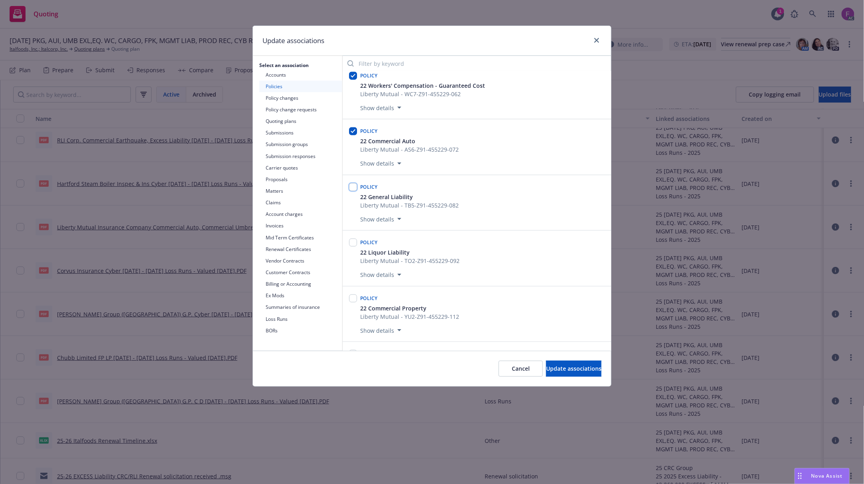
click at [355, 191] on input "checkbox" at bounding box center [353, 187] width 8 height 8
checkbox input "true"
click at [356, 247] on input "checkbox" at bounding box center [353, 243] width 8 height 8
checkbox input "true"
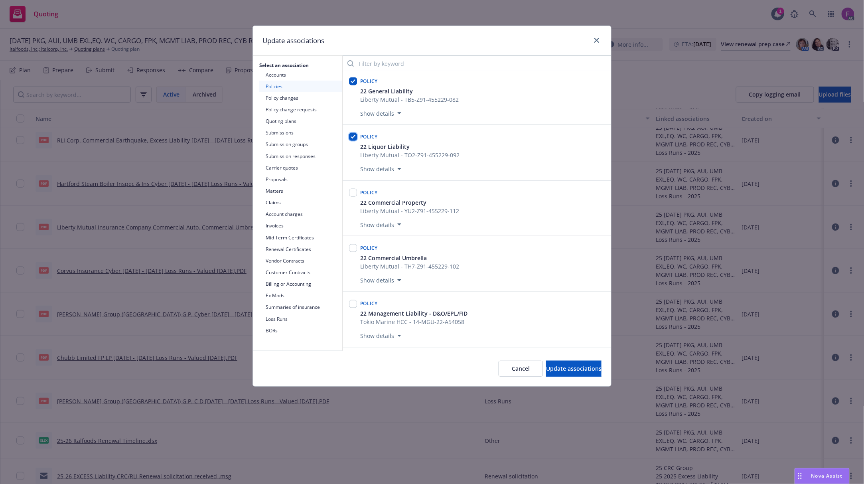
scroll to position [1729, 0]
click at [356, 196] on input "checkbox" at bounding box center [353, 192] width 8 height 8
checkbox input "true"
click at [353, 251] on input "checkbox" at bounding box center [353, 247] width 8 height 8
checkbox input "true"
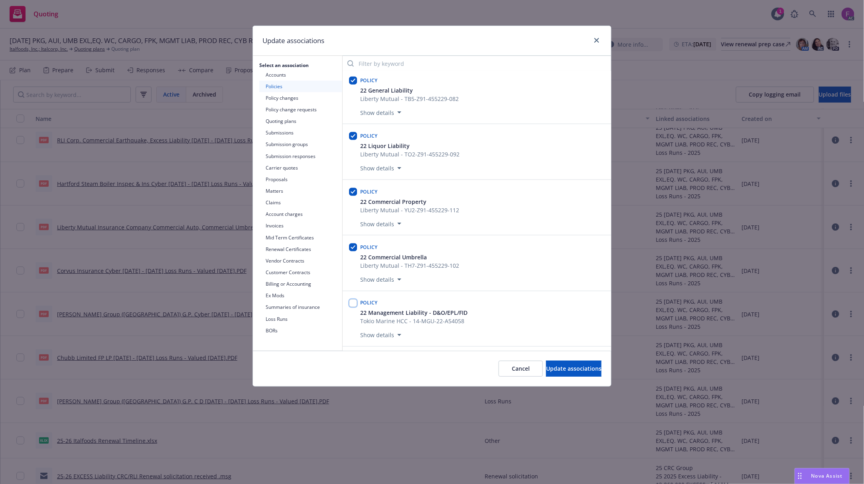
click at [354, 307] on input "checkbox" at bounding box center [353, 303] width 8 height 8
checkbox input "true"
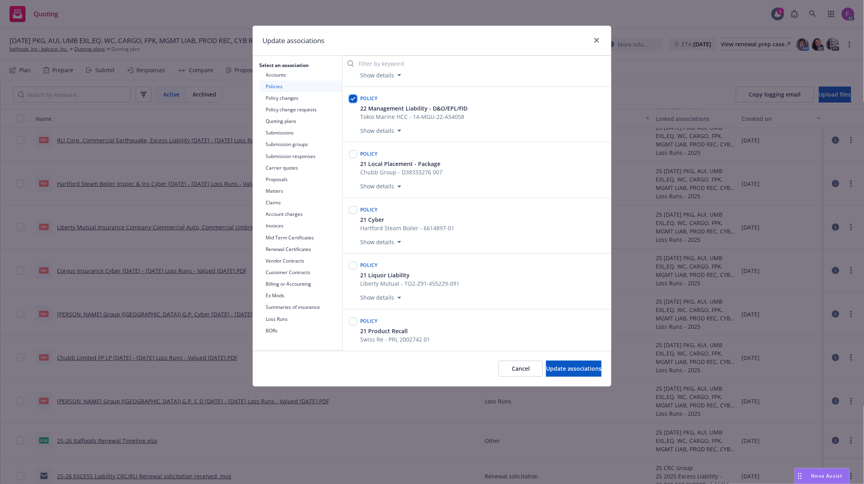
scroll to position [1942, 0]
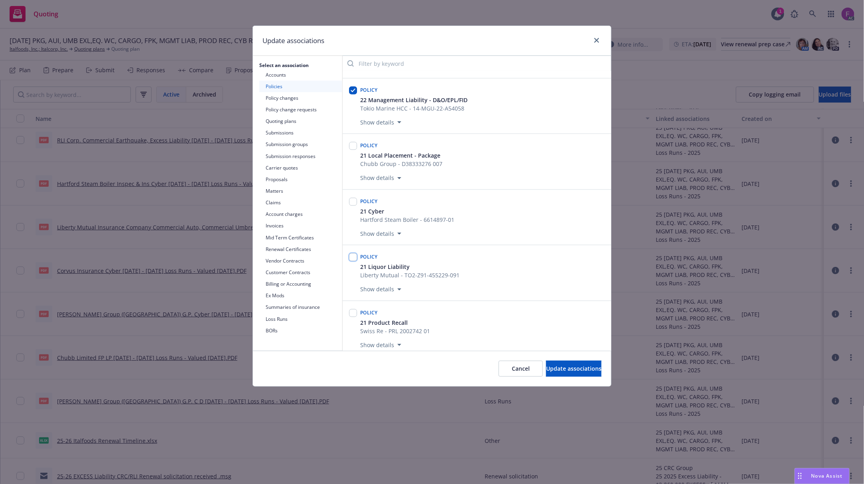
click at [353, 261] on input "checkbox" at bounding box center [353, 257] width 8 height 8
checkbox input "true"
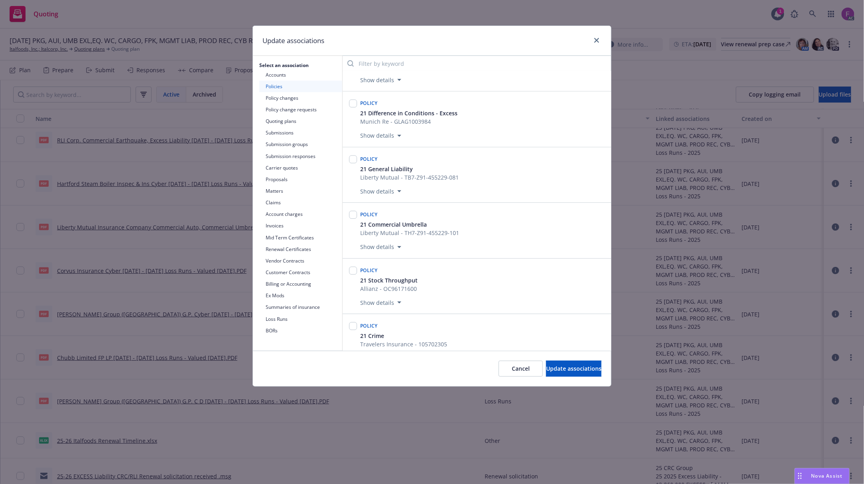
scroll to position [2208, 0]
click at [353, 162] on input "checkbox" at bounding box center [353, 158] width 8 height 8
checkbox input "true"
click at [350, 218] on input "checkbox" at bounding box center [353, 214] width 8 height 8
checkbox input "true"
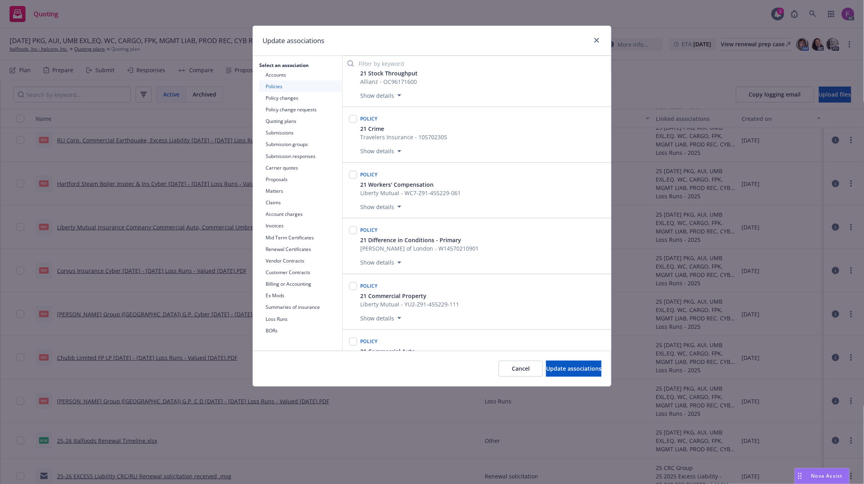
scroll to position [2421, 0]
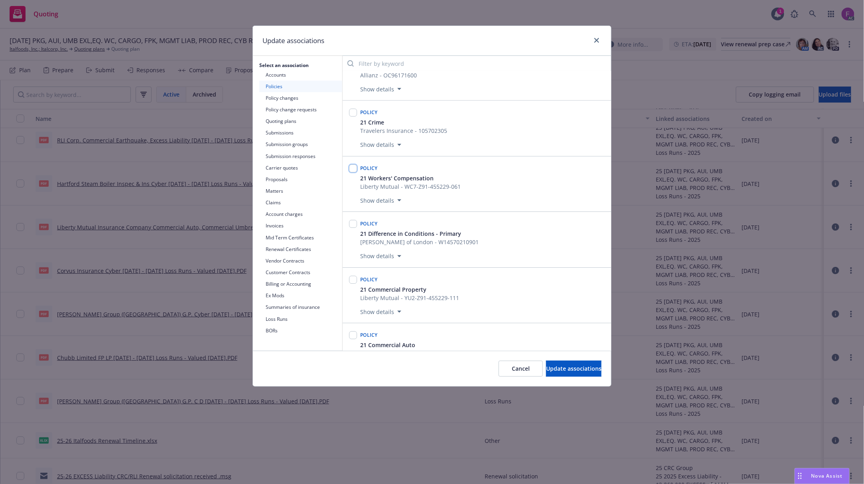
click at [356, 172] on input "checkbox" at bounding box center [353, 168] width 8 height 8
checkbox input "true"
click at [355, 284] on input "checkbox" at bounding box center [353, 280] width 8 height 8
checkbox input "true"
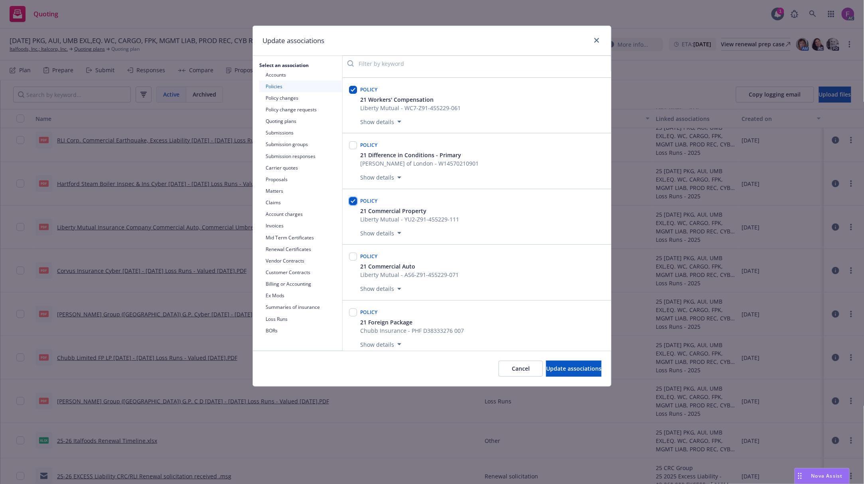
scroll to position [2633, 0]
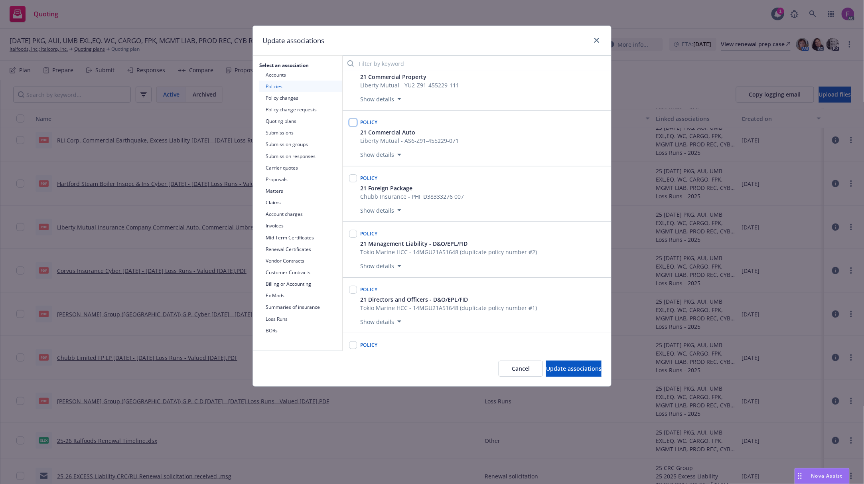
click at [350, 127] on input "checkbox" at bounding box center [353, 123] width 8 height 8
checkbox input "true"
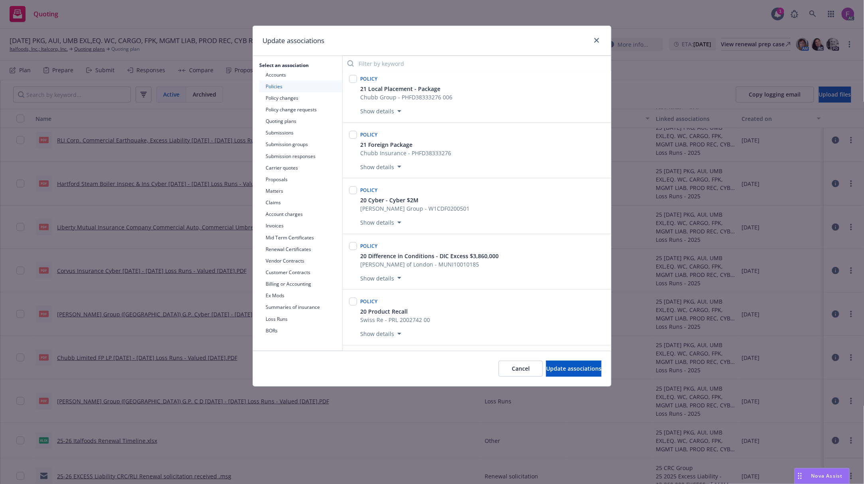
scroll to position [3166, 0]
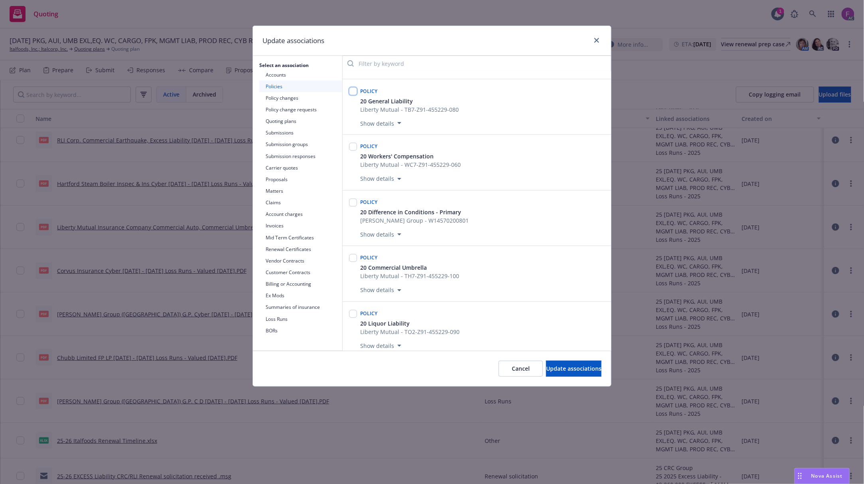
click at [354, 95] on input "checkbox" at bounding box center [353, 91] width 8 height 8
checkbox input "true"
click at [354, 151] on input "checkbox" at bounding box center [353, 147] width 8 height 8
checkbox input "true"
click at [354, 262] on input "checkbox" at bounding box center [353, 258] width 8 height 8
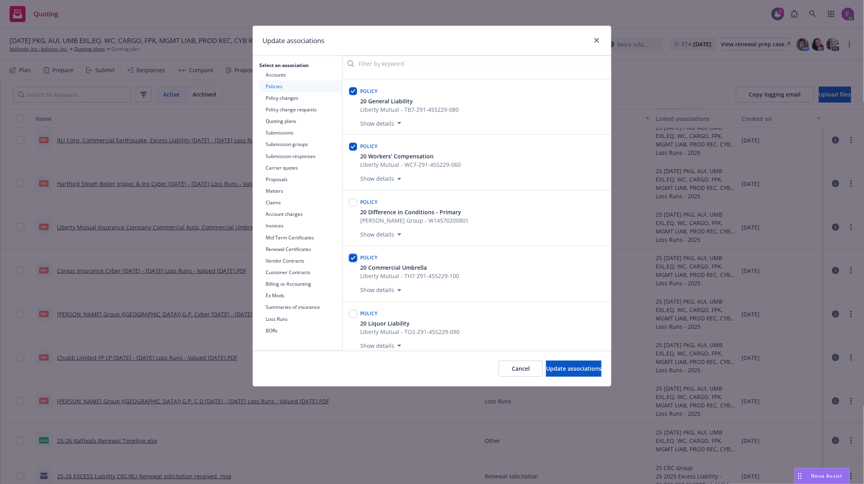
checkbox input "true"
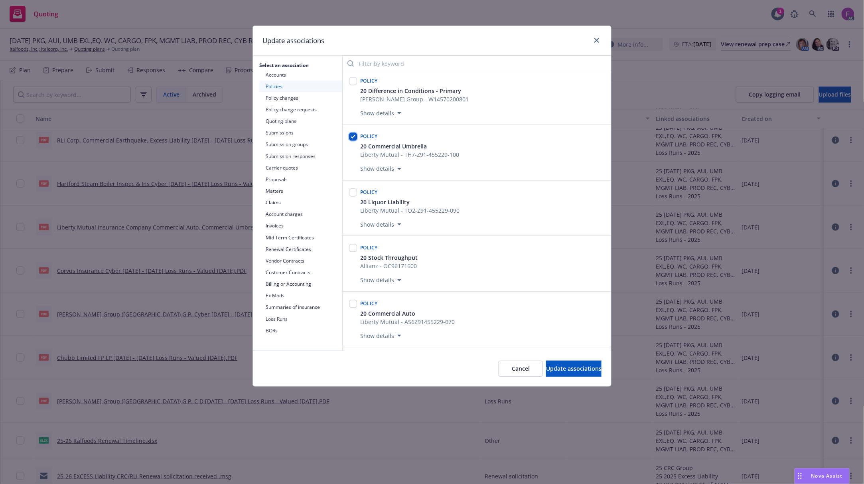
scroll to position [3272, 0]
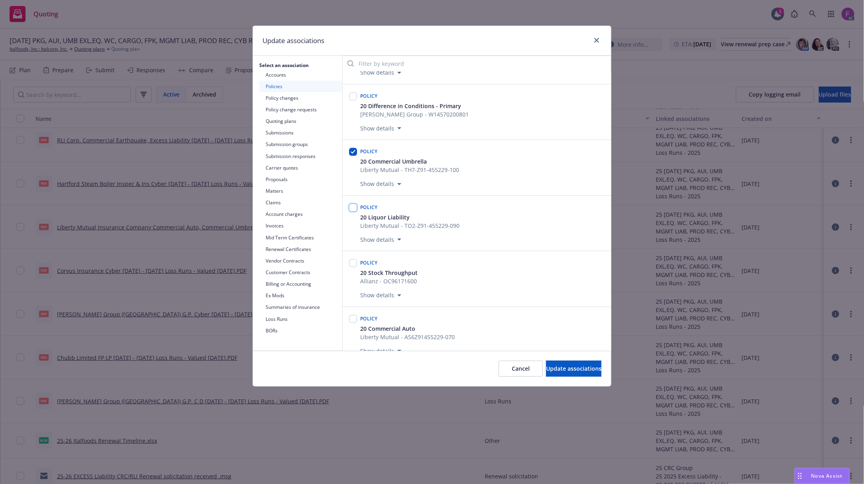
click at [352, 212] on input "checkbox" at bounding box center [353, 208] width 8 height 8
click at [355, 212] on input "checkbox" at bounding box center [353, 208] width 8 height 8
checkbox input "false"
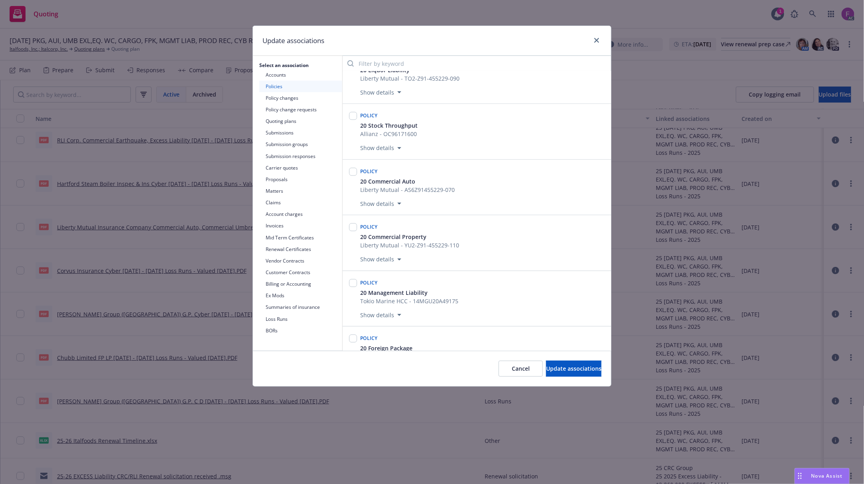
scroll to position [3432, 0]
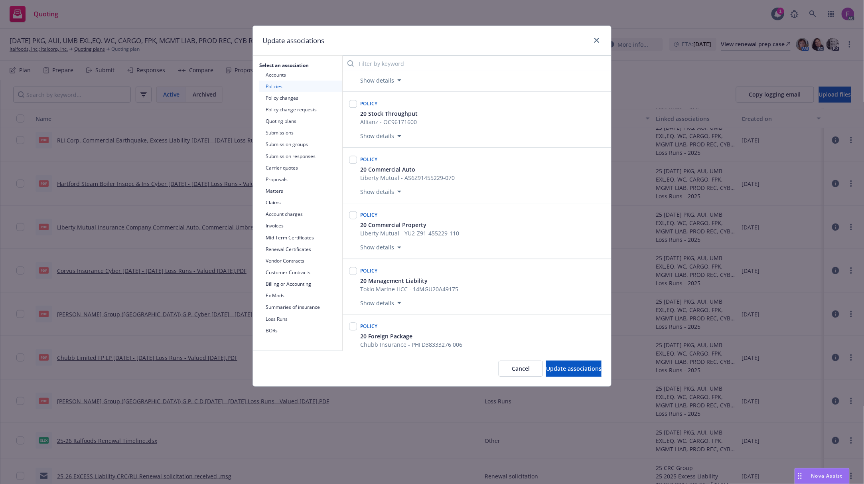
click at [359, 165] on div "Policy" at bounding box center [369, 158] width 21 height 13
click at [409, 237] on span "Liberty Mutual - YU2-Z91-455229-110" at bounding box center [409, 233] width 99 height 8
click at [353, 219] on input "checkbox" at bounding box center [353, 215] width 8 height 8
checkbox input "true"
drag, startPoint x: 355, startPoint y: 187, endPoint x: 394, endPoint y: 155, distance: 50.1
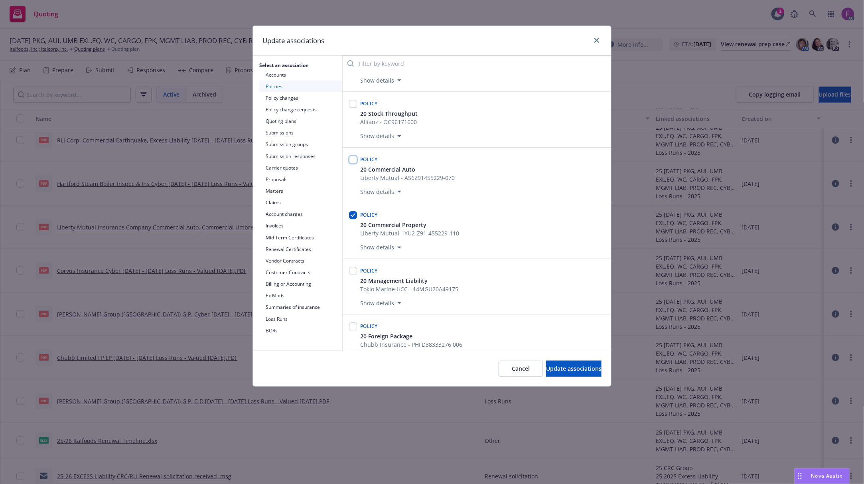
click at [358, 182] on div "Policy 20 Commercial Auto Liberty Mutual - AS6Z91455229-070 Show details" at bounding box center [477, 175] width 259 height 46
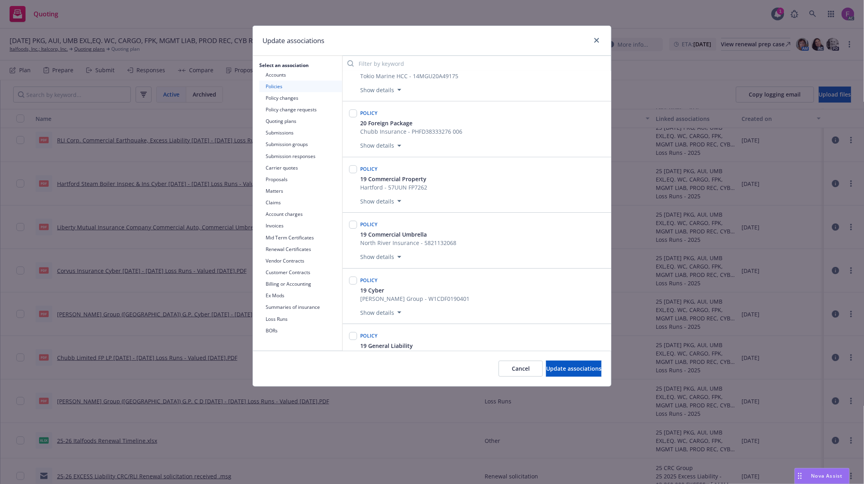
scroll to position [3698, 0]
click at [549, 372] on span "Update associations" at bounding box center [573, 369] width 55 height 8
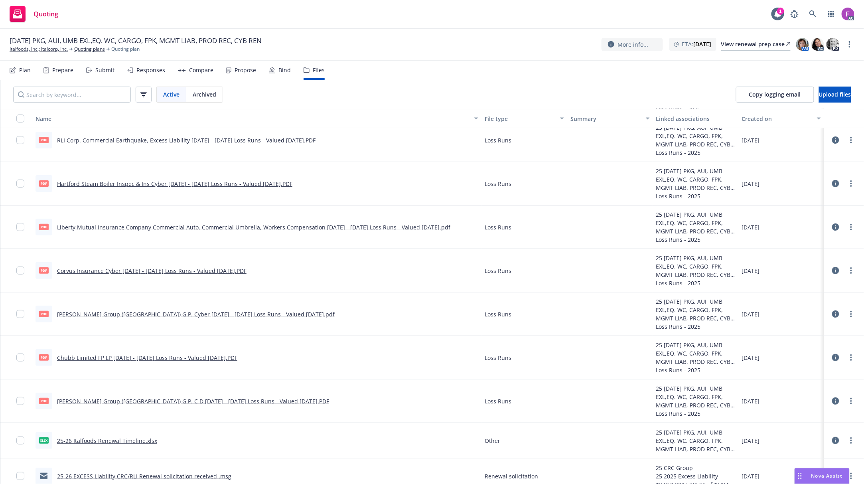
click at [175, 181] on link "Hartford Steam Boiler Inspec & Ins Cyber [DATE] - [DATE] Loss Runs - Valued [DA…" at bounding box center [174, 184] width 235 height 8
click at [847, 186] on link "more" at bounding box center [852, 184] width 10 height 10
click at [800, 248] on link "Update associations" at bounding box center [808, 248] width 79 height 16
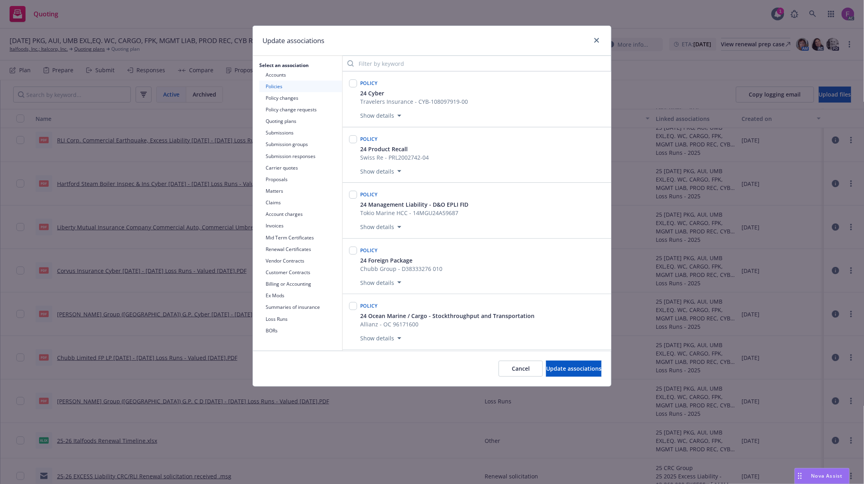
scroll to position [1964, 0]
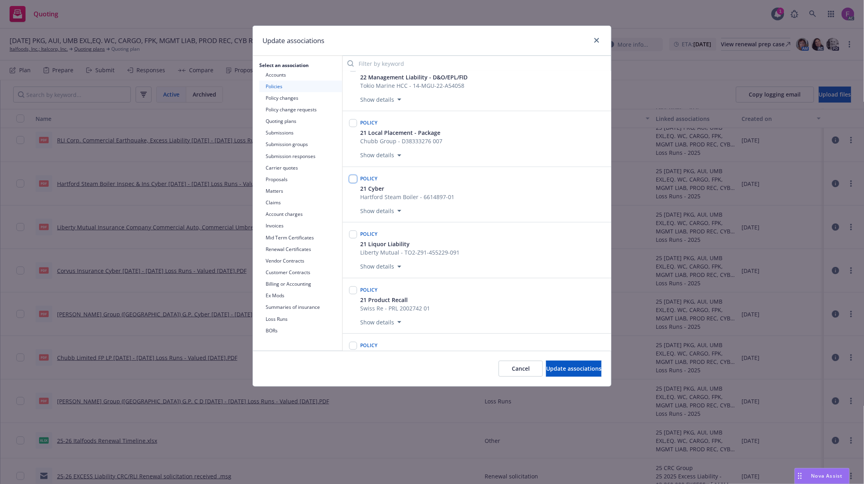
click at [352, 183] on input "checkbox" at bounding box center [353, 179] width 8 height 8
checkbox input "true"
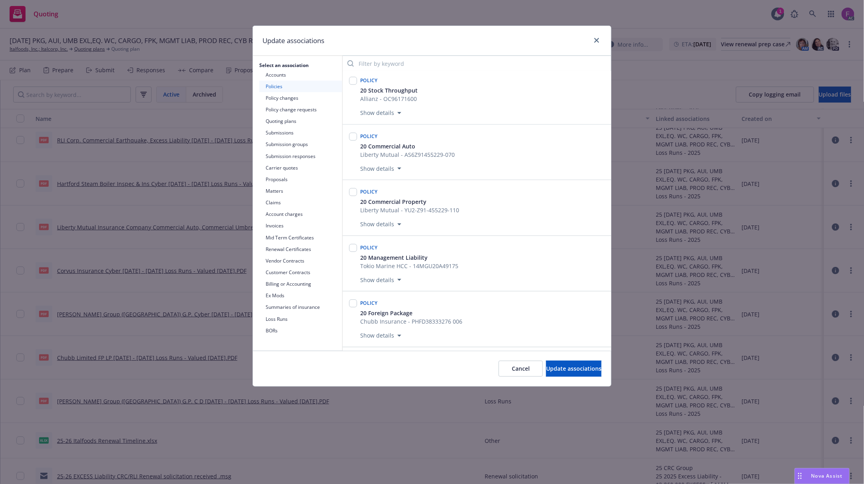
scroll to position [3668, 0]
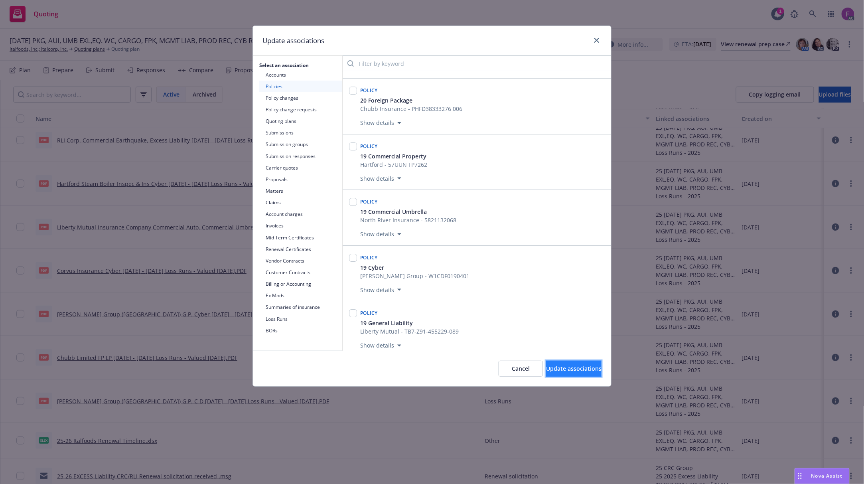
click at [551, 372] on span "Update associations" at bounding box center [573, 369] width 55 height 8
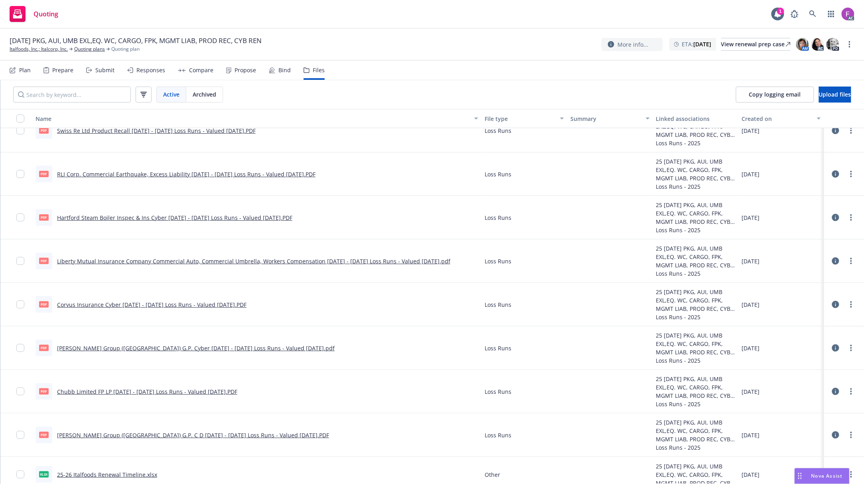
scroll to position [0, 0]
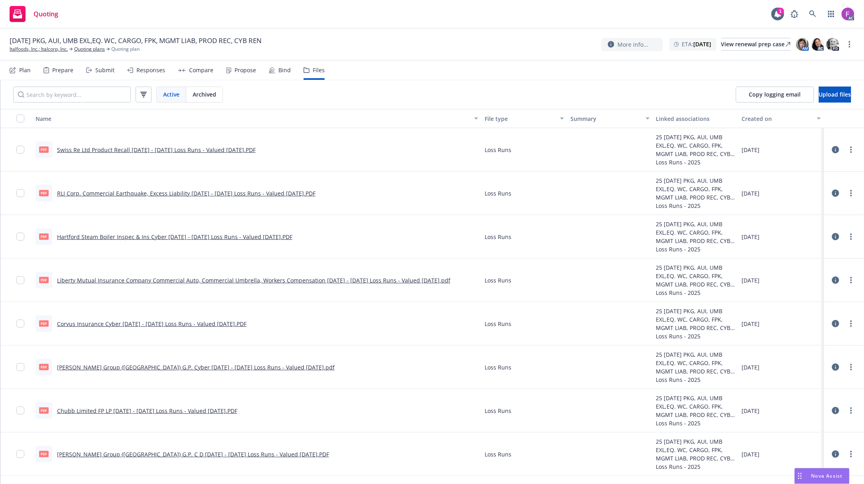
click at [126, 192] on link "RLI Corp. Commercial Earthquake, Excess Liability [DATE] - [DATE] Loss Runs - V…" at bounding box center [186, 194] width 259 height 8
click at [847, 190] on link "more" at bounding box center [852, 193] width 10 height 10
click at [803, 257] on link "Update associations" at bounding box center [808, 258] width 79 height 16
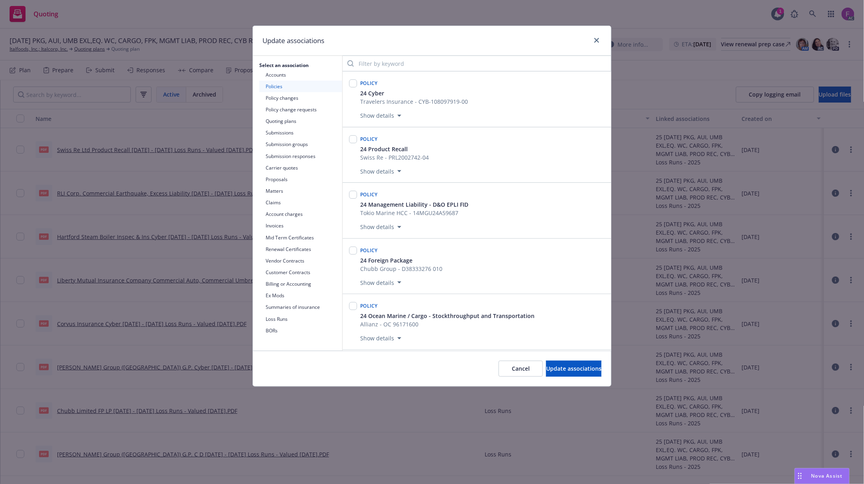
scroll to position [899, 0]
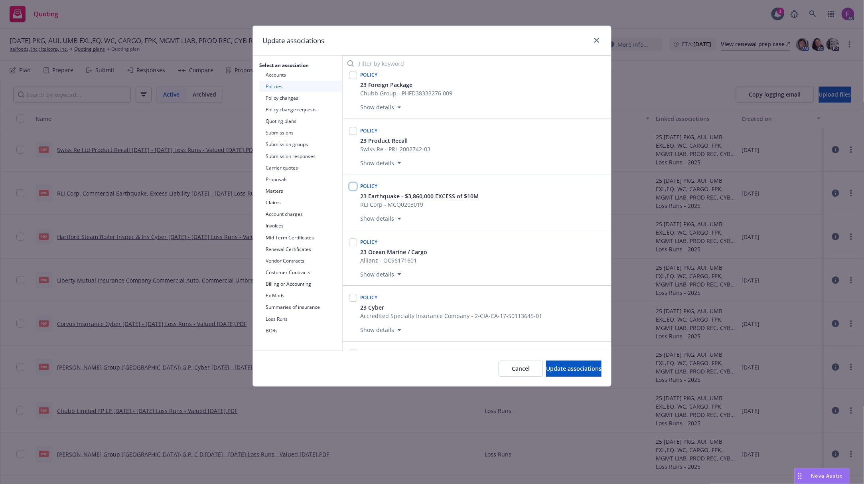
click at [352, 190] on input "checkbox" at bounding box center [353, 186] width 8 height 8
checkbox input "true"
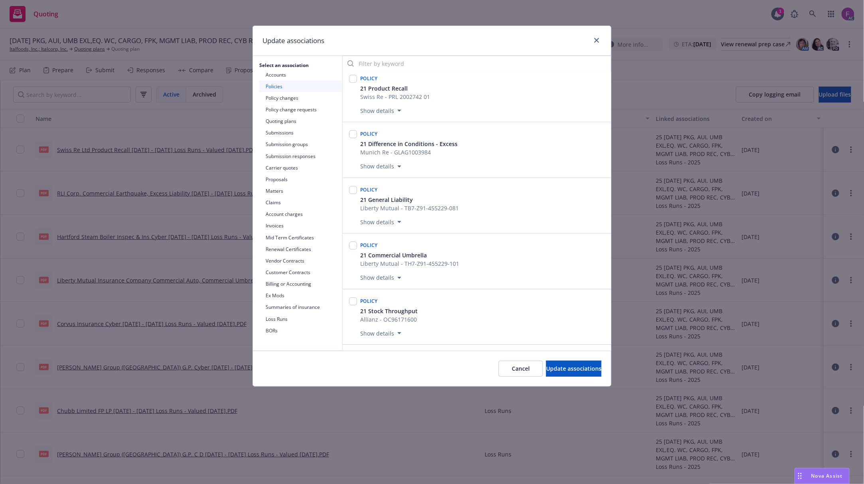
scroll to position [506, 0]
click at [355, 190] on input "checkbox" at bounding box center [353, 190] width 8 height 8
checkbox input "true"
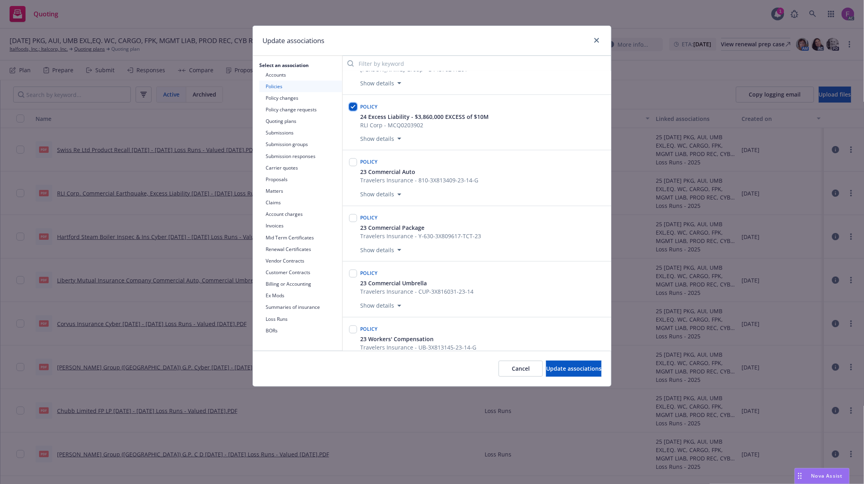
scroll to position [666, 0]
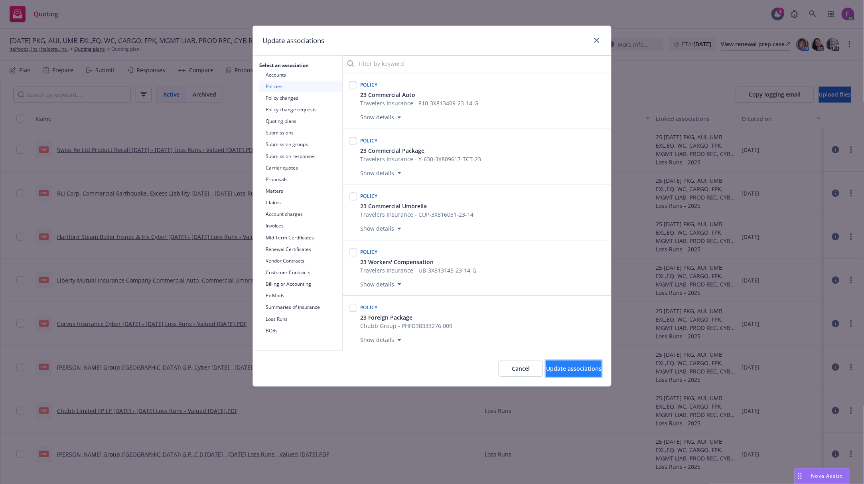
click at [580, 370] on span "Update associations" at bounding box center [573, 369] width 55 height 8
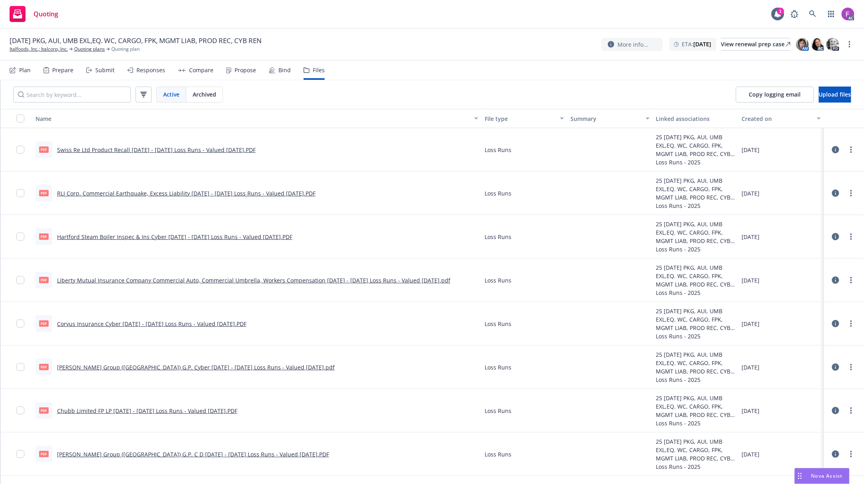
click at [181, 152] on link "Swiss Re Ltd Product Recall [DATE] - [DATE] Loss Runs - Valued [DATE].PDF" at bounding box center [156, 150] width 199 height 8
click at [851, 147] on circle "more" at bounding box center [852, 147] width 2 height 2
click at [781, 213] on link "Update associations" at bounding box center [808, 214] width 79 height 16
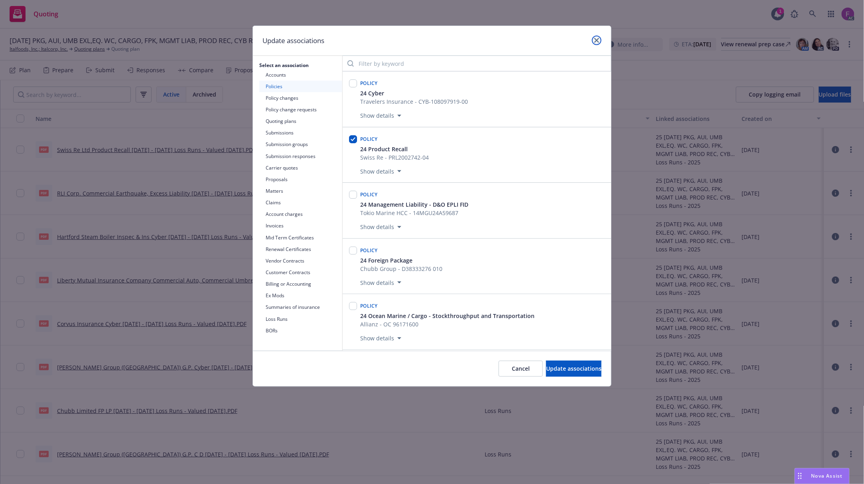
click at [594, 40] on link "close" at bounding box center [597, 41] width 10 height 10
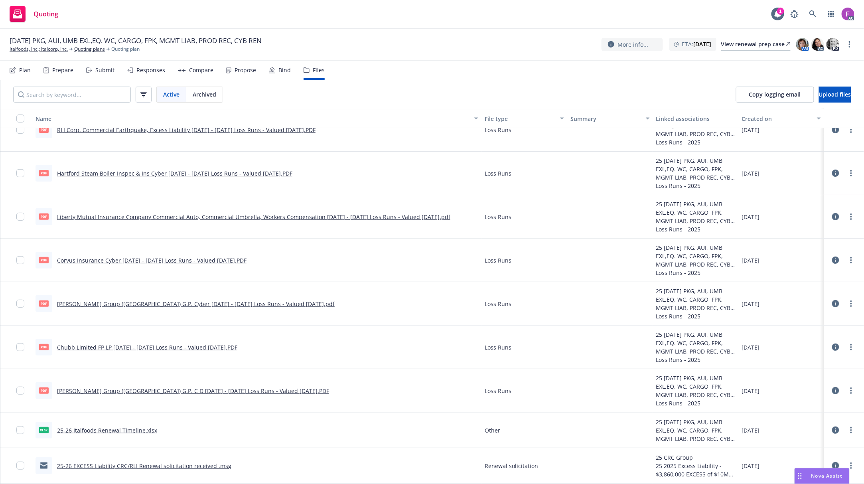
scroll to position [0, 0]
